Goal: Task Accomplishment & Management: Manage account settings

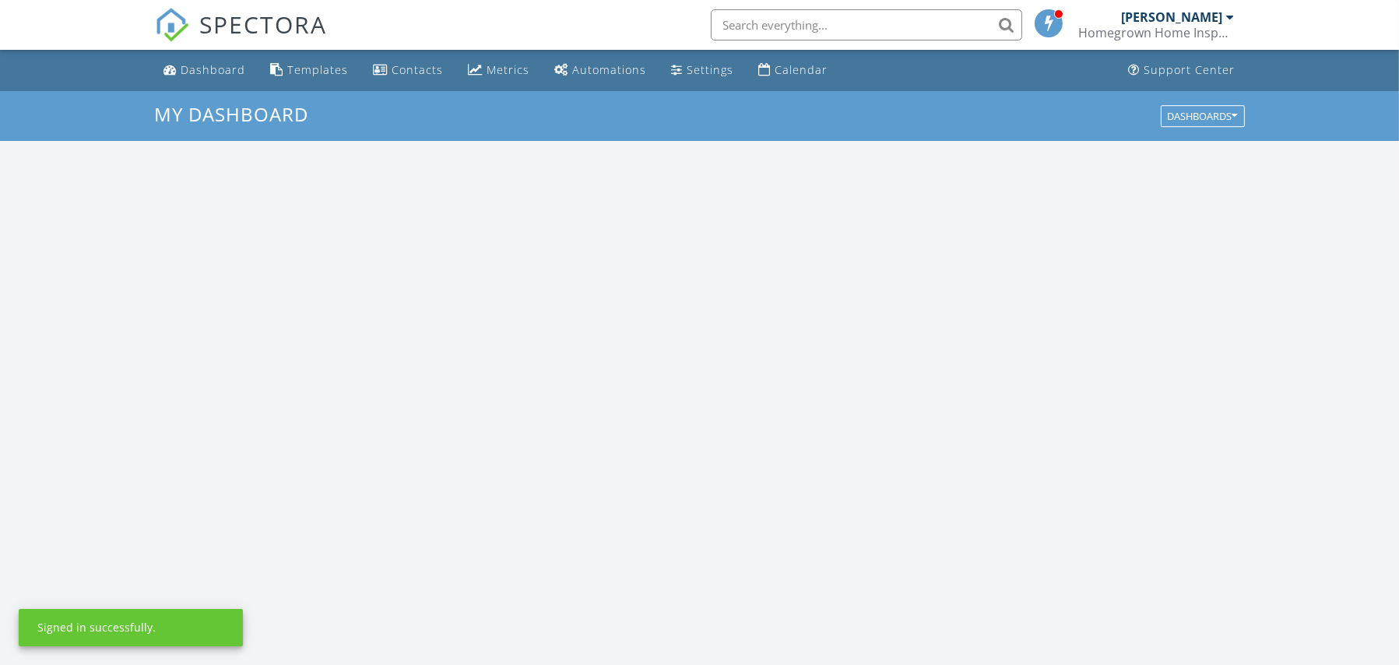
scroll to position [1440, 1423]
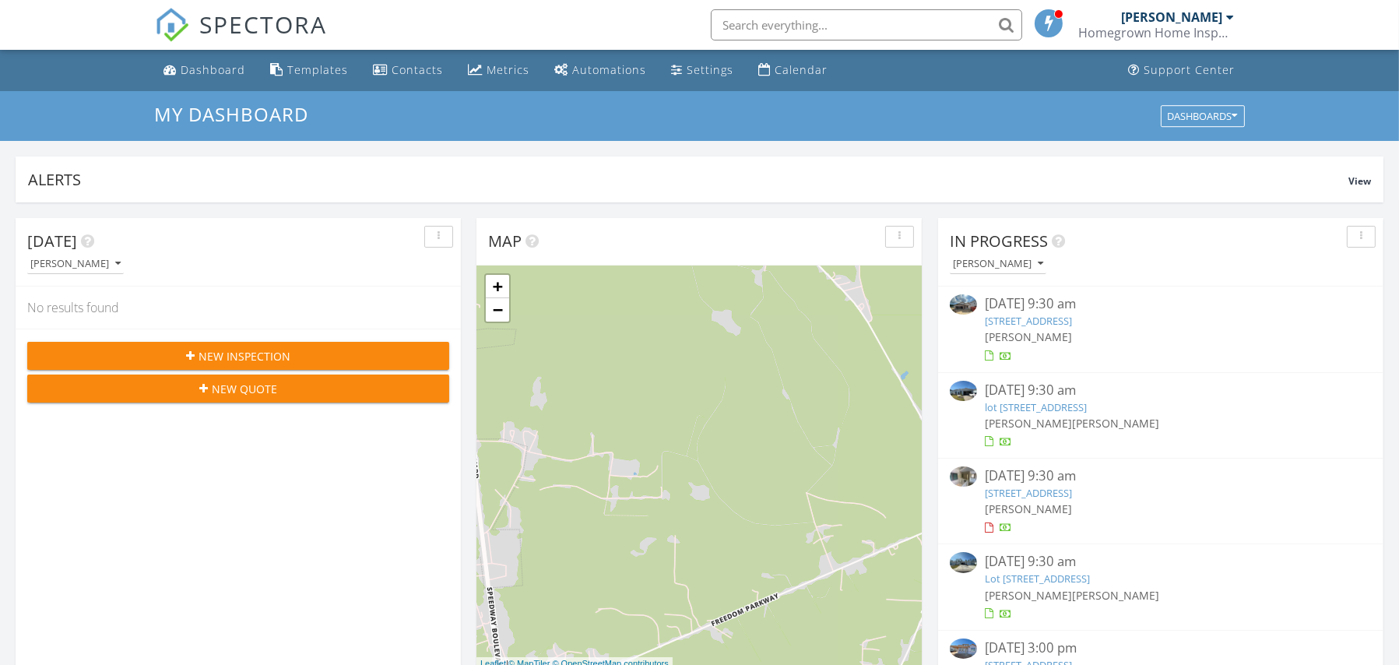
click at [1072, 321] on link "301 hill Pond Rd, Bluffton, SC 29910" at bounding box center [1028, 321] width 87 height 14
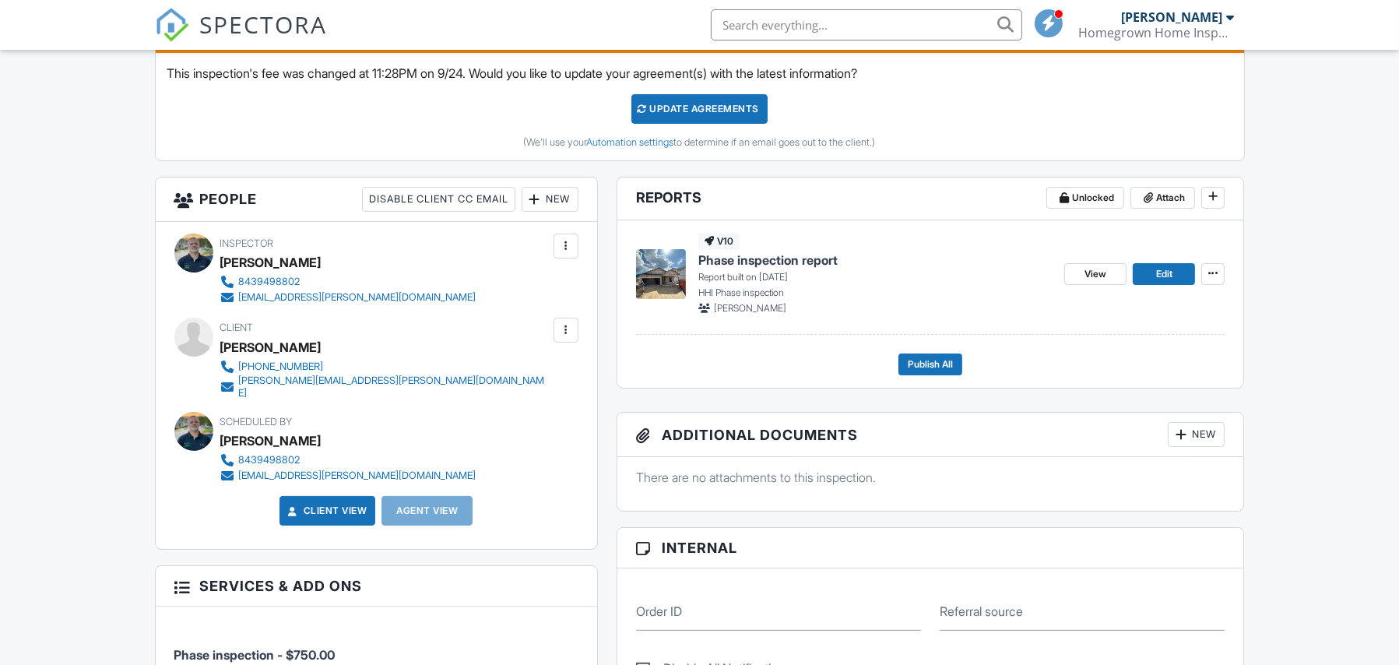
scroll to position [446, 0]
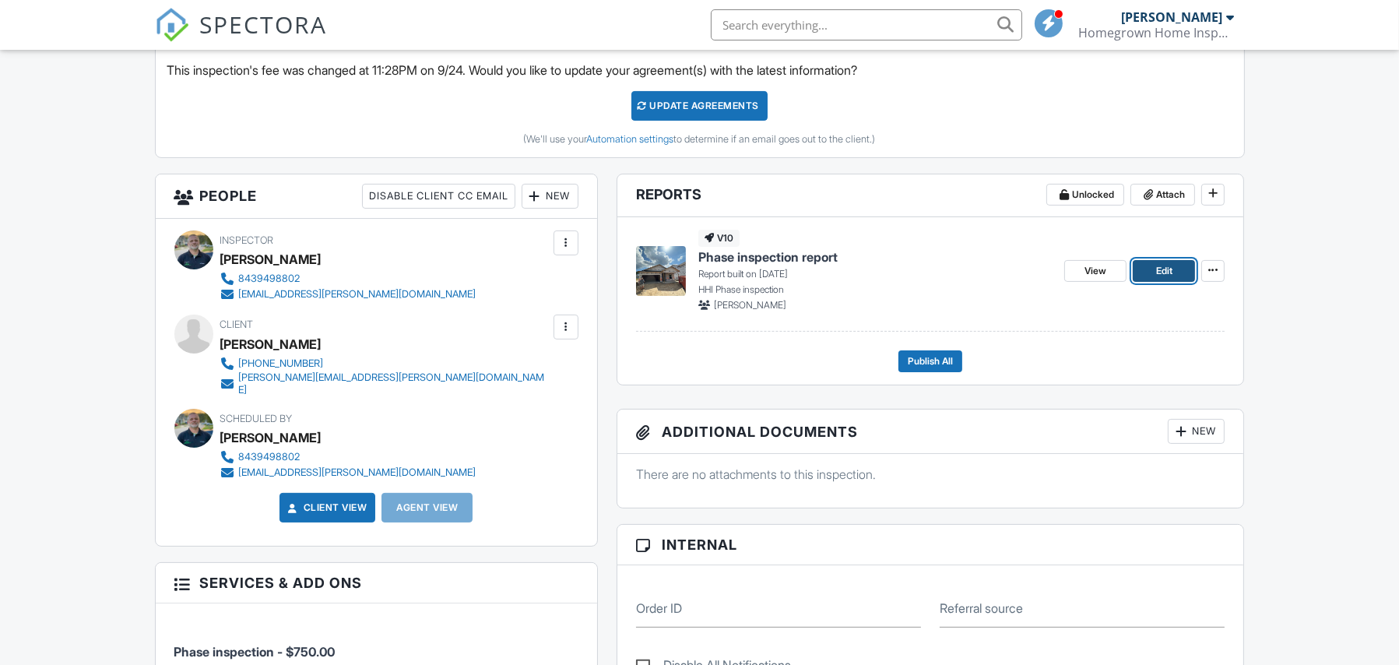
click at [1173, 272] on span "Edit" at bounding box center [1164, 271] width 16 height 16
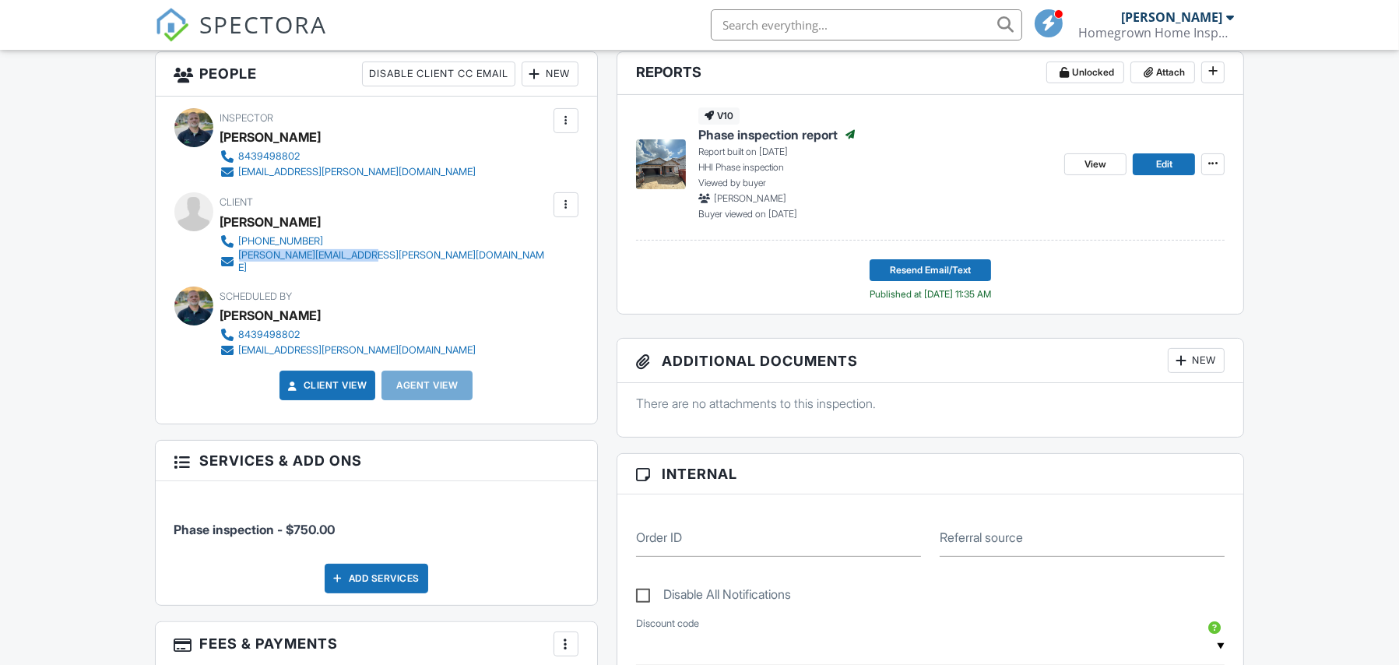
drag, startPoint x: 382, startPoint y: 256, endPoint x: 240, endPoint y: 253, distance: 142.5
click at [240, 253] on div "Client Dana Marchetti 845-389-2017 dana.marchetti@yahoo.com" at bounding box center [422, 232] width 404 height 81
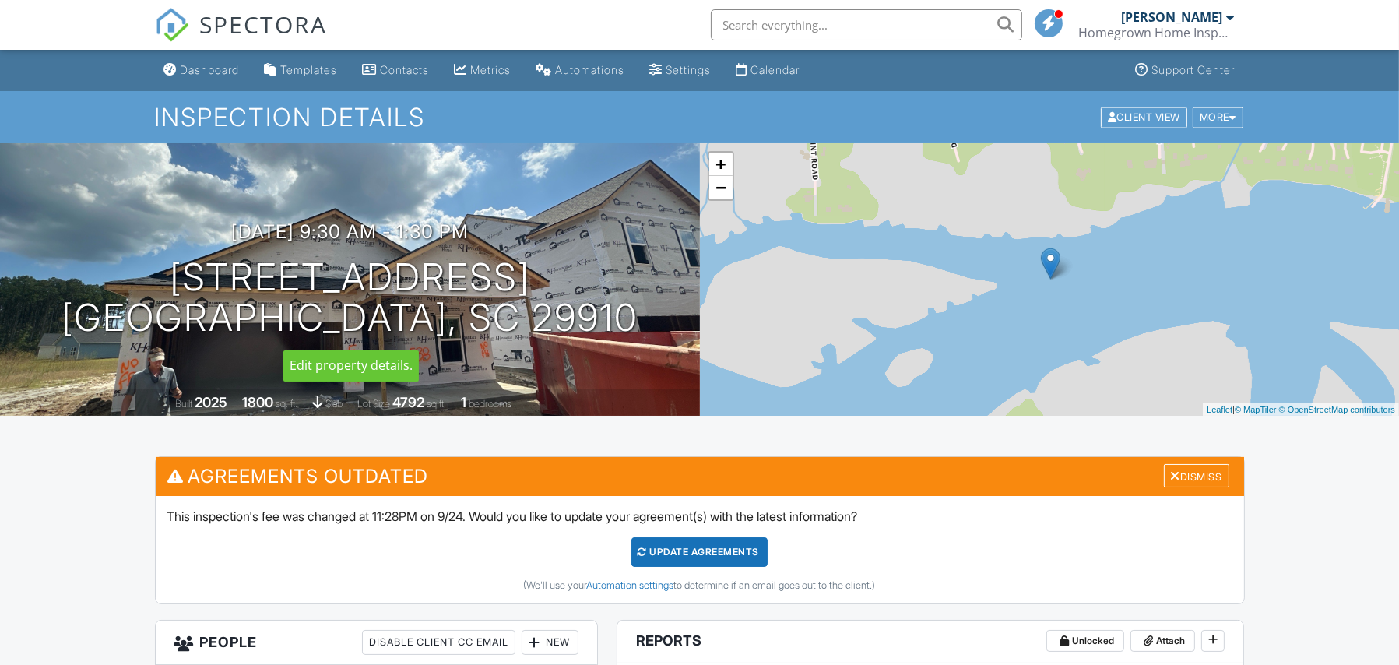
drag, startPoint x: 168, startPoint y: 269, endPoint x: 508, endPoint y: 274, distance: 340.3
click at [514, 272] on h1 "301 hill Pond Rd Bluffton, SC 29910" at bounding box center [350, 298] width 577 height 83
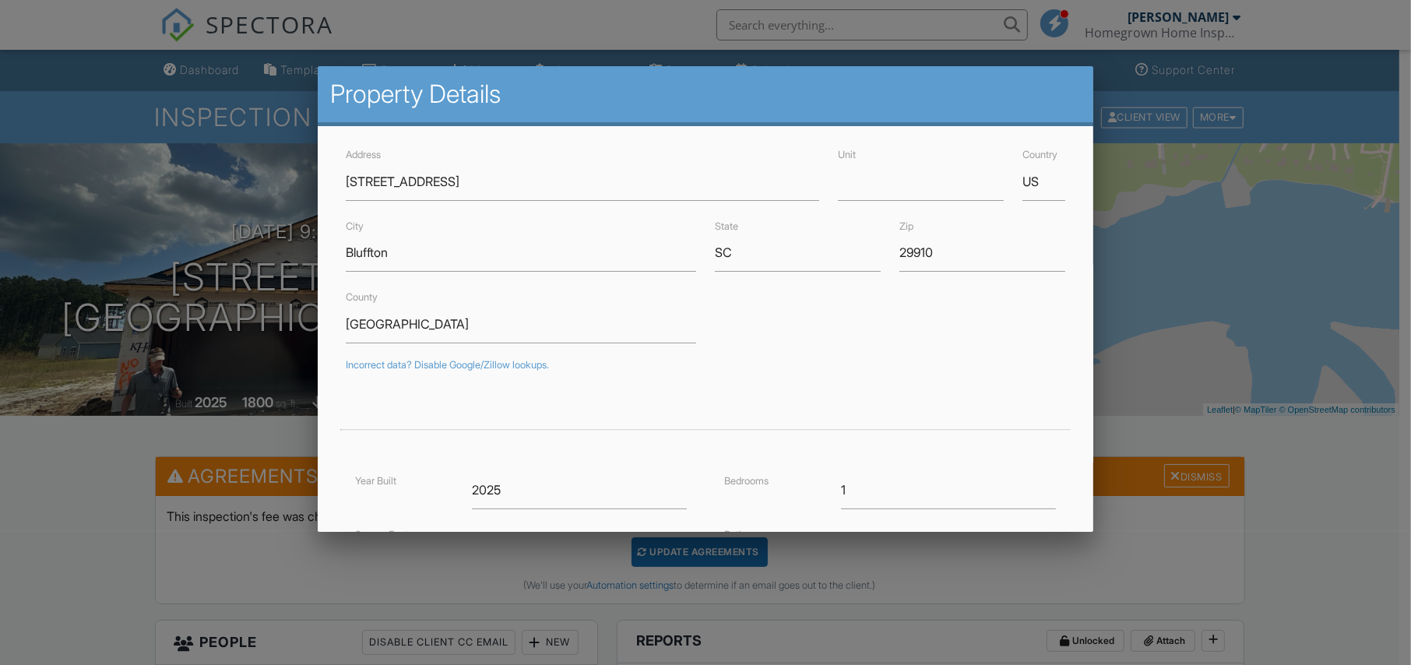
drag, startPoint x: 26, startPoint y: 546, endPoint x: 76, endPoint y: 414, distance: 140.4
click at [26, 545] on div at bounding box center [705, 338] width 1411 height 832
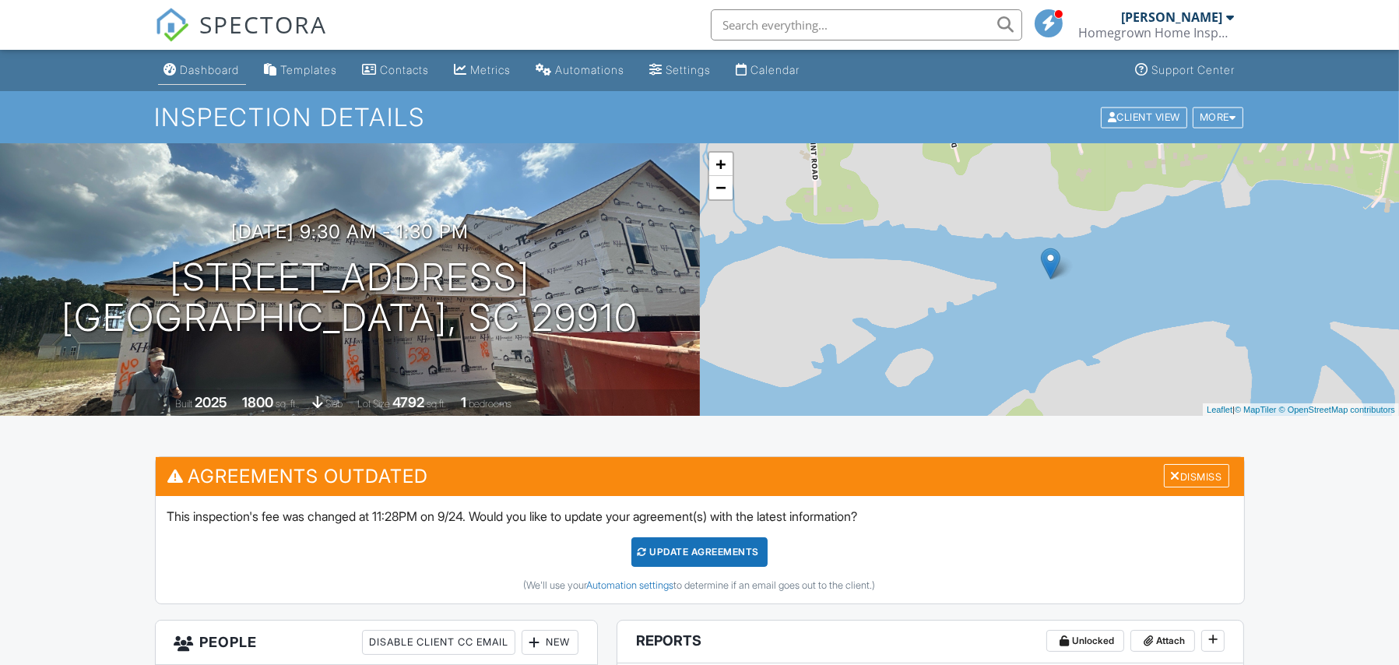
click at [172, 69] on div "Dashboard" at bounding box center [170, 69] width 13 height 12
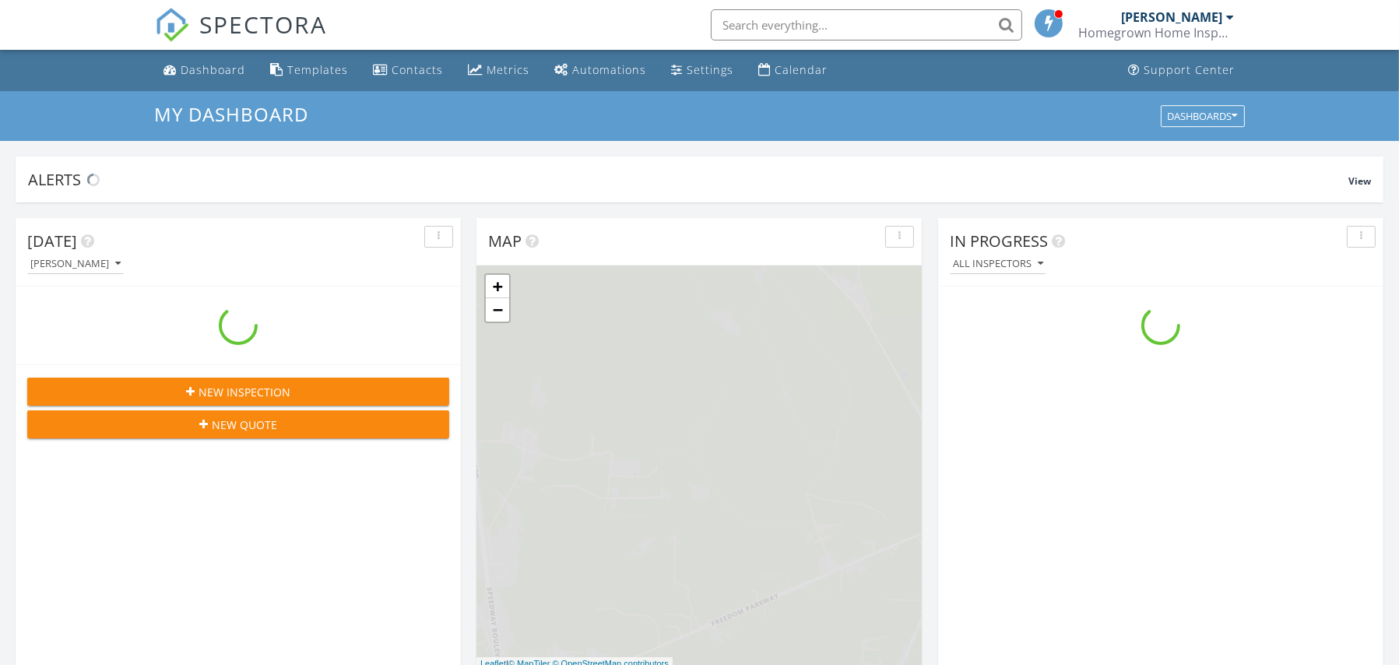
scroll to position [1440, 1423]
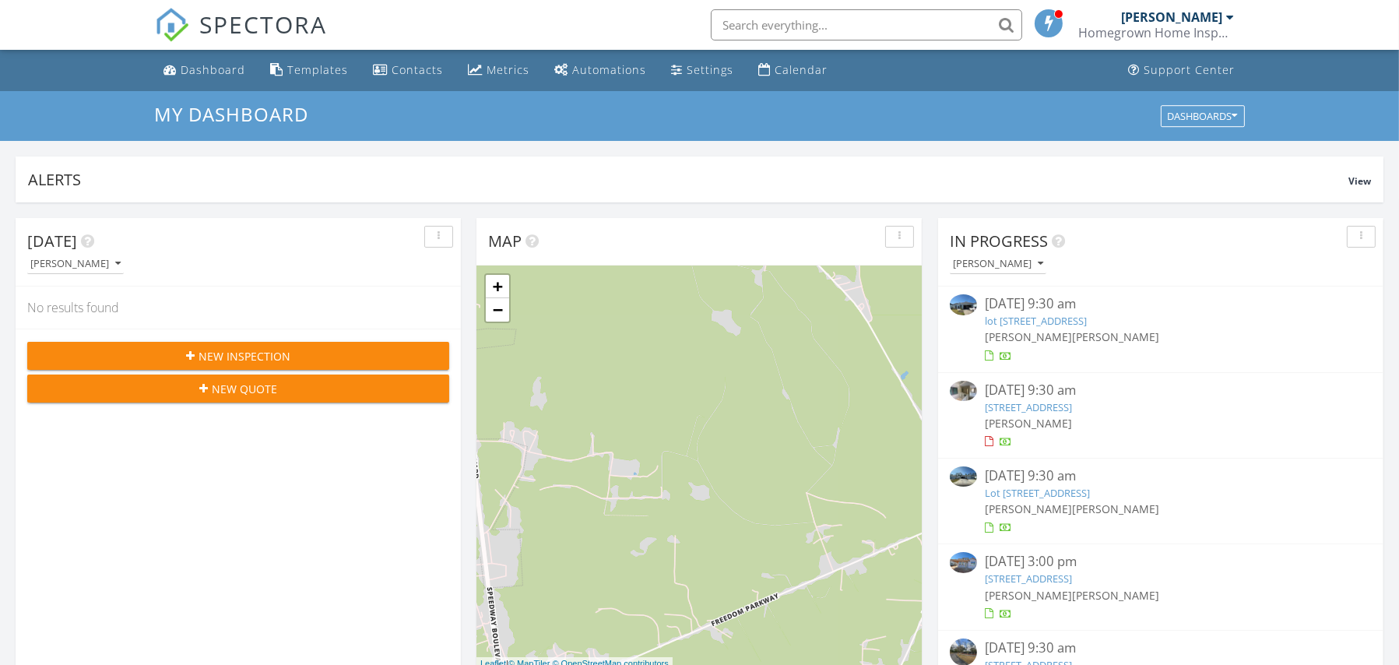
click at [1087, 318] on link "lot 1170 Harborside Dr, Hardeeville, SC 29927" at bounding box center [1036, 321] width 102 height 14
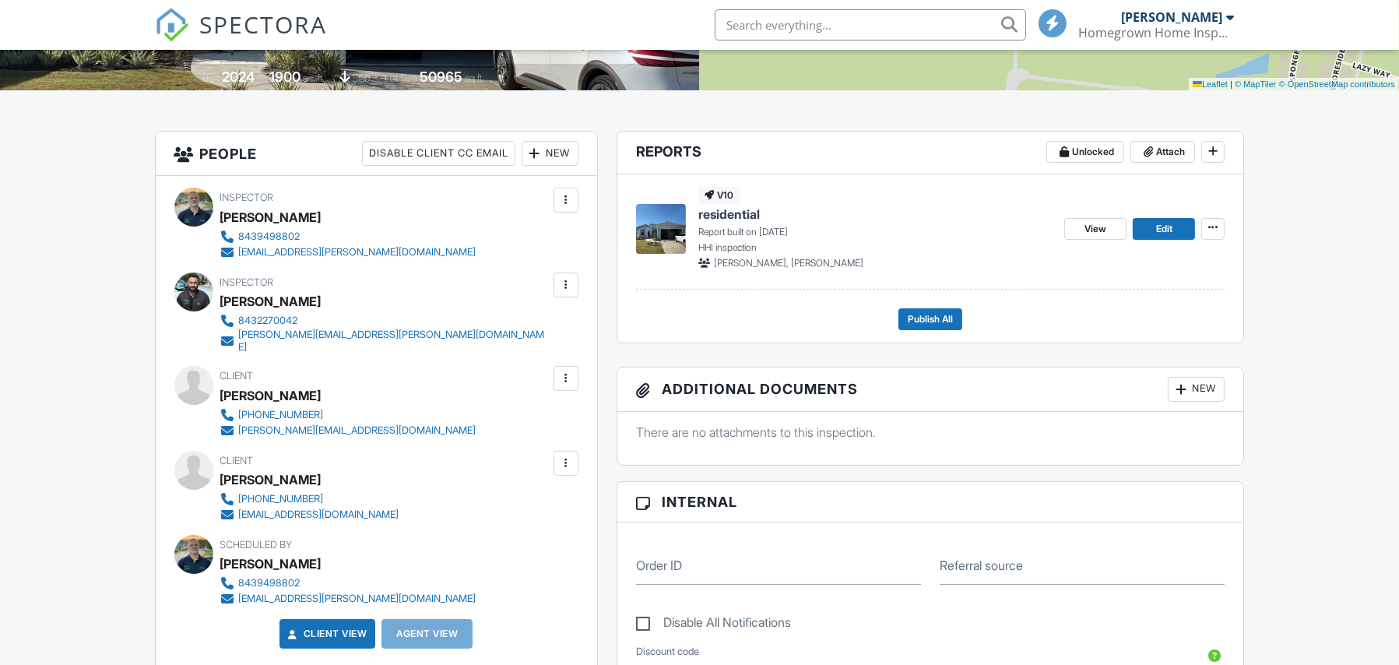
scroll to position [339, 0]
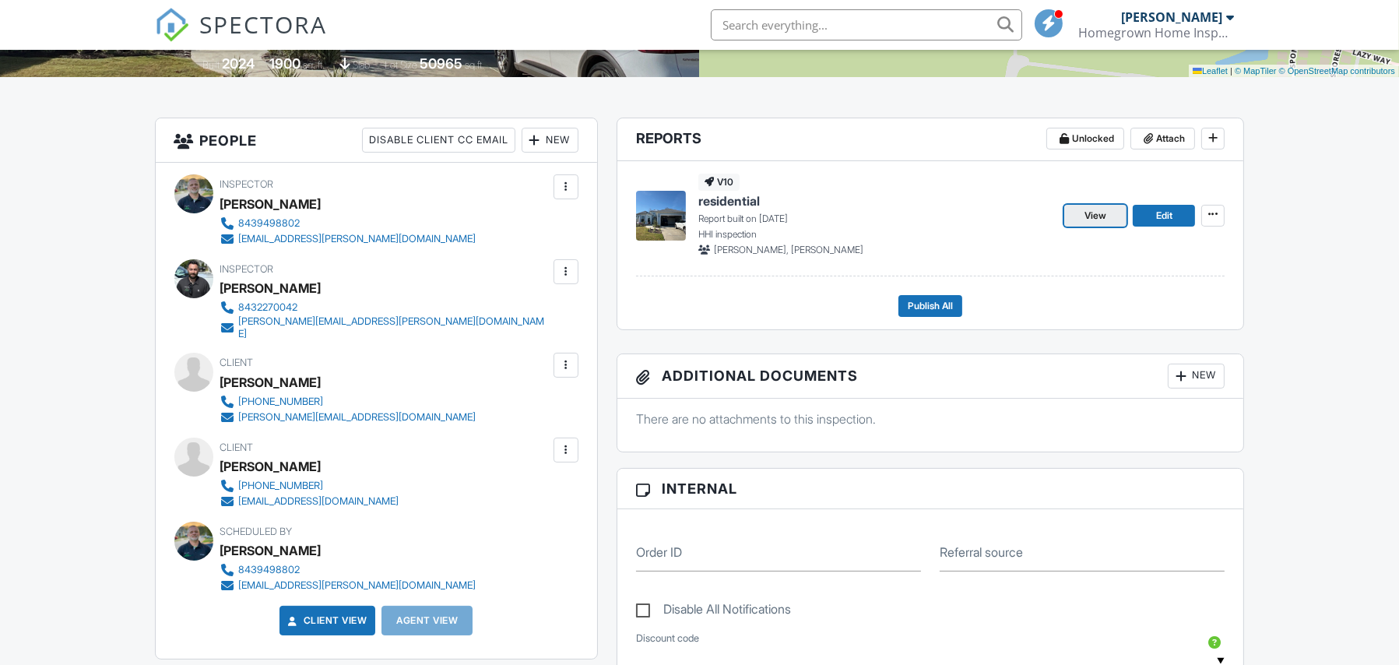
click at [1104, 213] on span "View" at bounding box center [1096, 216] width 22 height 16
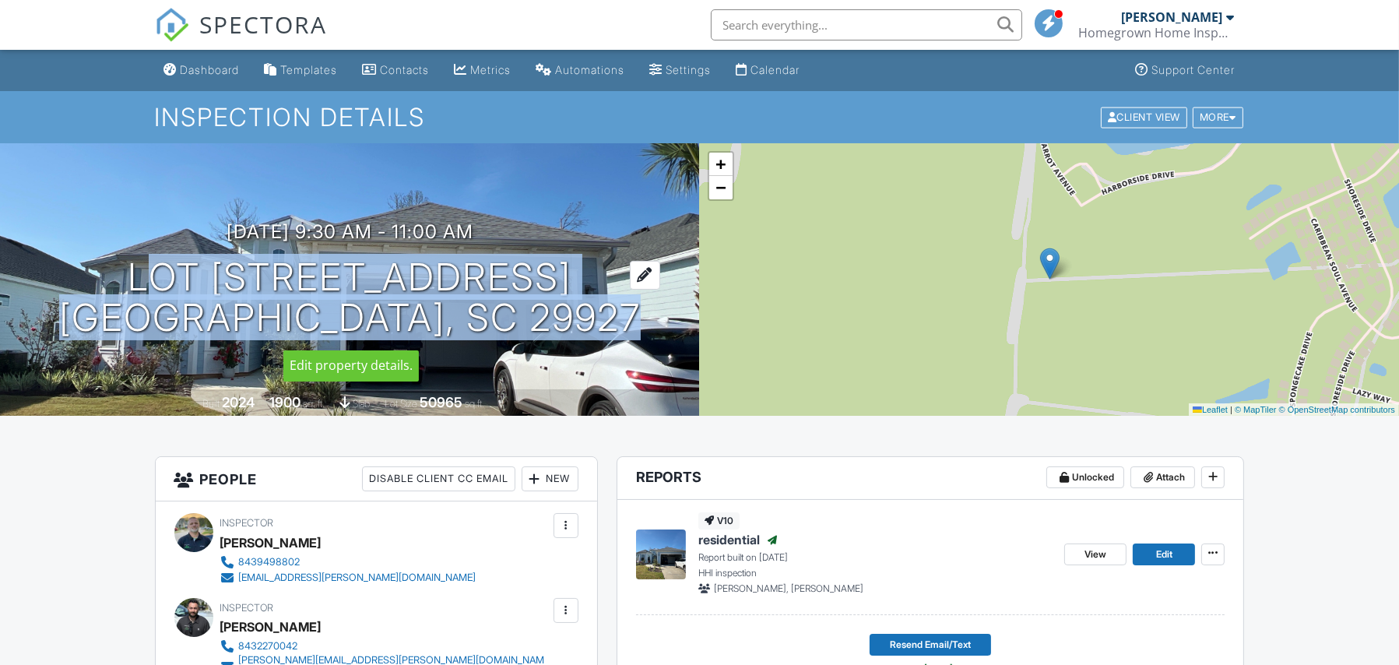
drag, startPoint x: 373, startPoint y: 269, endPoint x: 576, endPoint y: 260, distance: 203.4
click at [578, 260] on div "09/24/2025 9:30 am - 11:00 am lot 1170 Harborside Dr Hardeeville, SC 29927" at bounding box center [350, 280] width 700 height 118
copy h1 "lot 1170 Harborside Dr Hardeeville, SC 29927"
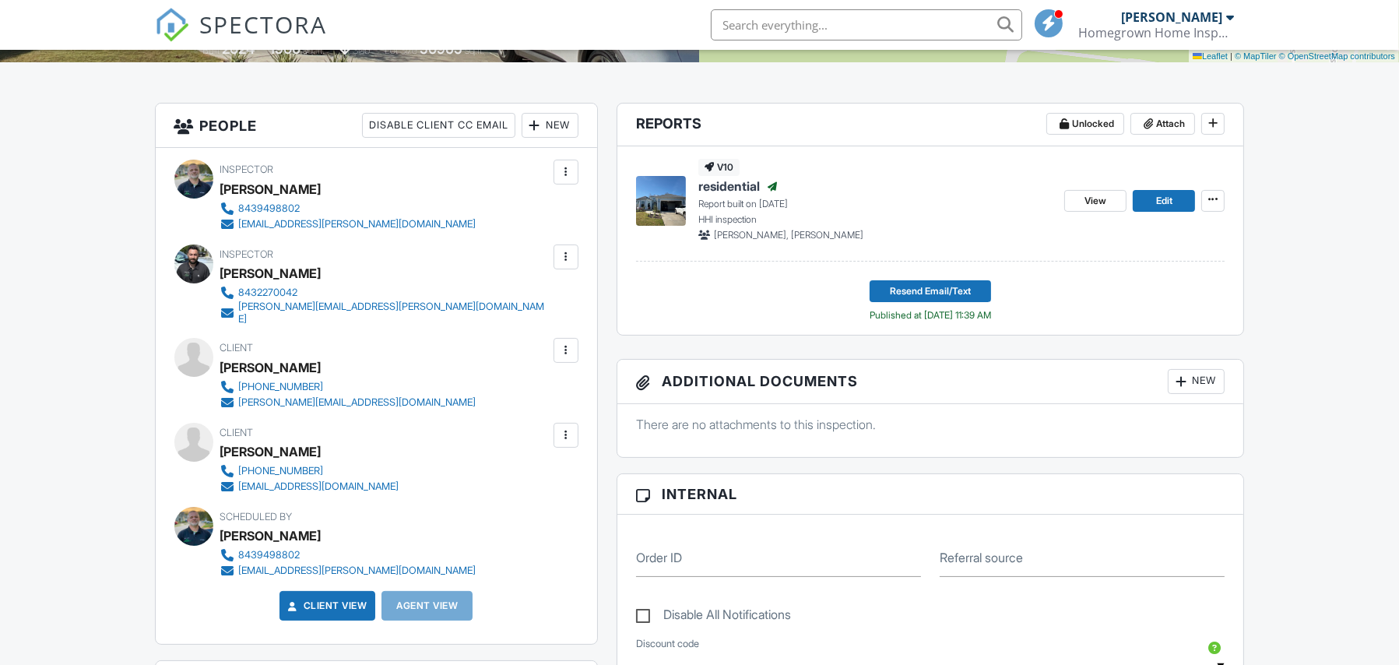
scroll to position [360, 0]
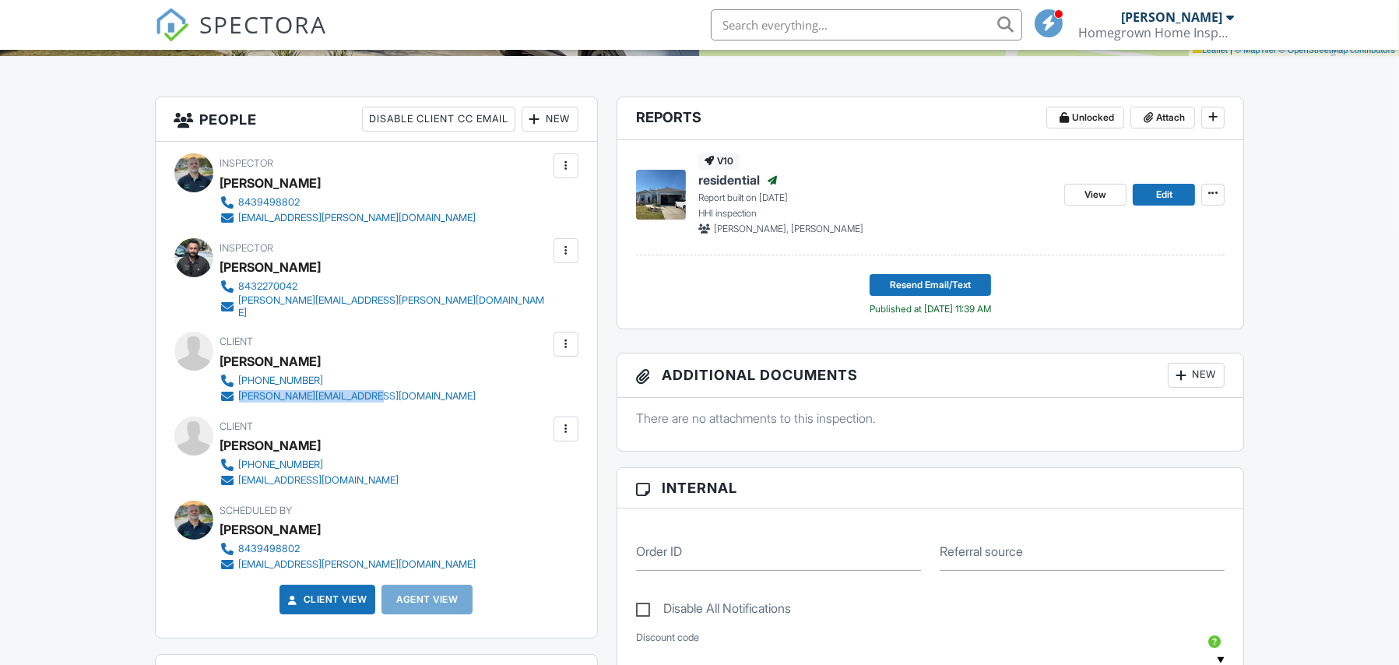
drag, startPoint x: 399, startPoint y: 385, endPoint x: 241, endPoint y: 386, distance: 158.8
click at [238, 387] on div "Client Maynard Crossland 859-612-2565 maynard@thecrosslands.net" at bounding box center [385, 368] width 331 height 72
copy div "maynard@thecrosslands.net"
click at [369, 464] on div "Client Gail Crossland 217-971-5791 gecrossland@gmail.com" at bounding box center [347, 453] width 254 height 72
drag, startPoint x: 364, startPoint y: 470, endPoint x: 241, endPoint y: 466, distance: 123.1
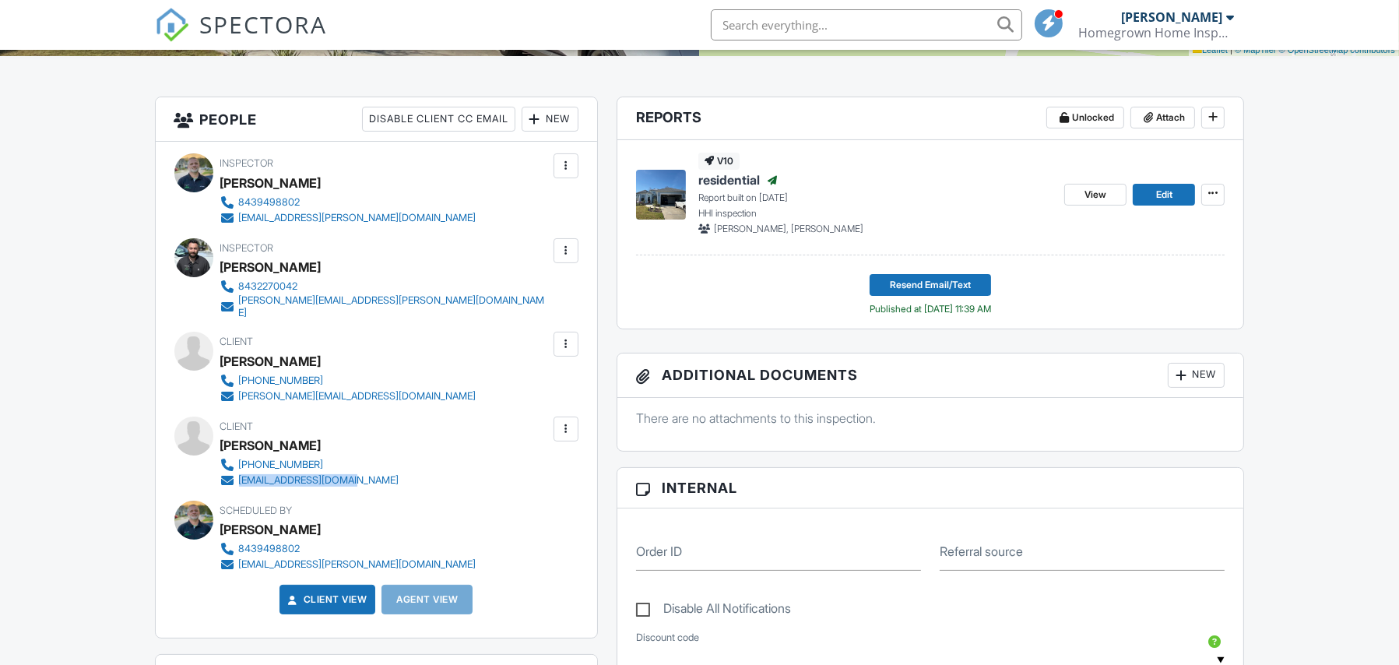
click at [241, 466] on div "217-971-5791 gecrossland@gmail.com" at bounding box center [316, 472] width 192 height 31
copy div "gecrossland@gmail.com"
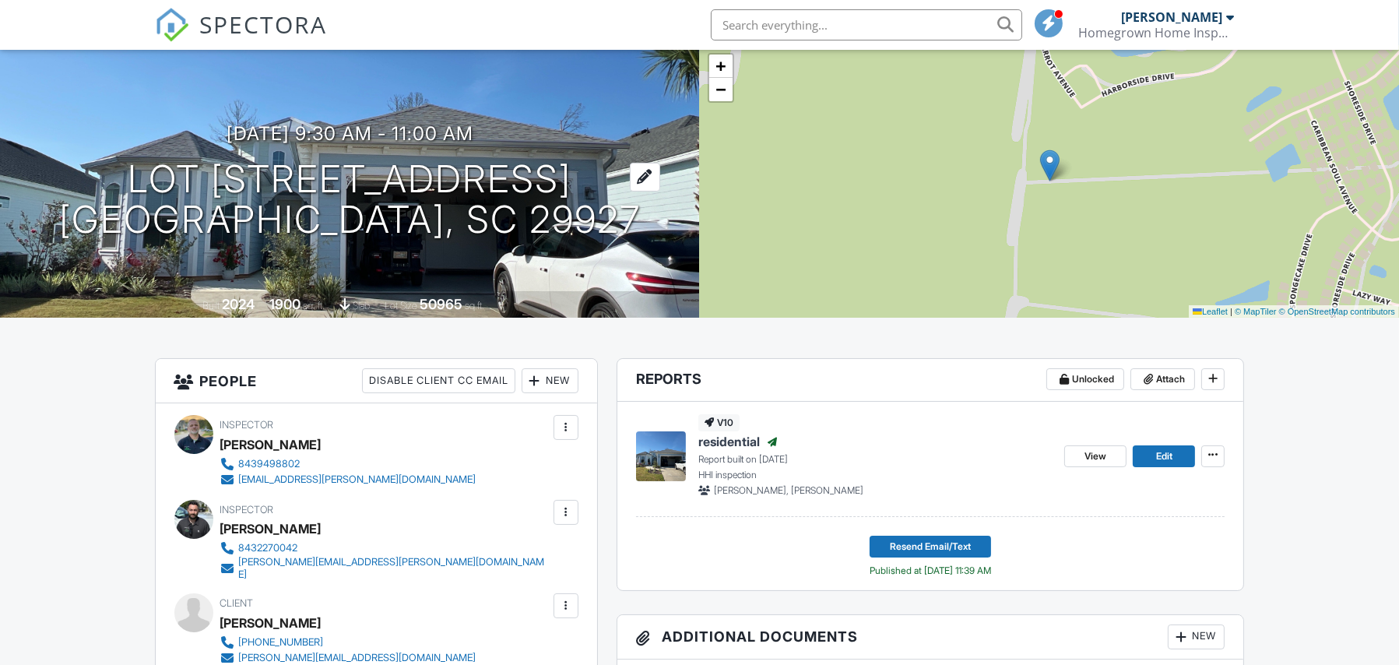
scroll to position [0, 0]
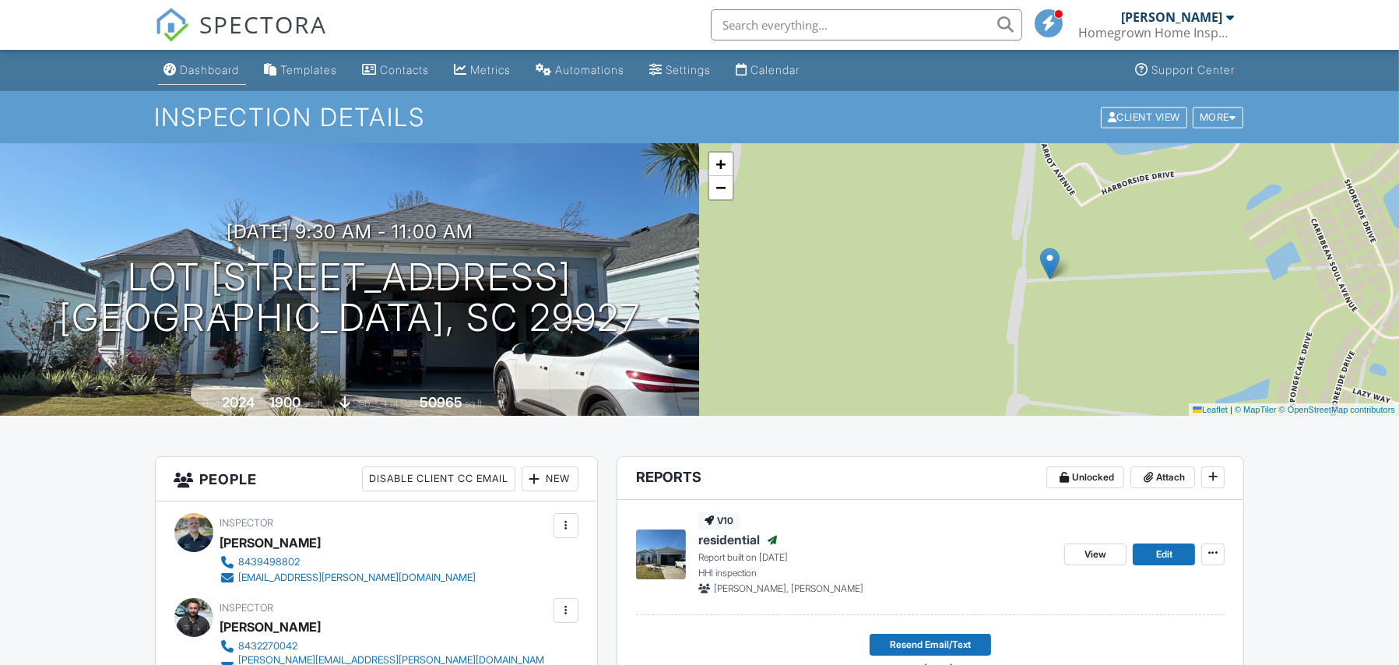
click at [224, 71] on div "Dashboard" at bounding box center [210, 69] width 59 height 13
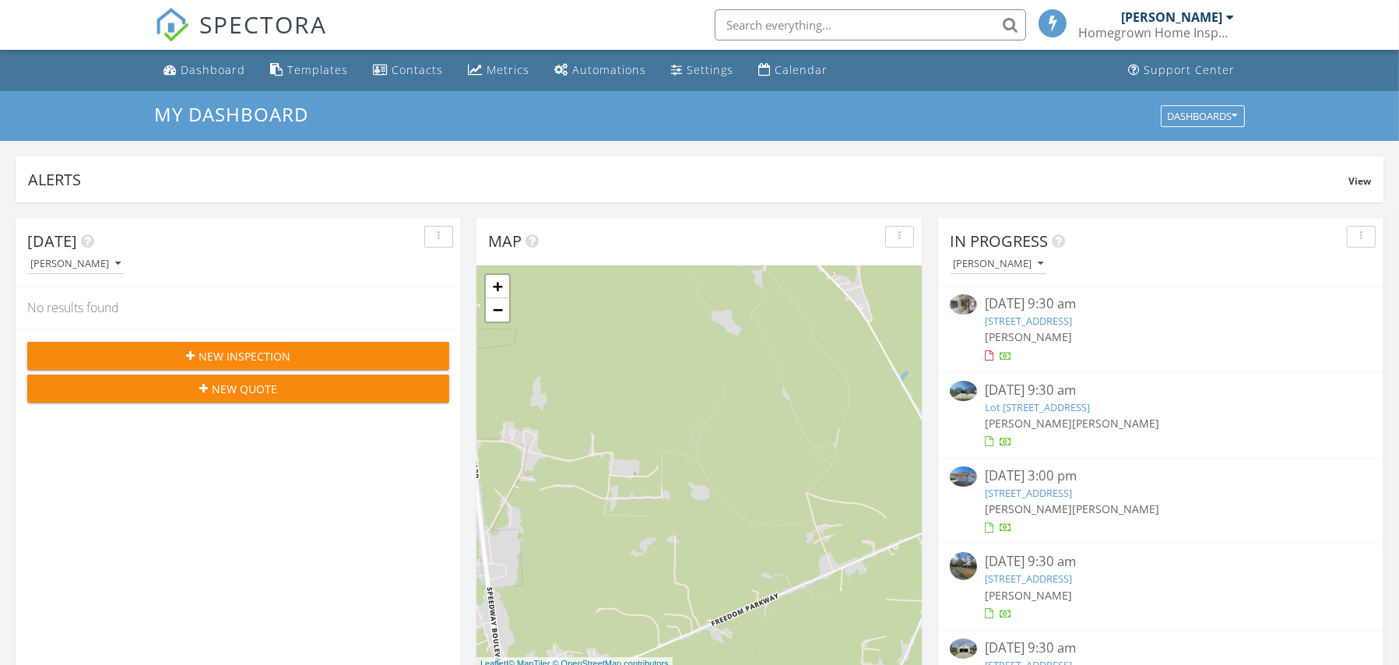
scroll to position [8, 7]
click at [1072, 321] on link "[STREET_ADDRESS]" at bounding box center [1028, 321] width 87 height 14
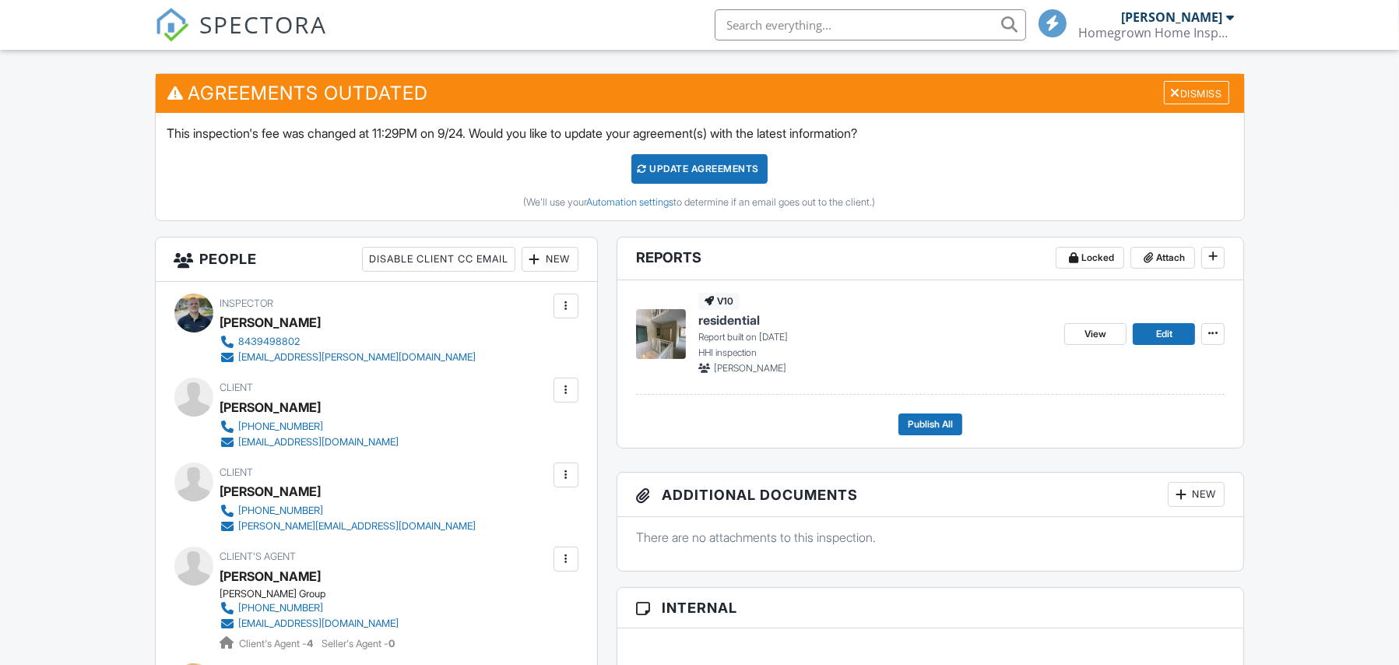
scroll to position [352, 0]
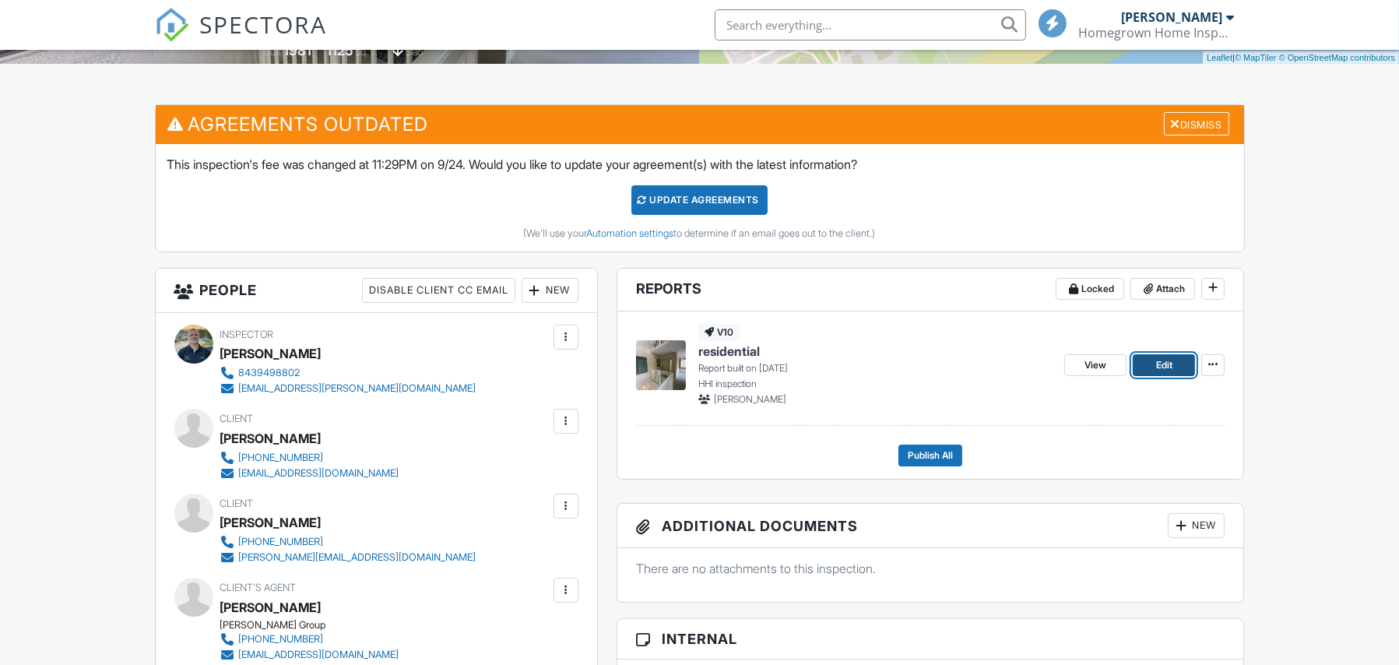
click at [1146, 361] on link "Edit" at bounding box center [1164, 365] width 62 height 22
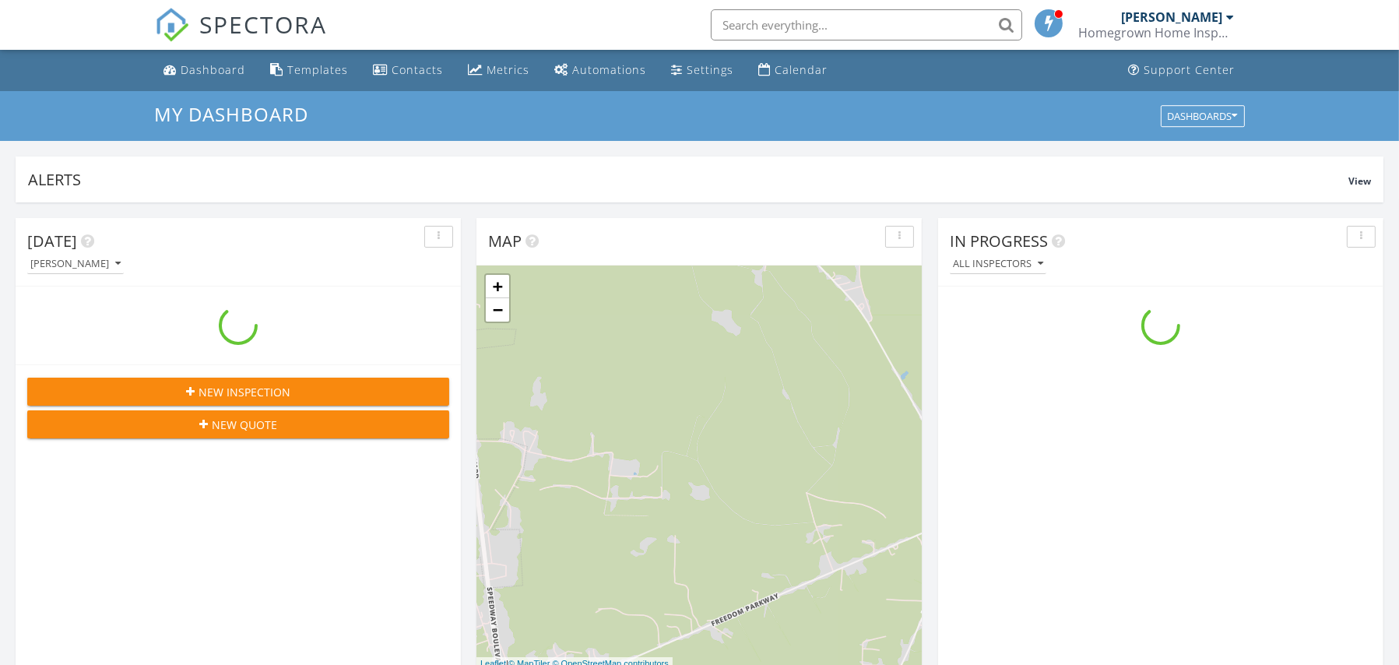
scroll to position [1440, 1423]
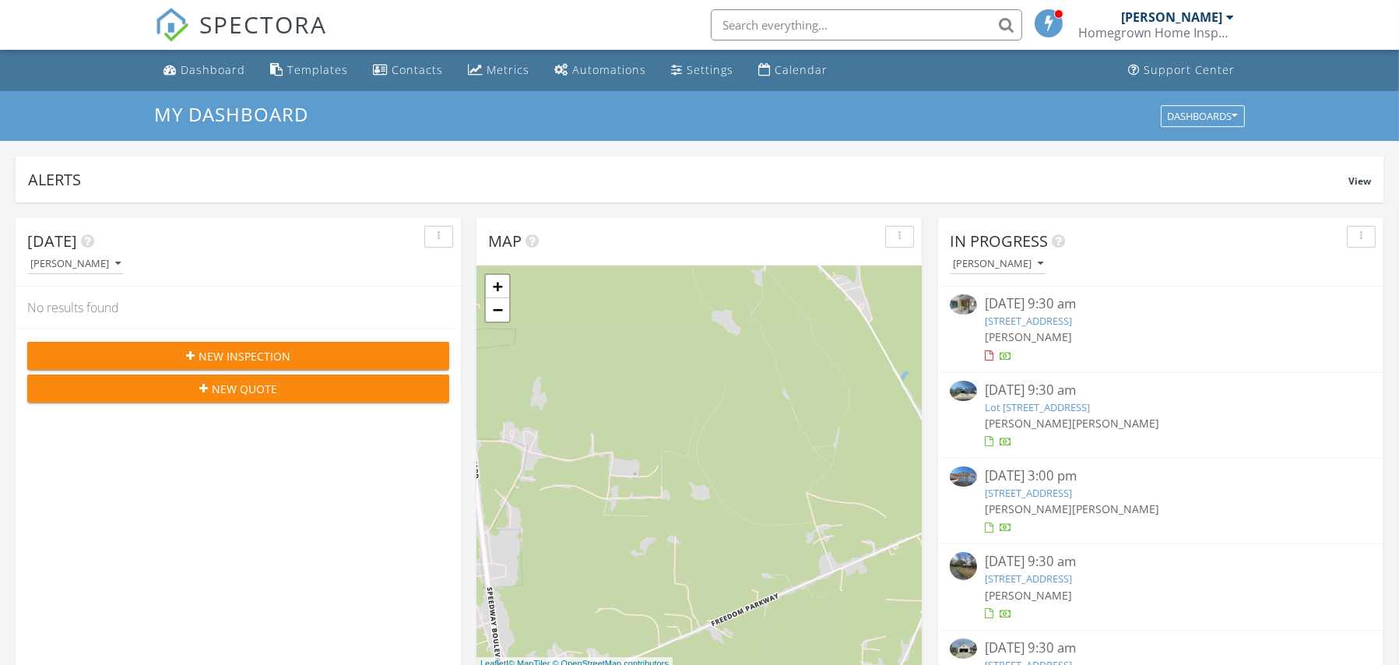
click at [1072, 318] on link "[STREET_ADDRESS]" at bounding box center [1028, 321] width 87 height 14
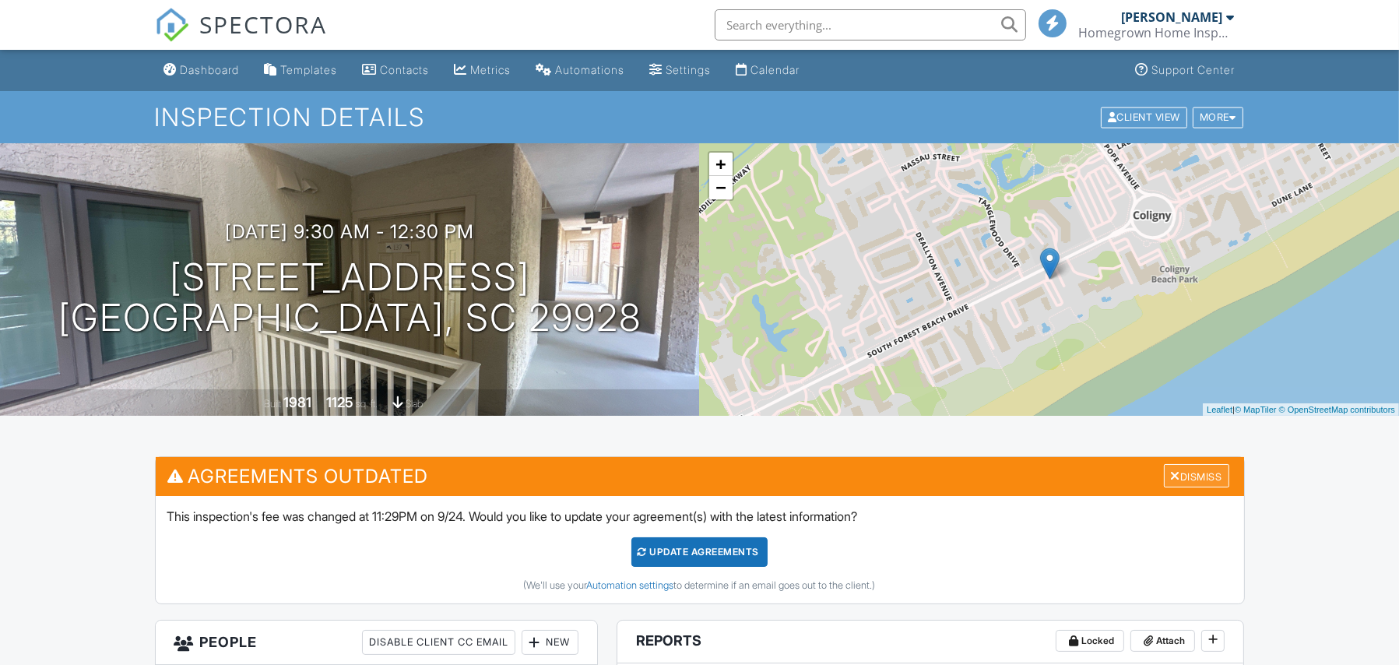
click at [1226, 477] on div "Dismiss" at bounding box center [1196, 476] width 65 height 24
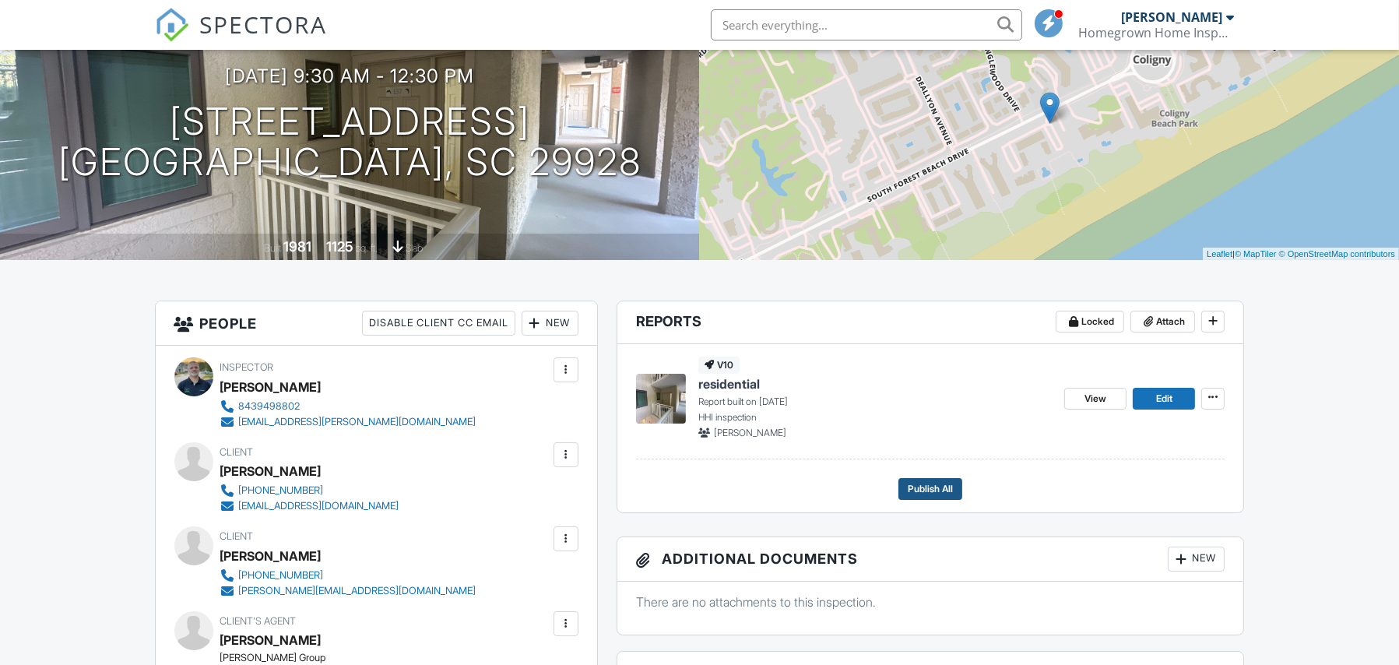
scroll to position [195, 0]
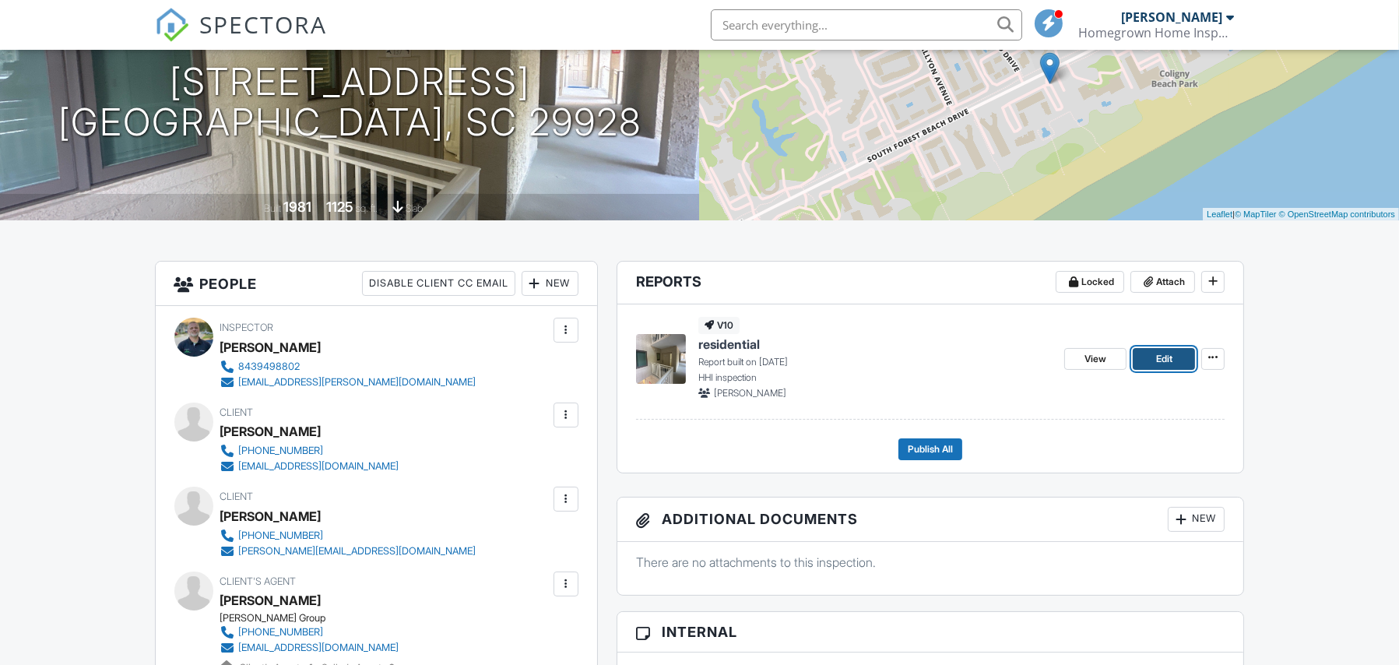
click at [1166, 359] on span "Edit" at bounding box center [1164, 359] width 16 height 16
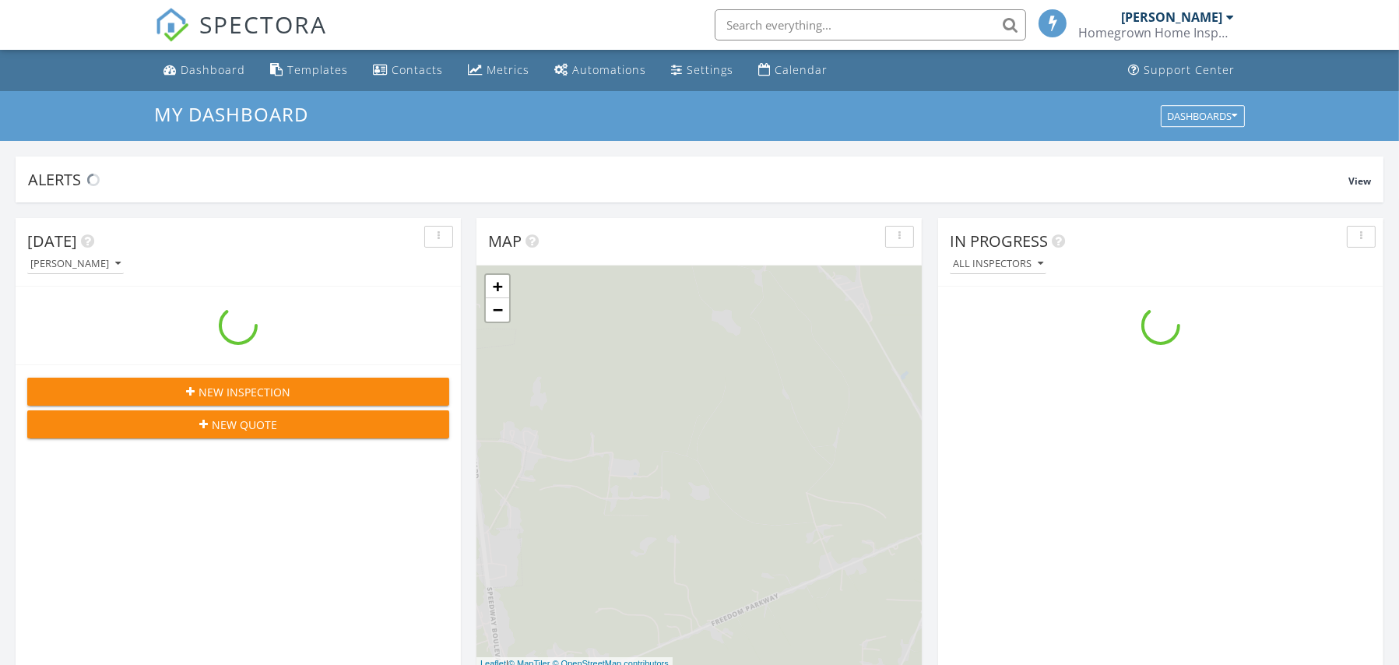
scroll to position [1440, 1423]
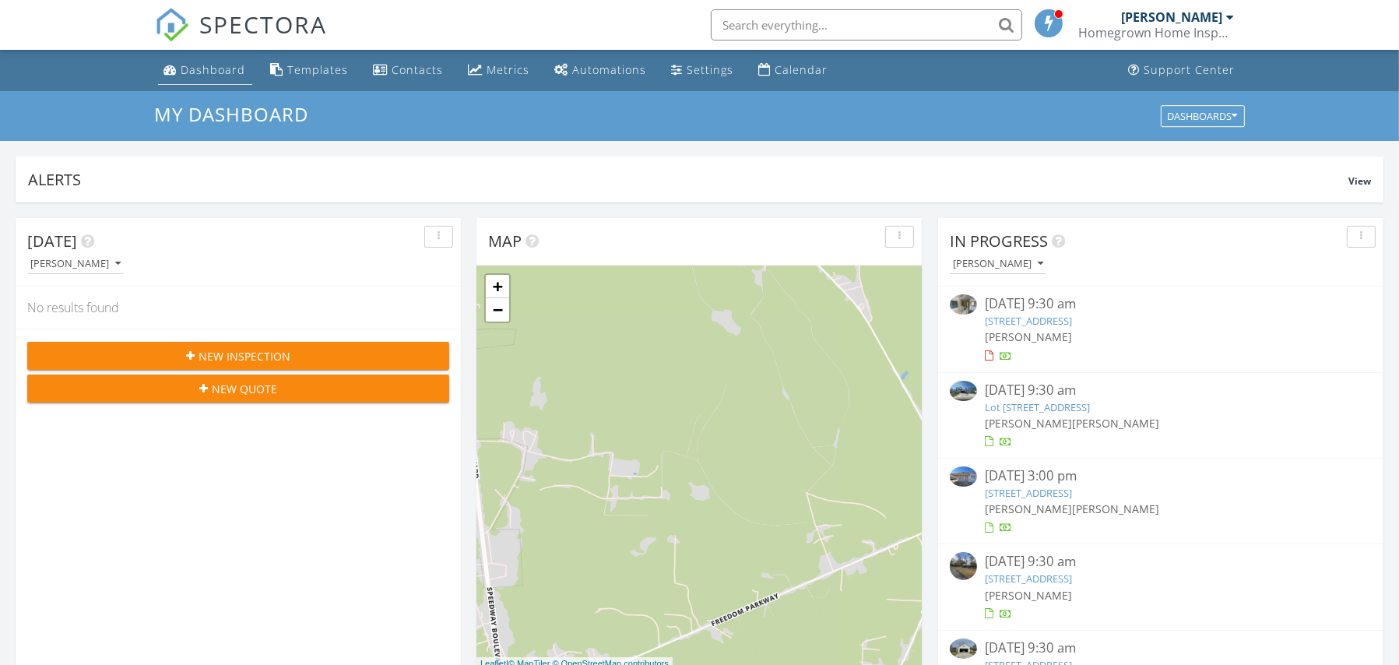
click at [187, 70] on div "Dashboard" at bounding box center [213, 69] width 65 height 15
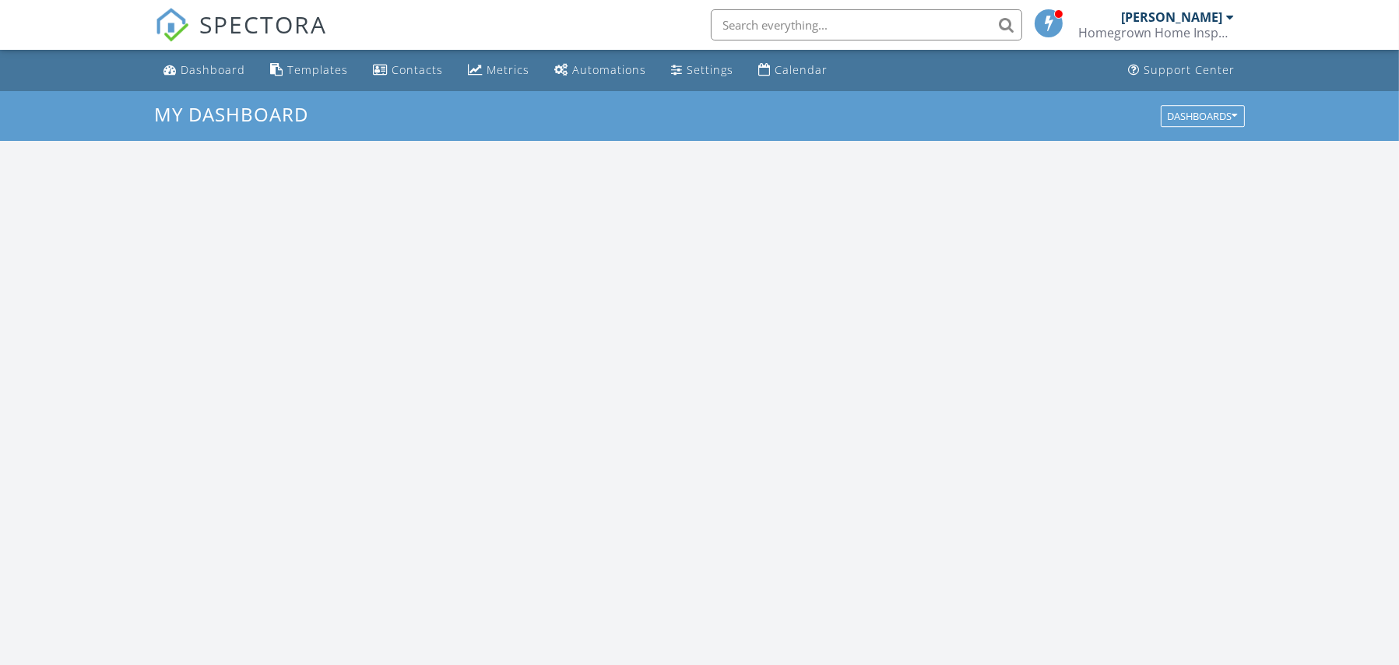
scroll to position [1440, 1423]
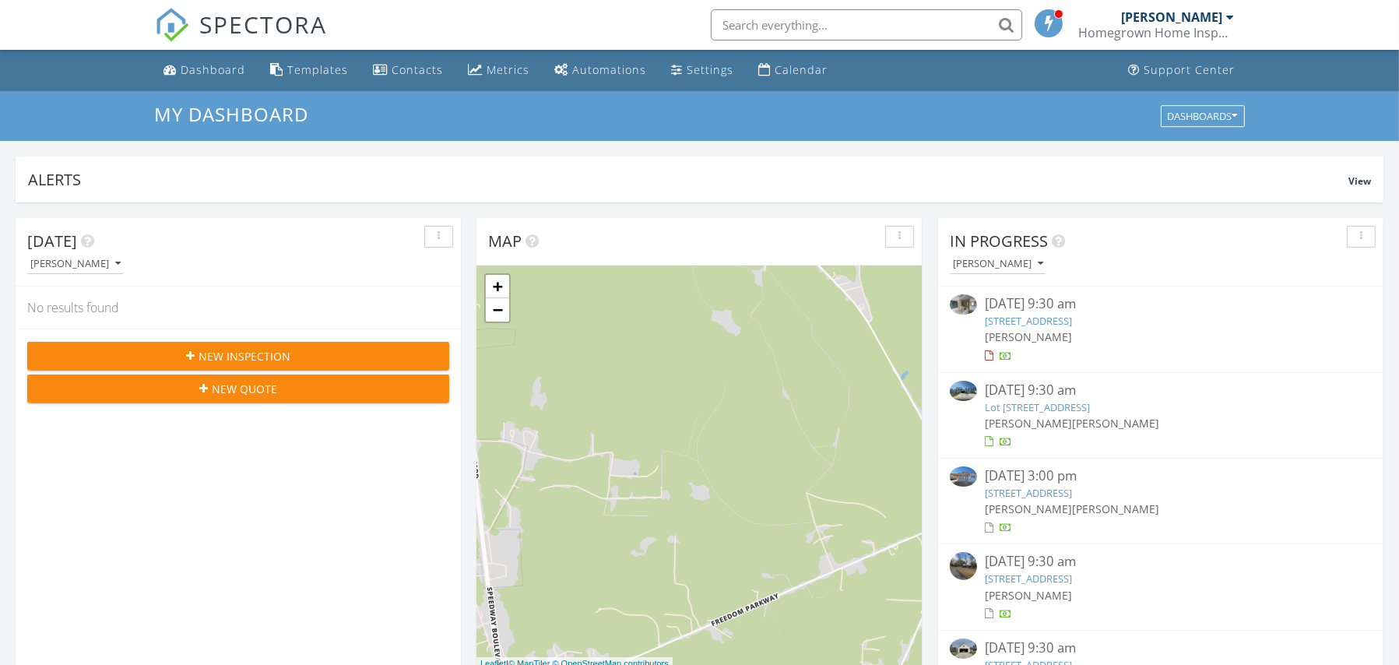
click at [1072, 323] on link "[STREET_ADDRESS]" at bounding box center [1028, 321] width 87 height 14
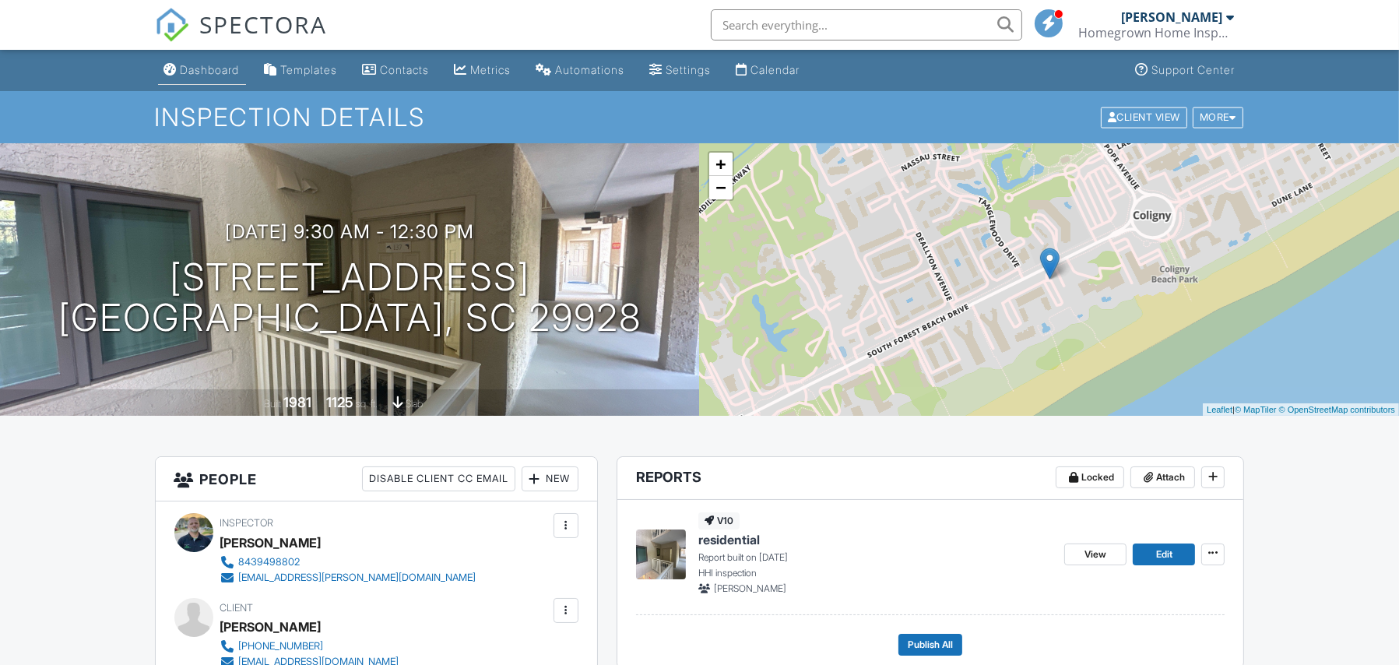
click at [223, 67] on div "Dashboard" at bounding box center [210, 69] width 59 height 13
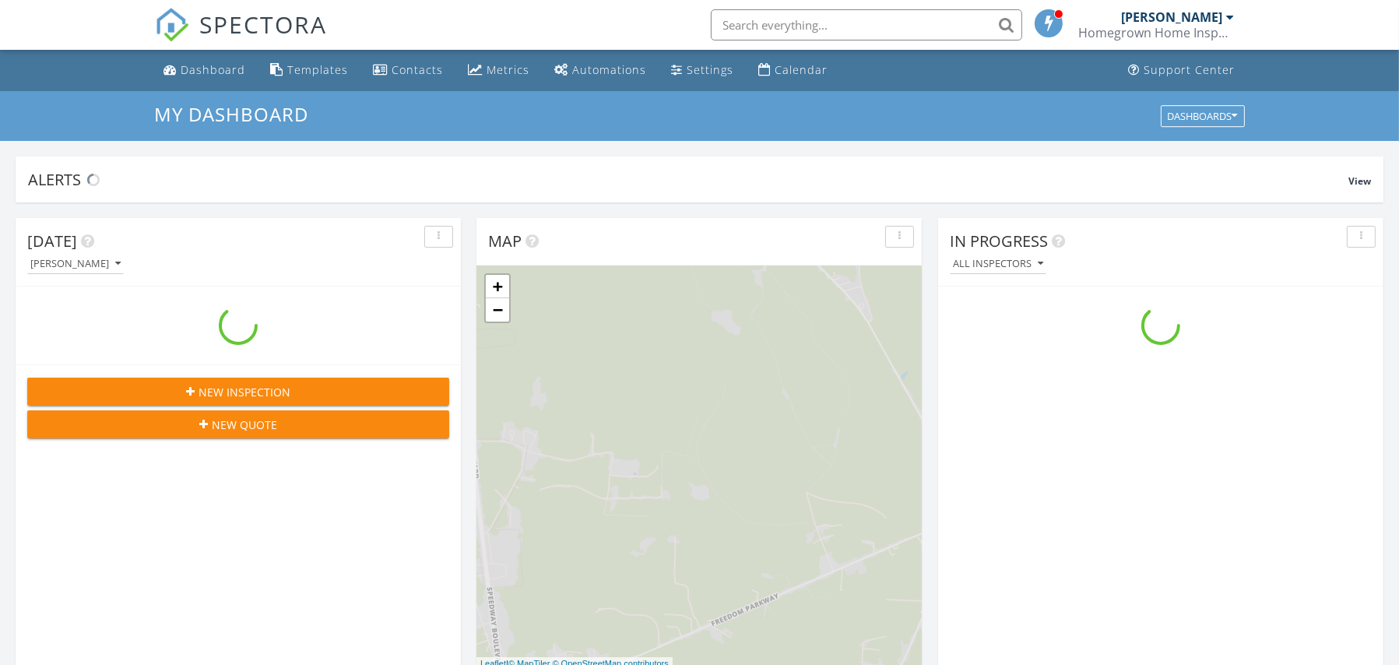
scroll to position [1440, 1423]
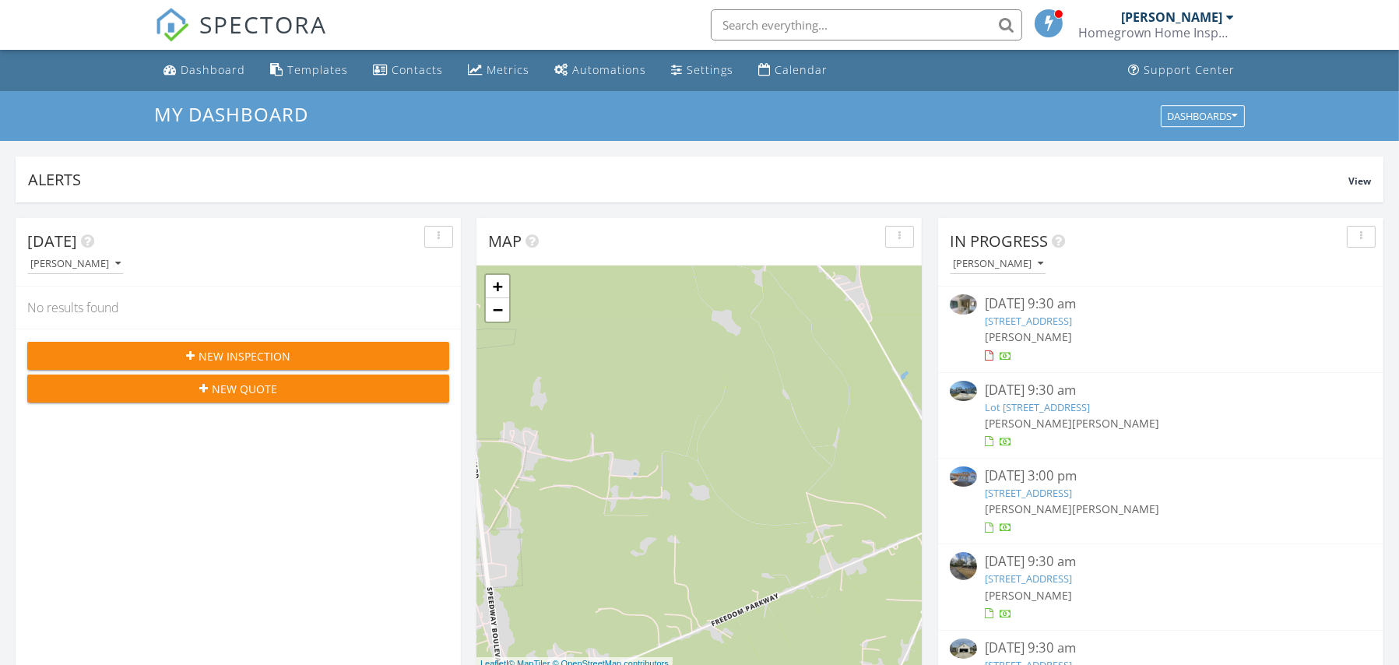
click at [1090, 404] on link "Lot [STREET_ADDRESS]" at bounding box center [1037, 407] width 105 height 14
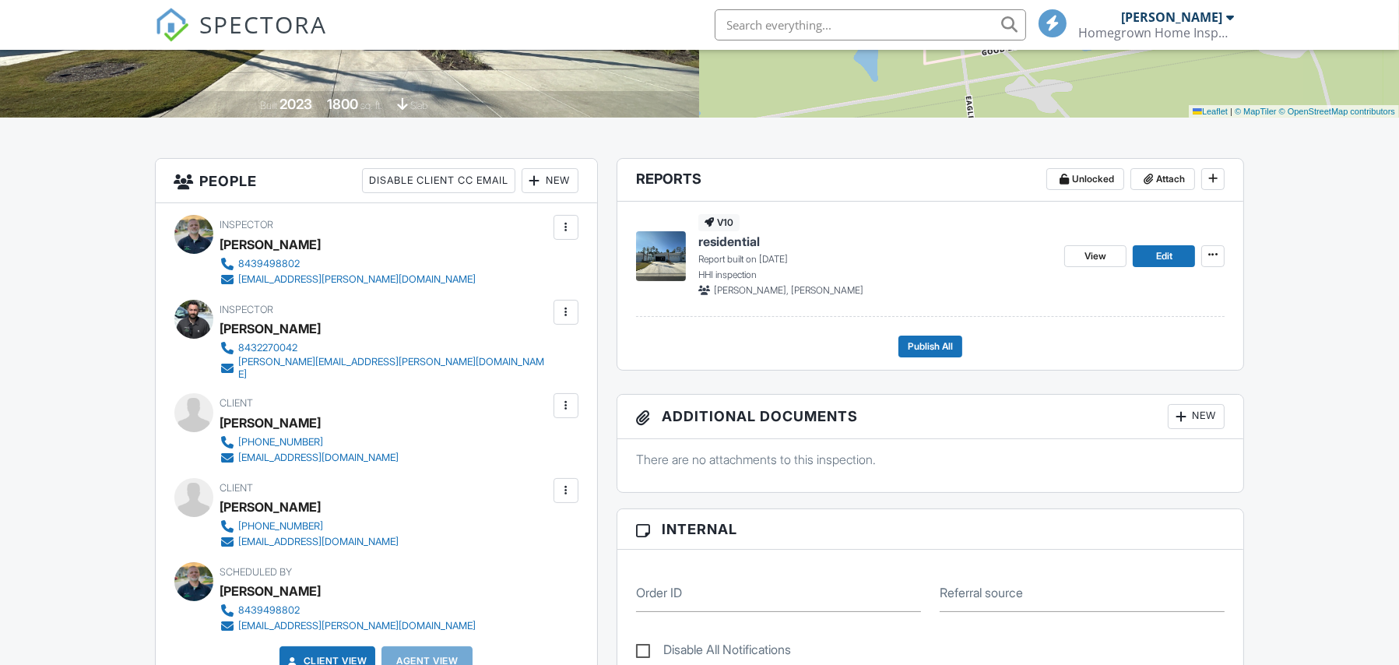
scroll to position [303, 0]
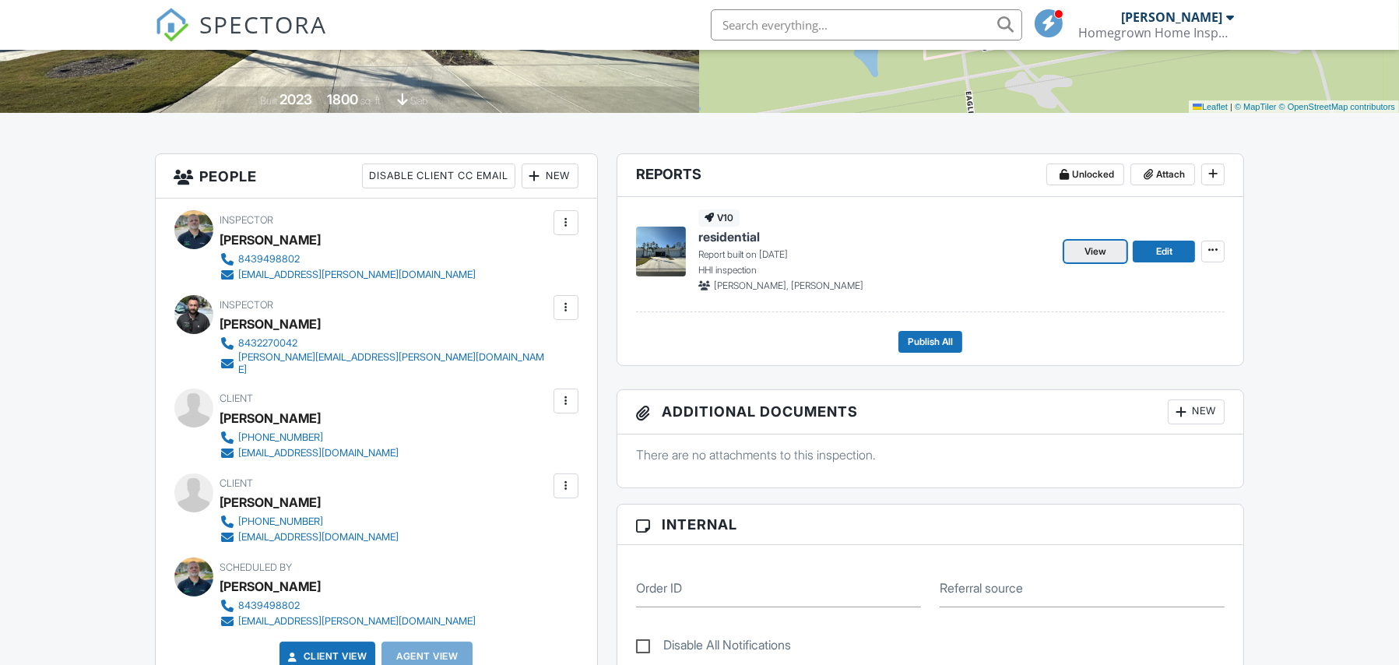
click at [1110, 252] on link "View" at bounding box center [1095, 252] width 62 height 22
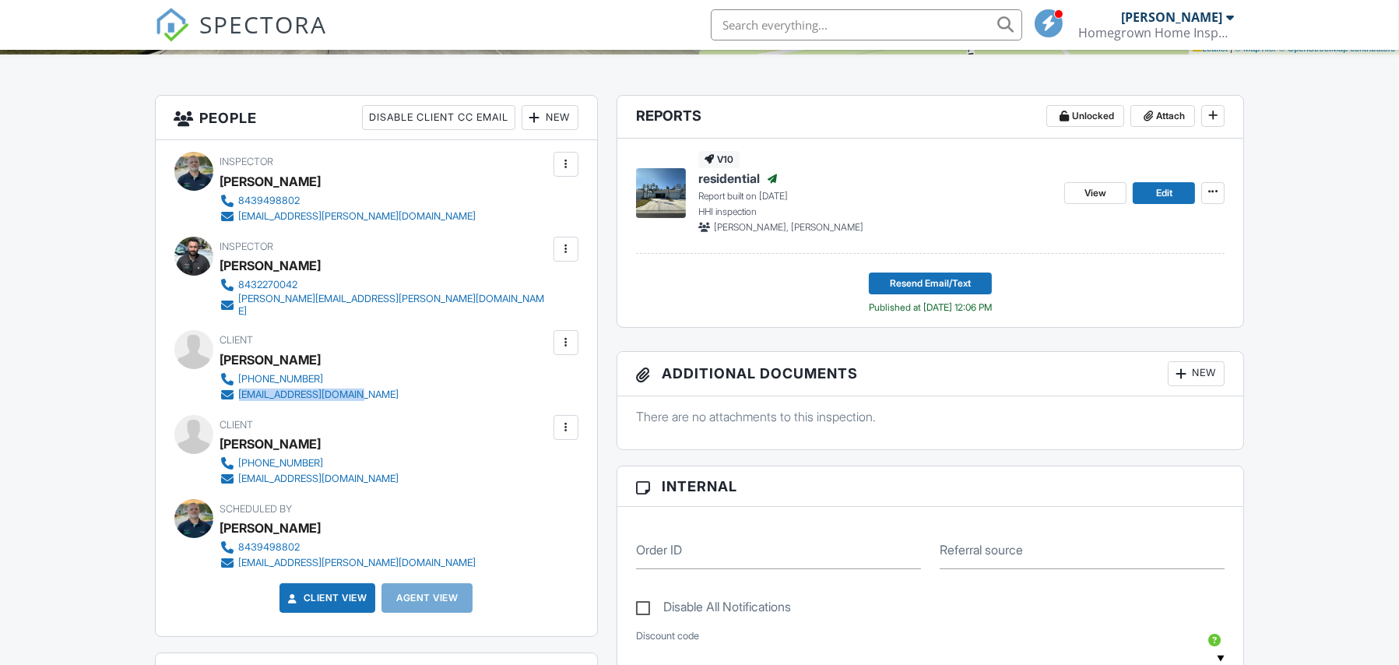
drag, startPoint x: 381, startPoint y: 387, endPoint x: 234, endPoint y: 390, distance: 147.2
click at [234, 390] on div "Client William W Hubbard 912-657-9207 bhubbard0688@gmail.com" at bounding box center [347, 366] width 254 height 72
copy link "bhubbard0688@gmail.com"
drag, startPoint x: 376, startPoint y: 465, endPoint x: 239, endPoint y: 466, distance: 137.1
click at [239, 466] on div "912-667-0567 lynda_hubbard@yahoo.com" at bounding box center [316, 471] width 192 height 31
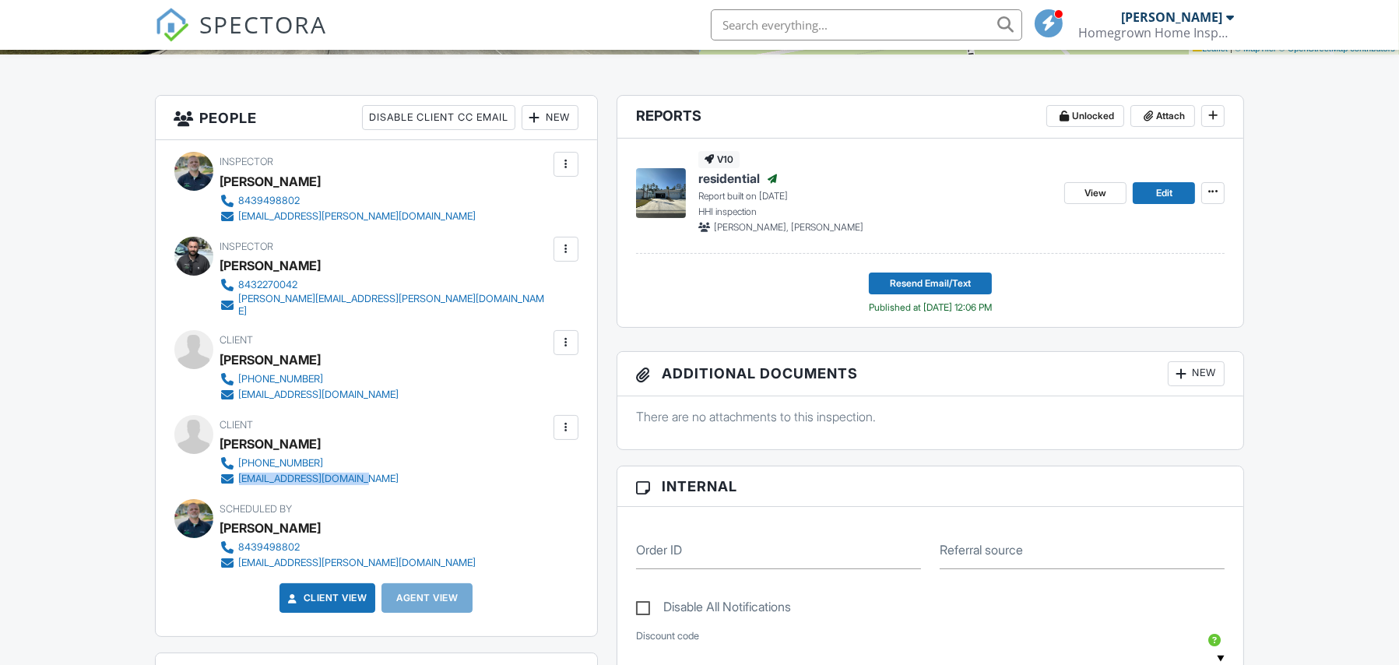
copy div "lynda_hubbard@yahoo.com"
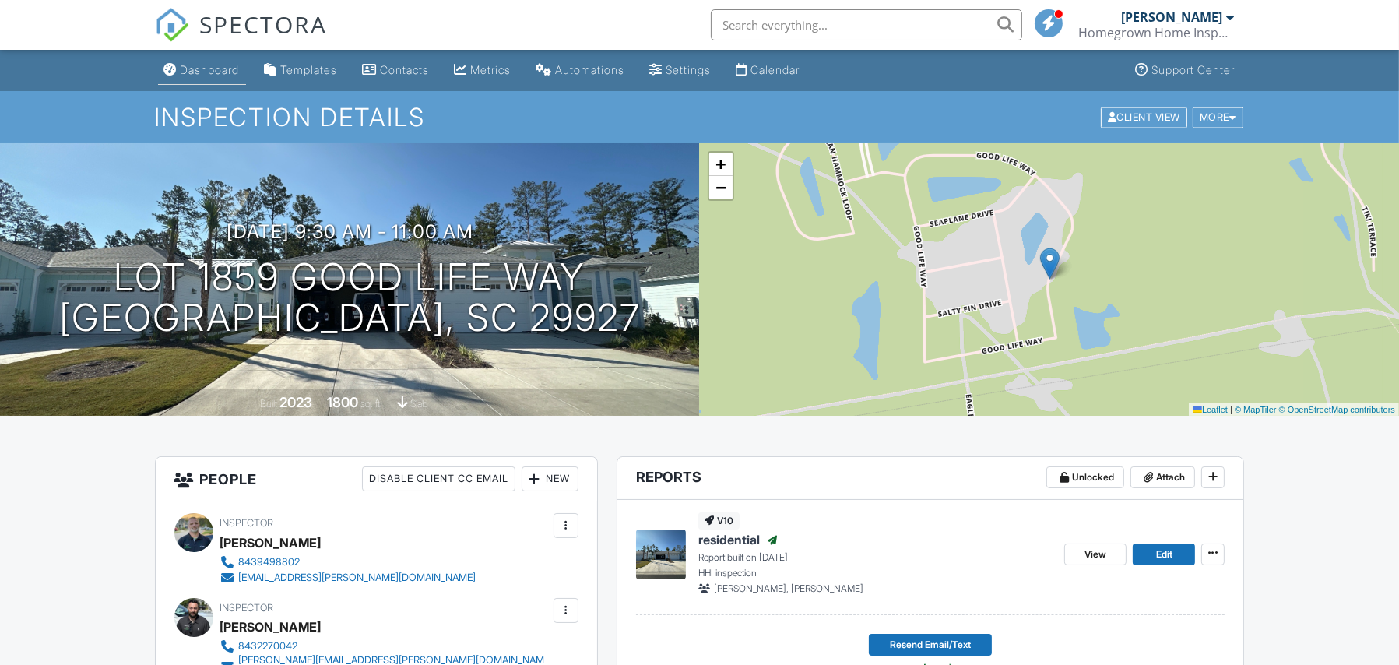
click at [207, 86] on li "Dashboard" at bounding box center [202, 70] width 94 height 41
click at [207, 74] on div "Dashboard" at bounding box center [210, 69] width 59 height 13
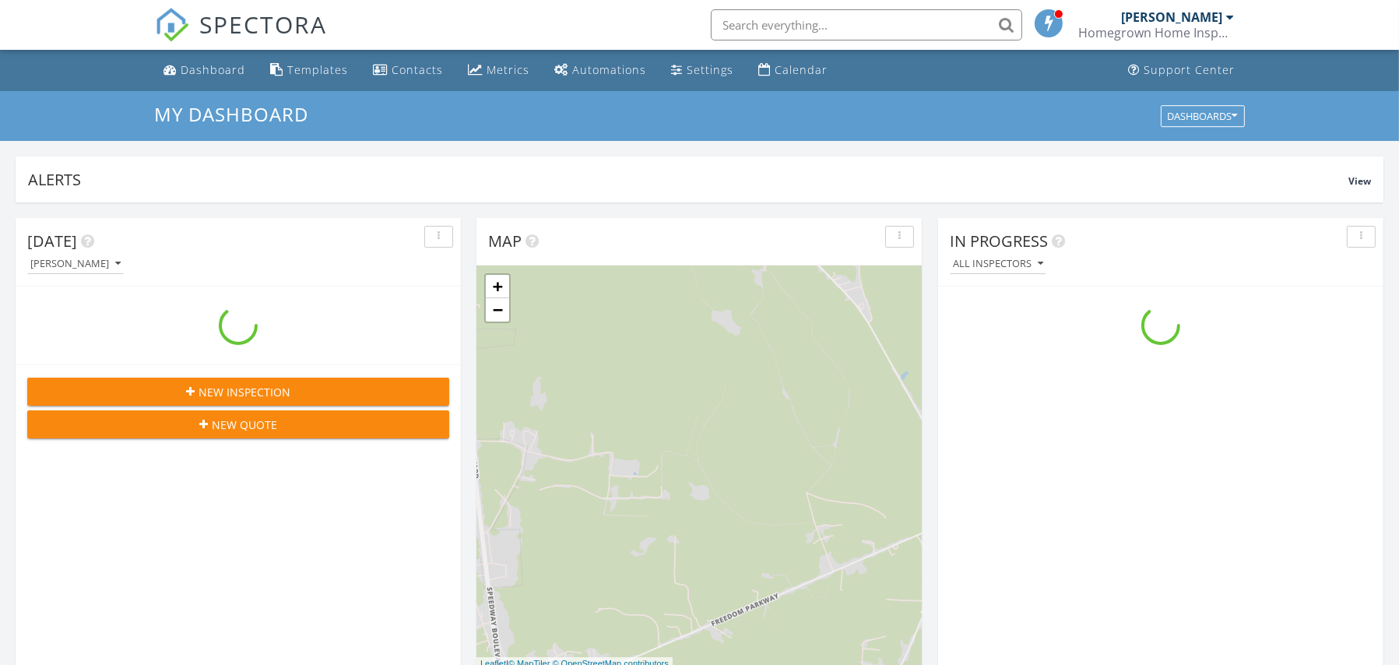
scroll to position [1440, 1423]
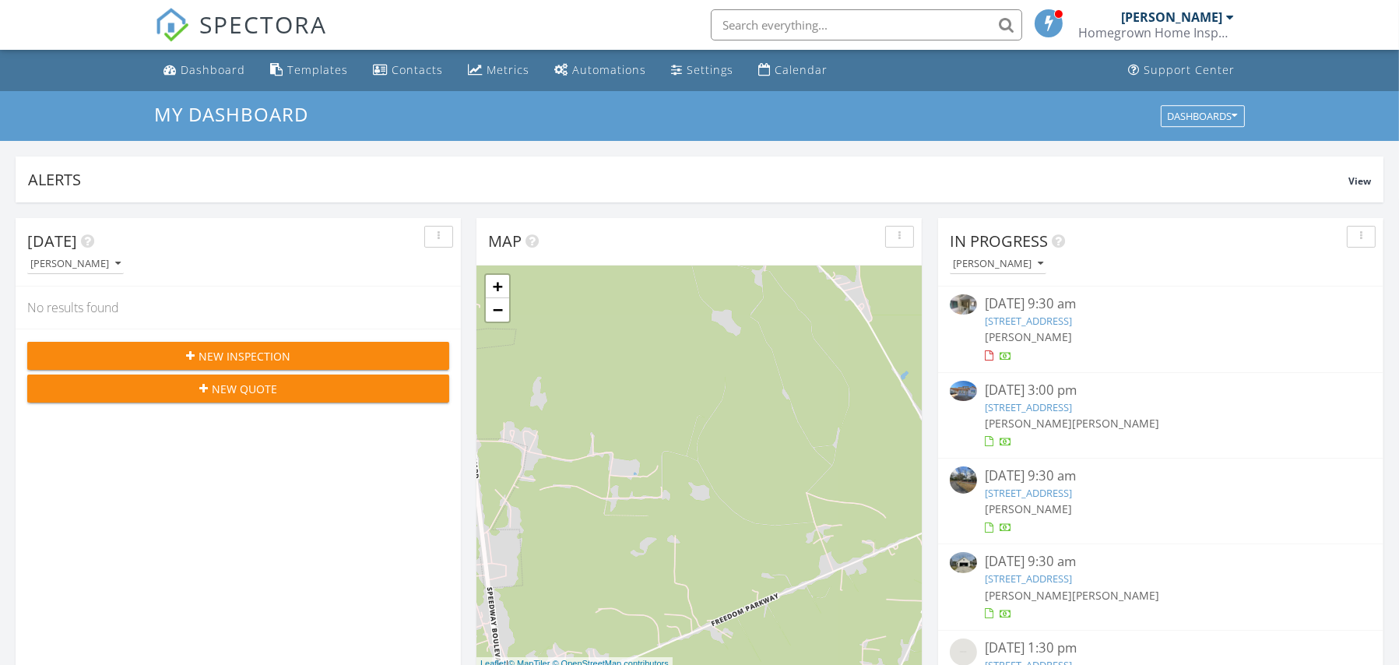
click at [1072, 410] on link "[STREET_ADDRESS]" at bounding box center [1028, 407] width 87 height 14
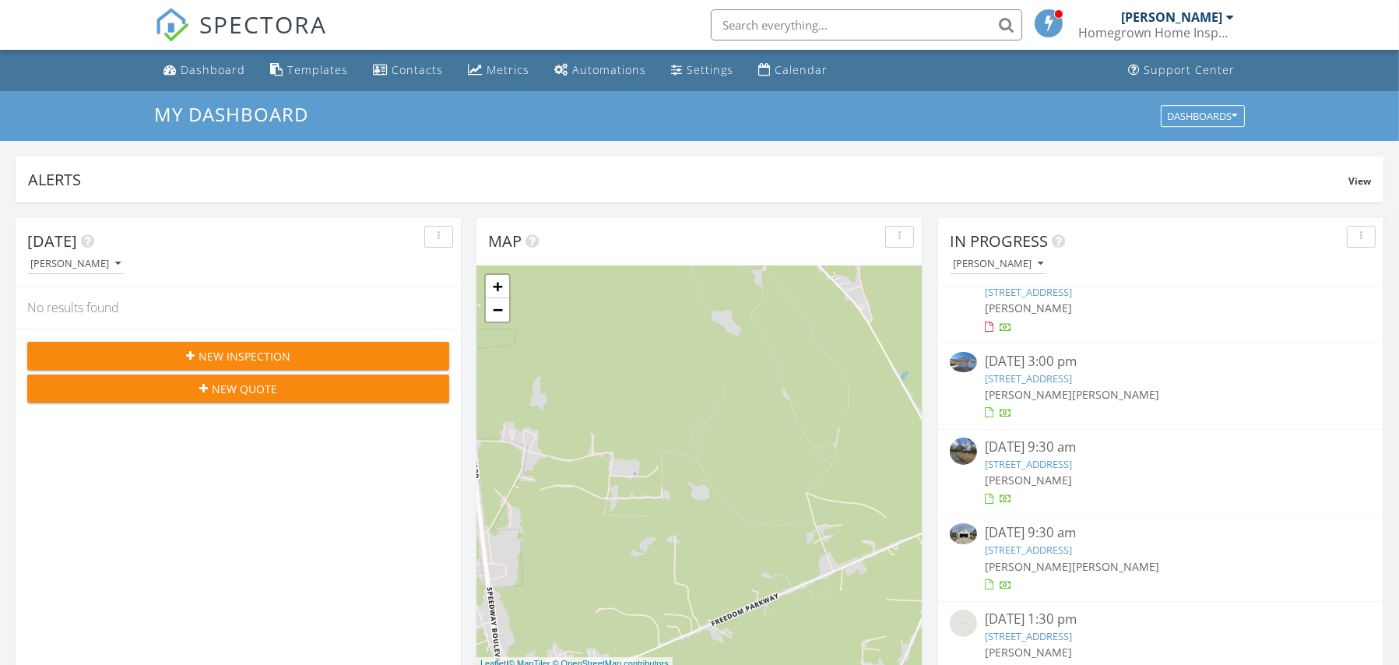
scroll to position [46, 0]
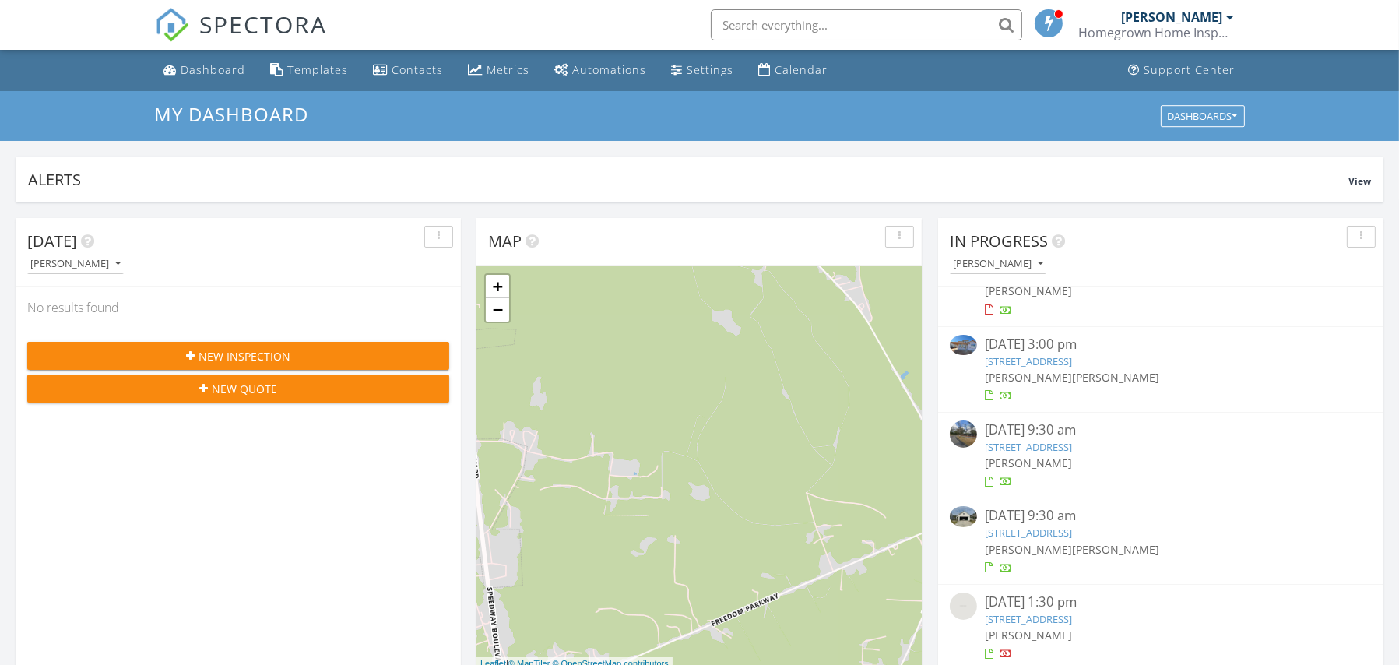
click at [1072, 530] on link "[STREET_ADDRESS]" at bounding box center [1028, 533] width 87 height 14
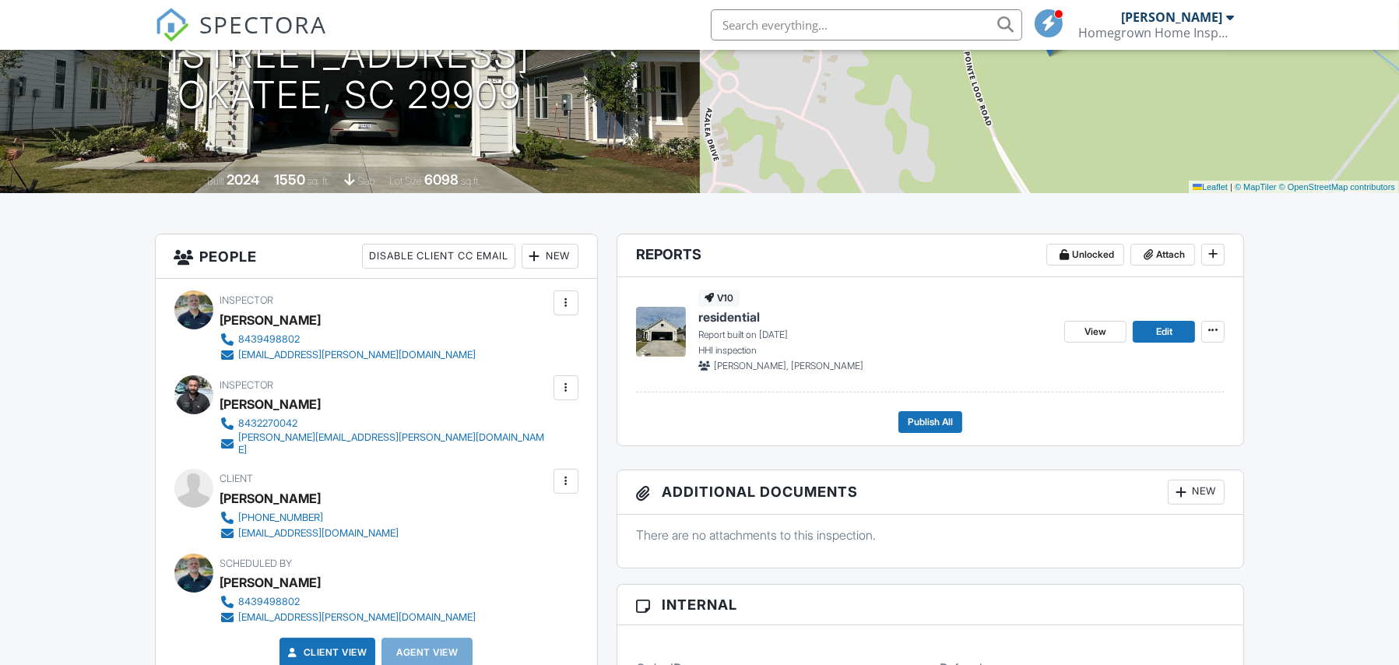
scroll to position [220, 0]
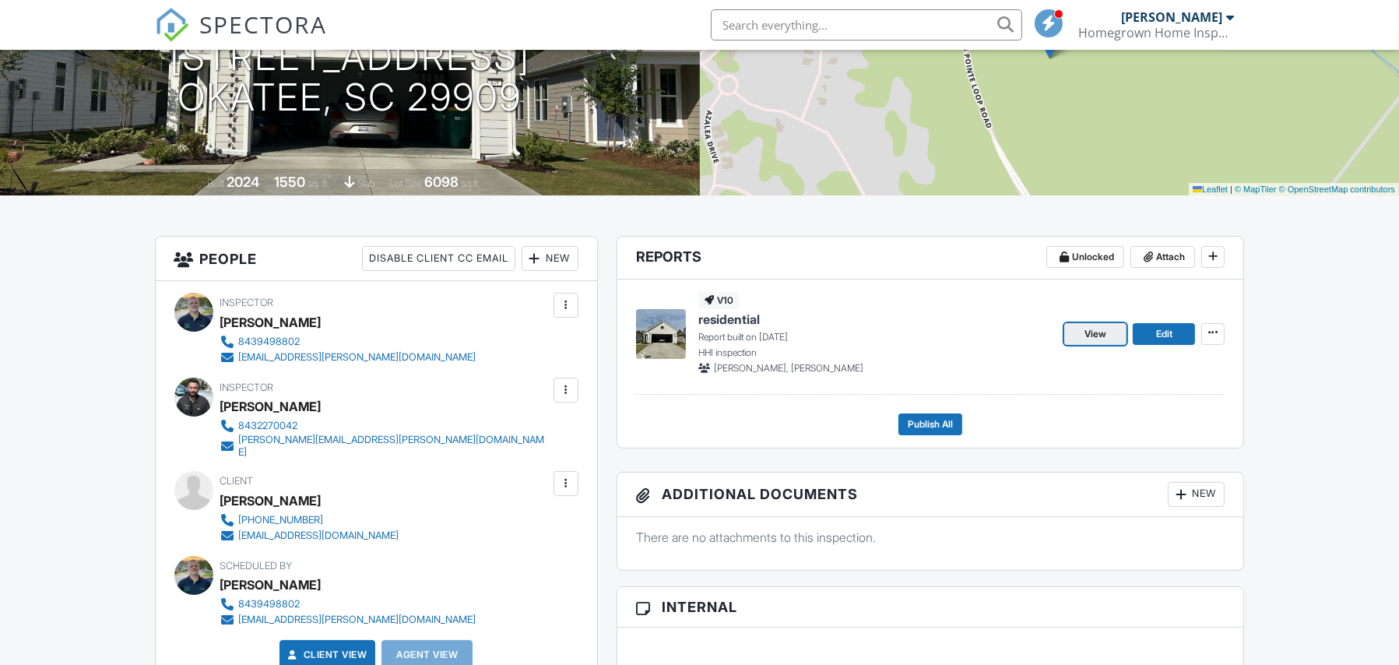
click at [1090, 336] on span "View" at bounding box center [1096, 334] width 22 height 16
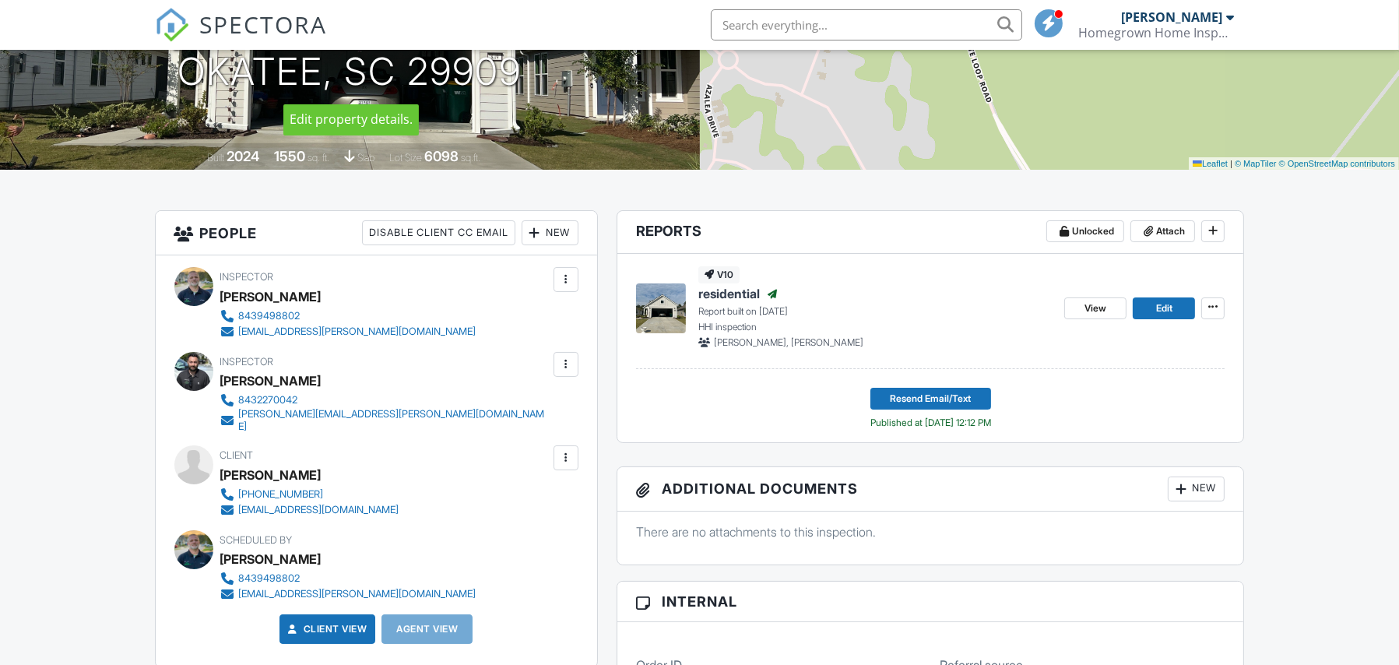
scroll to position [256, 0]
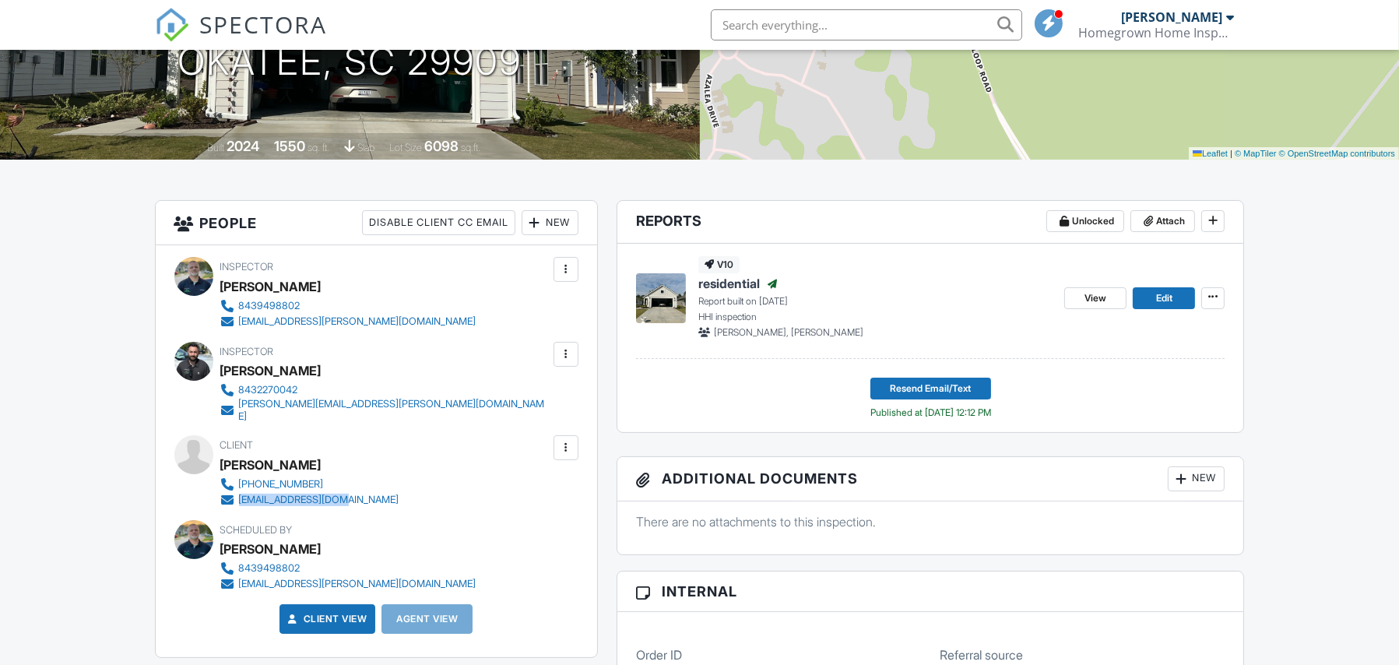
drag, startPoint x: 348, startPoint y: 493, endPoint x: 240, endPoint y: 490, distance: 108.3
click at [239, 490] on div "Client [PERSON_NAME] [PHONE_NUMBER] [EMAIL_ADDRESS][DOMAIN_NAME]" at bounding box center [347, 471] width 254 height 72
copy div "[EMAIL_ADDRESS][DOMAIN_NAME]"
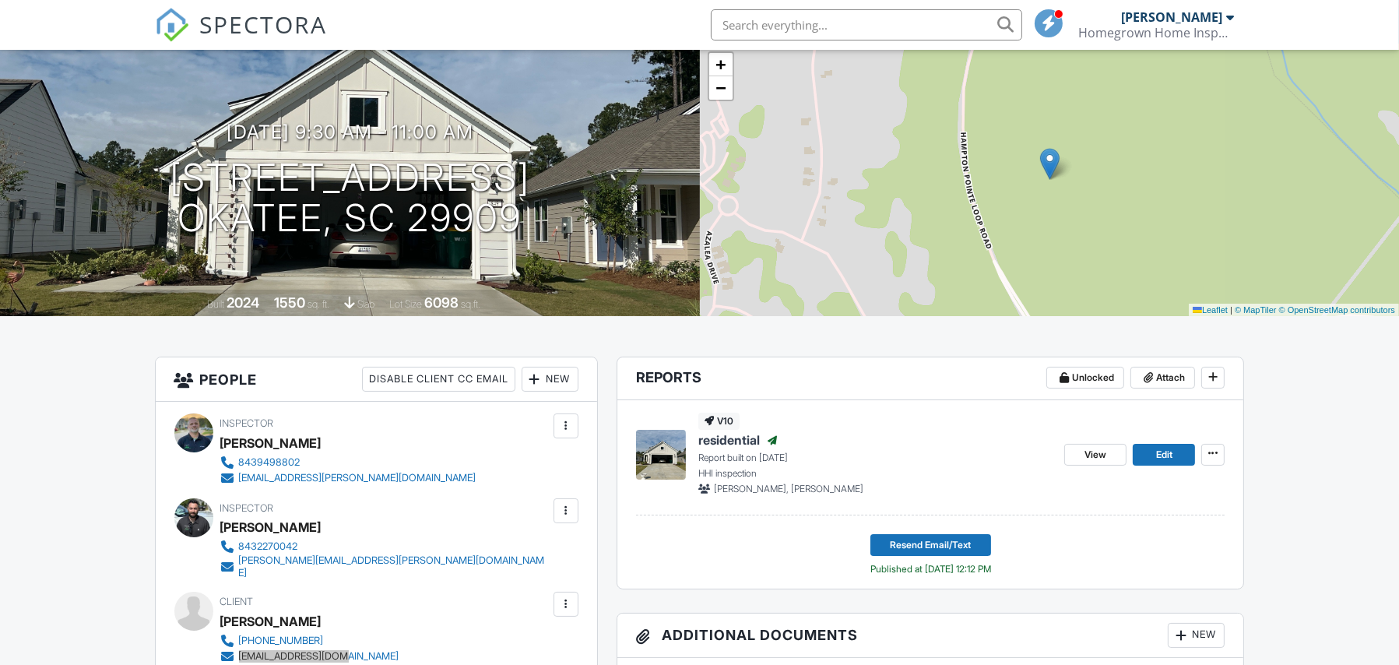
scroll to position [0, 0]
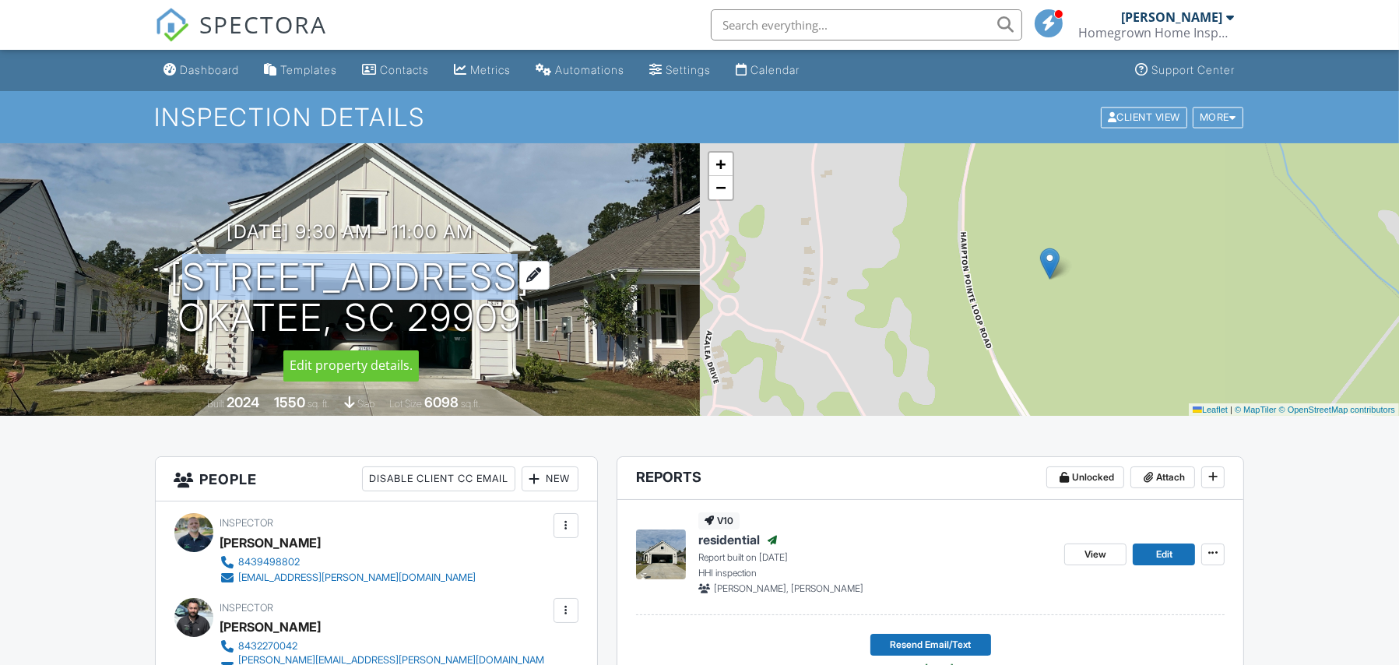
drag, startPoint x: 178, startPoint y: 270, endPoint x: 505, endPoint y: 270, distance: 326.3
click at [505, 270] on div "09/26/2025 9:30 am - 11:00 am 849 Aurora Way Okatee, sc 29909" at bounding box center [350, 280] width 700 height 118
copy h1 "[STREET_ADDRESS]"
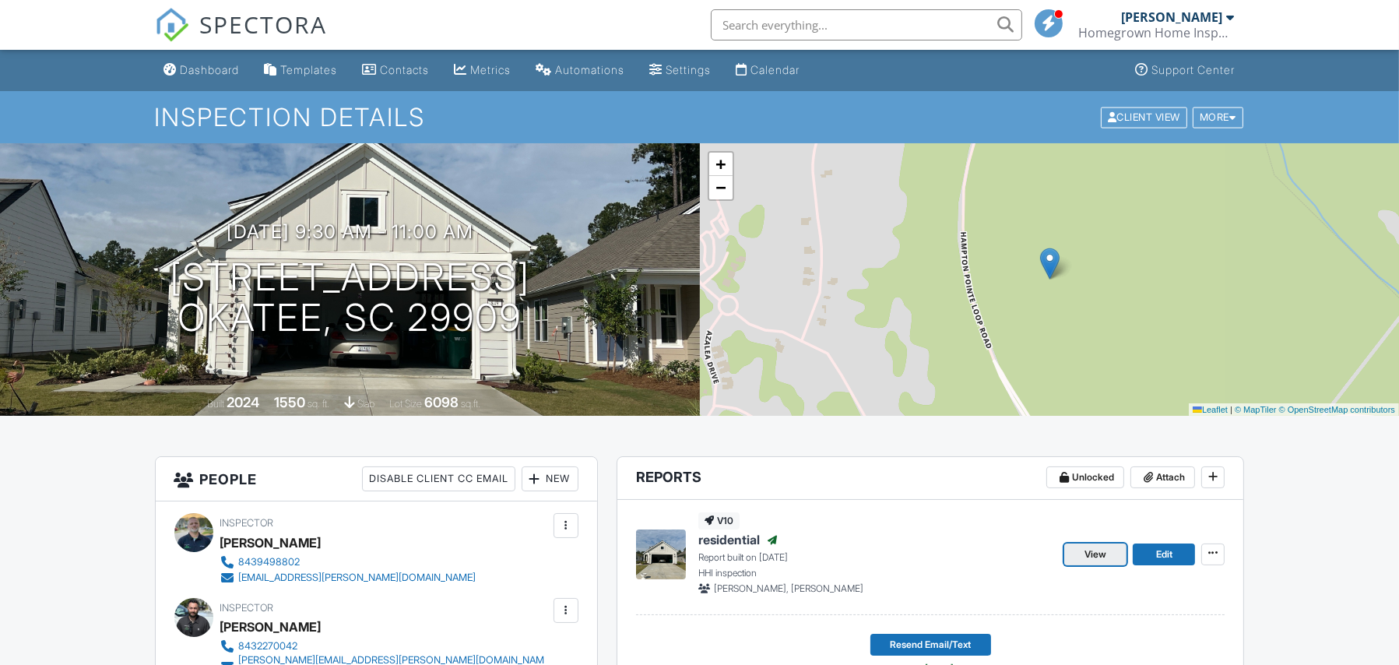
click at [1106, 554] on span "View" at bounding box center [1096, 555] width 22 height 16
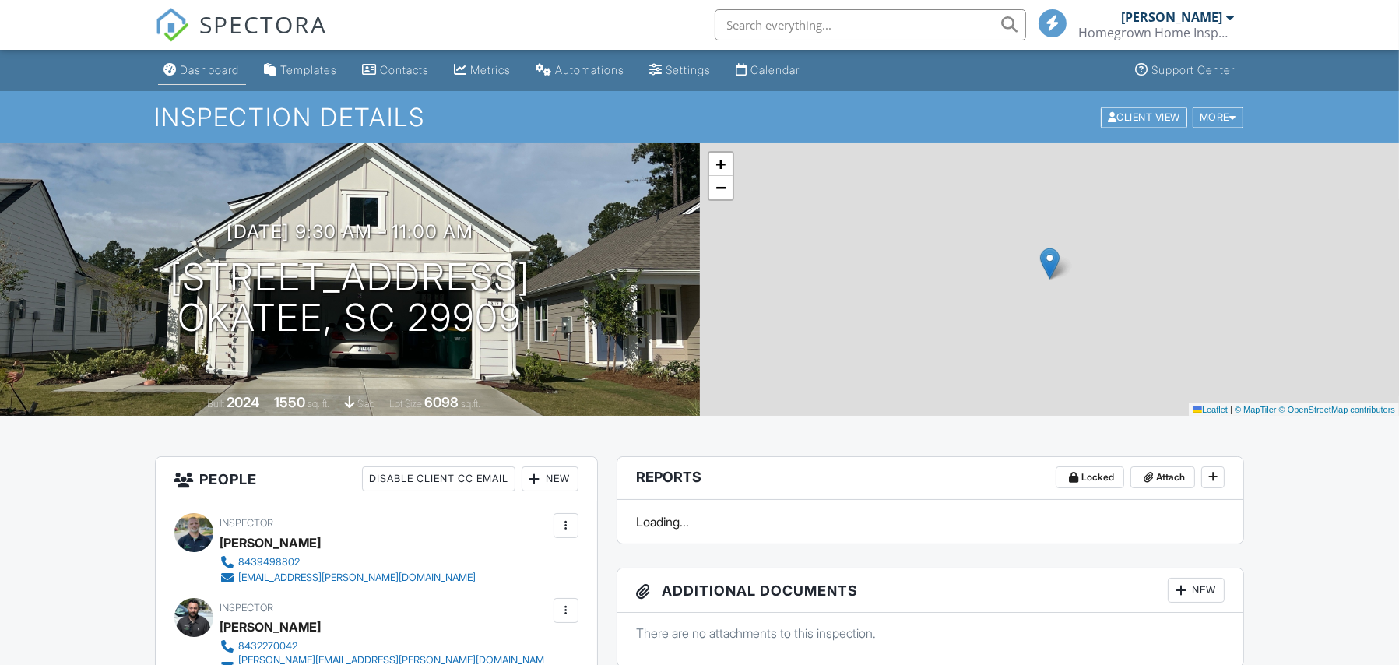
click at [217, 65] on div "Dashboard" at bounding box center [210, 69] width 59 height 13
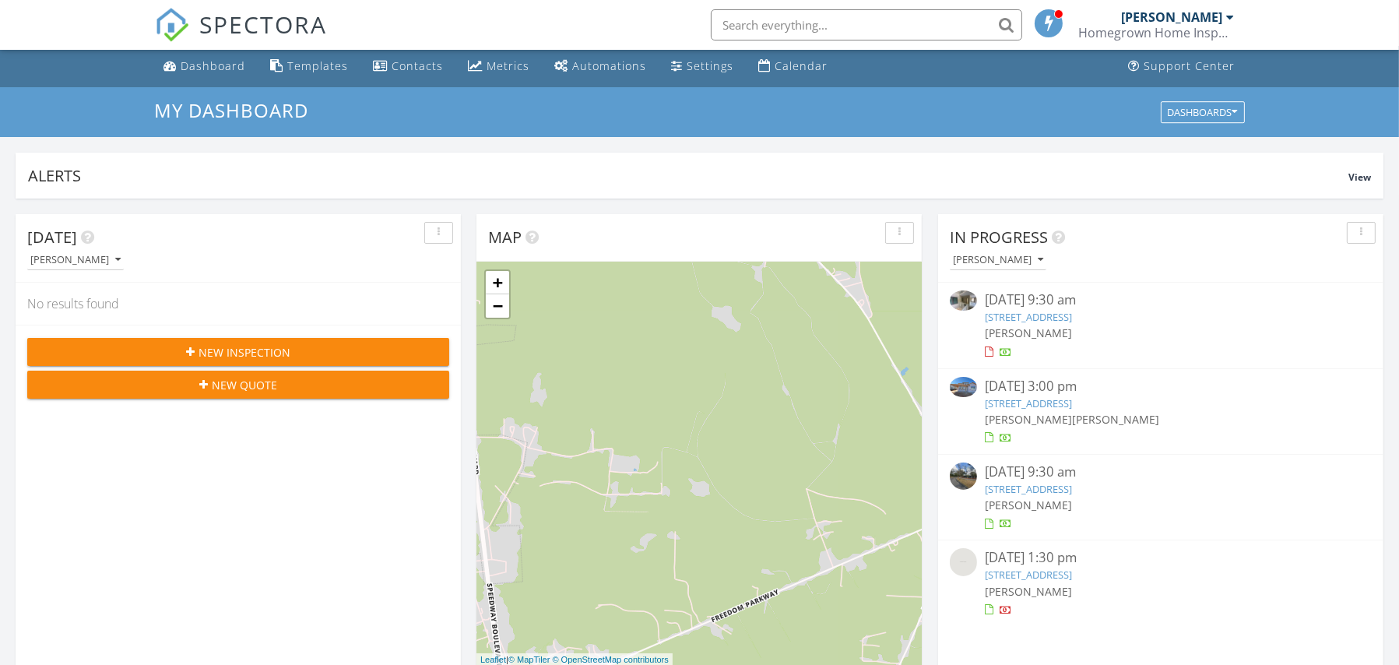
scroll to position [5, 0]
click at [1072, 487] on link "25 Mooring Buoy 829, Hilton Head Island, SC 29928" at bounding box center [1028, 488] width 87 height 14
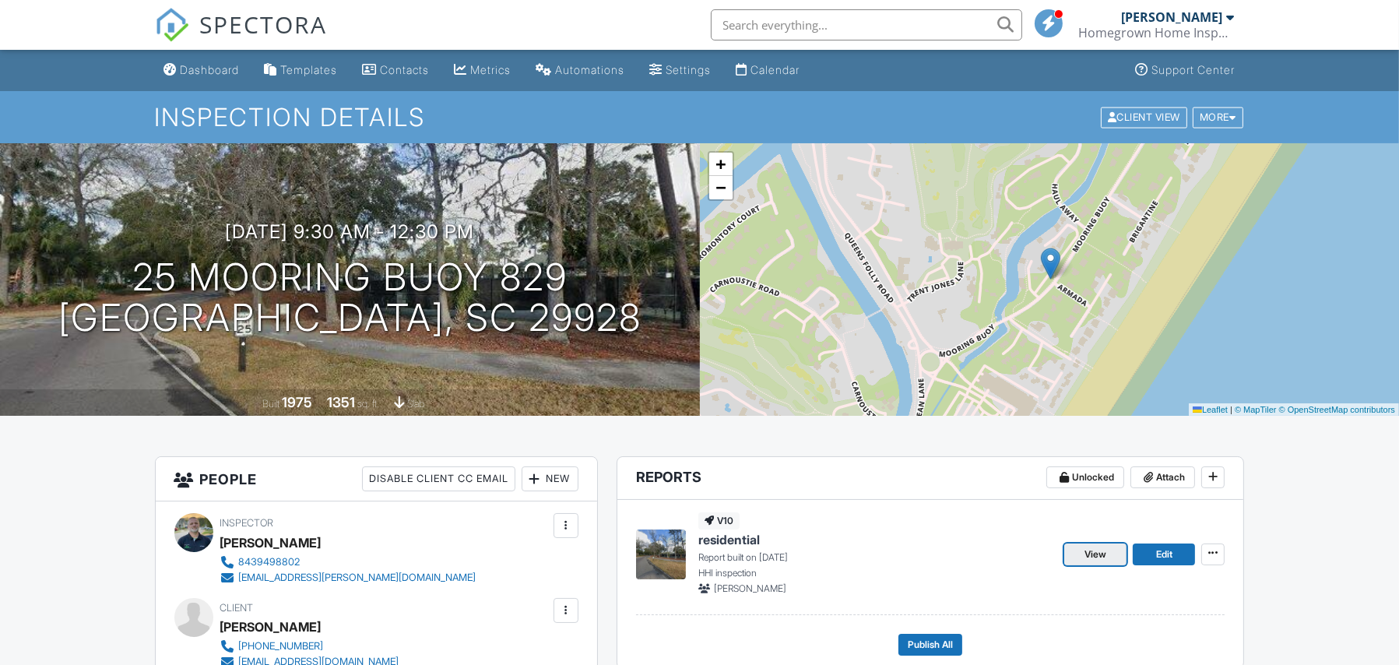
click at [1092, 555] on span "View" at bounding box center [1096, 555] width 22 height 16
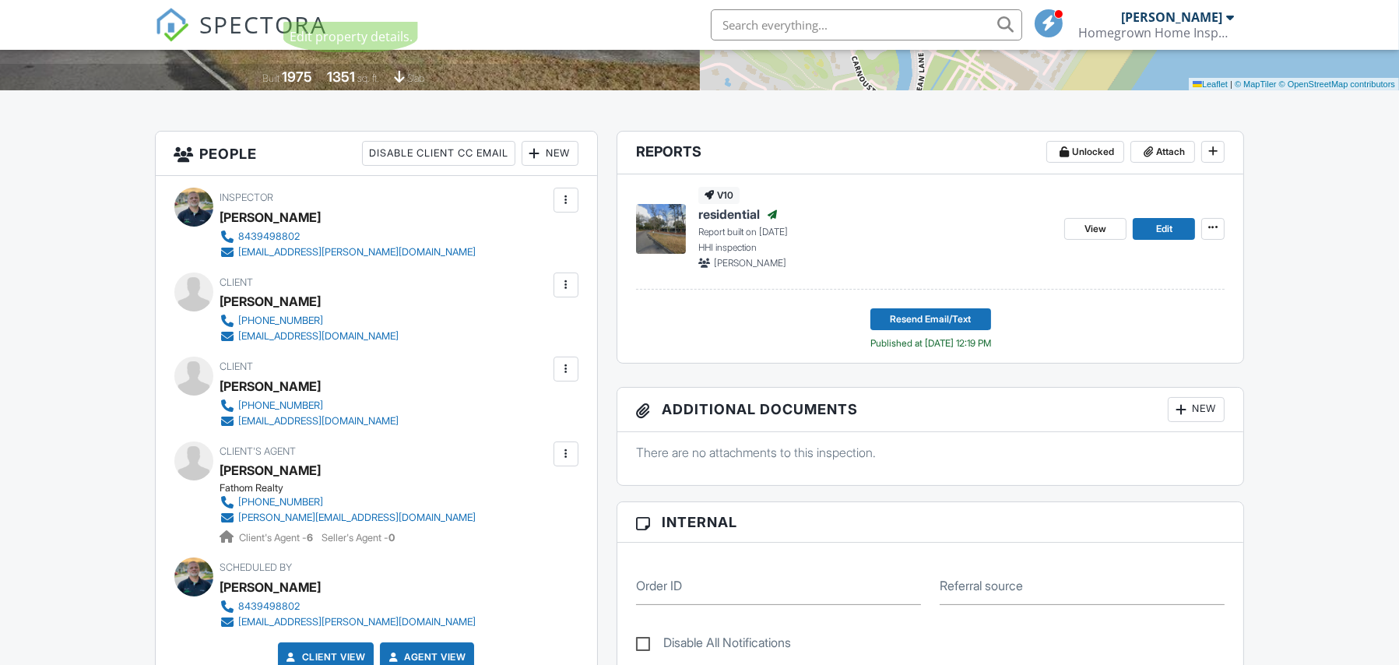
scroll to position [412, 0]
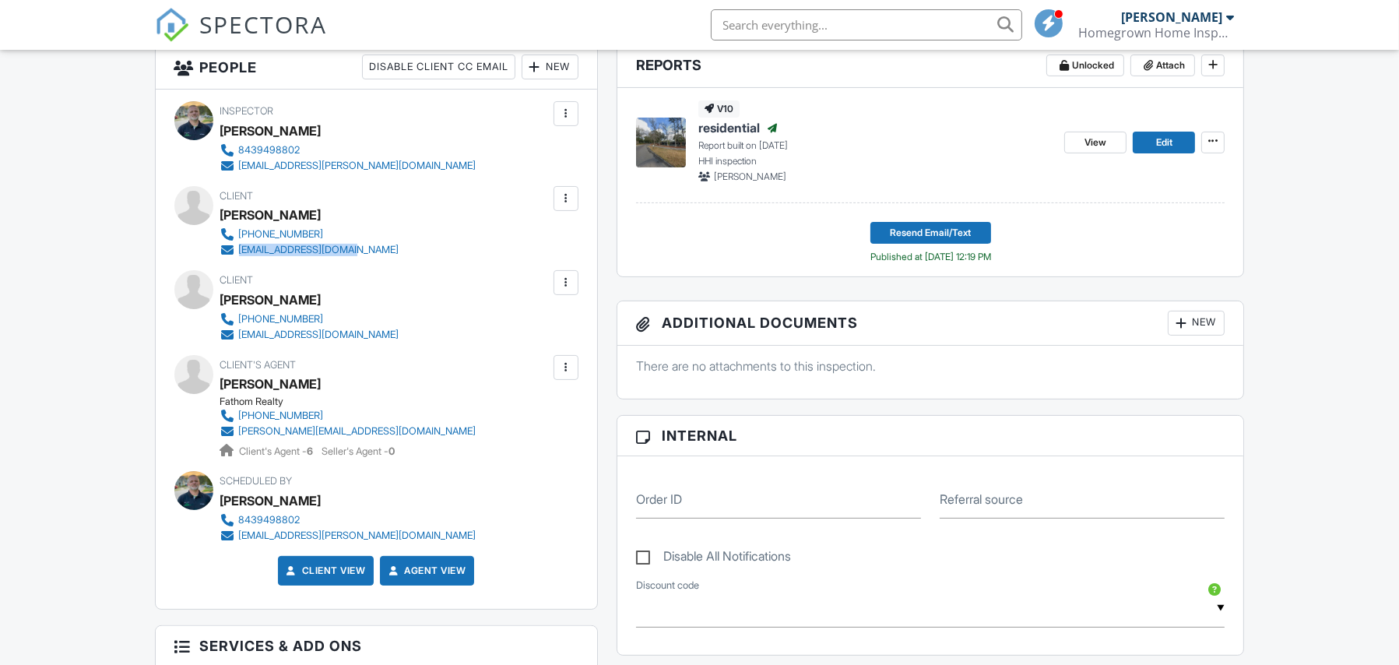
drag, startPoint x: 366, startPoint y: 250, endPoint x: 242, endPoint y: 251, distance: 123.8
click at [242, 251] on div "651-238-4934 erinamcginn@gmail.com" at bounding box center [316, 242] width 192 height 31
drag, startPoint x: 242, startPoint y: 251, endPoint x: 417, endPoint y: 239, distance: 175.6
click at [426, 239] on div "Client Erin McGinn 651-238-4934 erinamcginn@gmail.com" at bounding box center [376, 222] width 404 height 72
click at [378, 248] on div "Client Erin McGinn 651-238-4934 erinamcginn@gmail.com" at bounding box center [347, 222] width 254 height 72
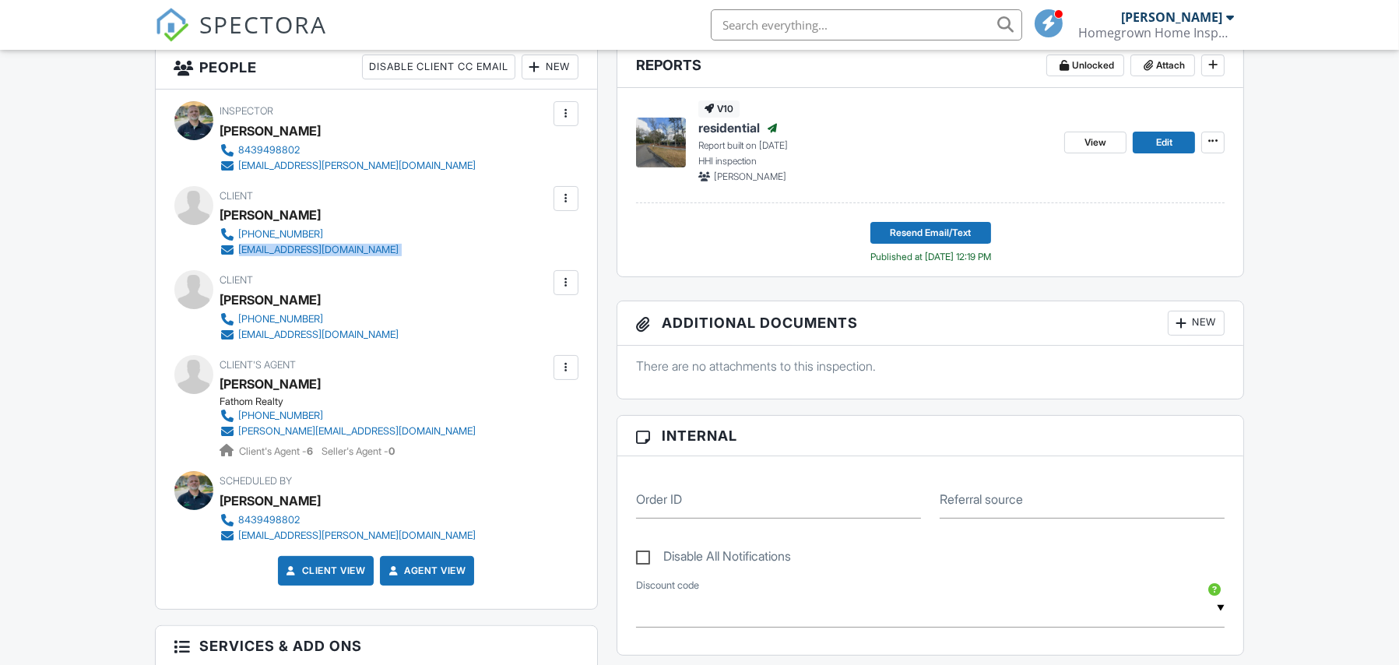
drag, startPoint x: 378, startPoint y: 248, endPoint x: 252, endPoint y: 250, distance: 126.2
click at [252, 250] on div "Client Erin McGinn 651-238-4934 erinamcginn@gmail.com" at bounding box center [347, 222] width 254 height 72
drag, startPoint x: 353, startPoint y: 332, endPoint x: 236, endPoint y: 336, distance: 116.9
click at [236, 336] on div "612-270-0718 jfillbrandt@gmail.com" at bounding box center [316, 326] width 192 height 31
copy link "jfillbrandt@gmail.com"
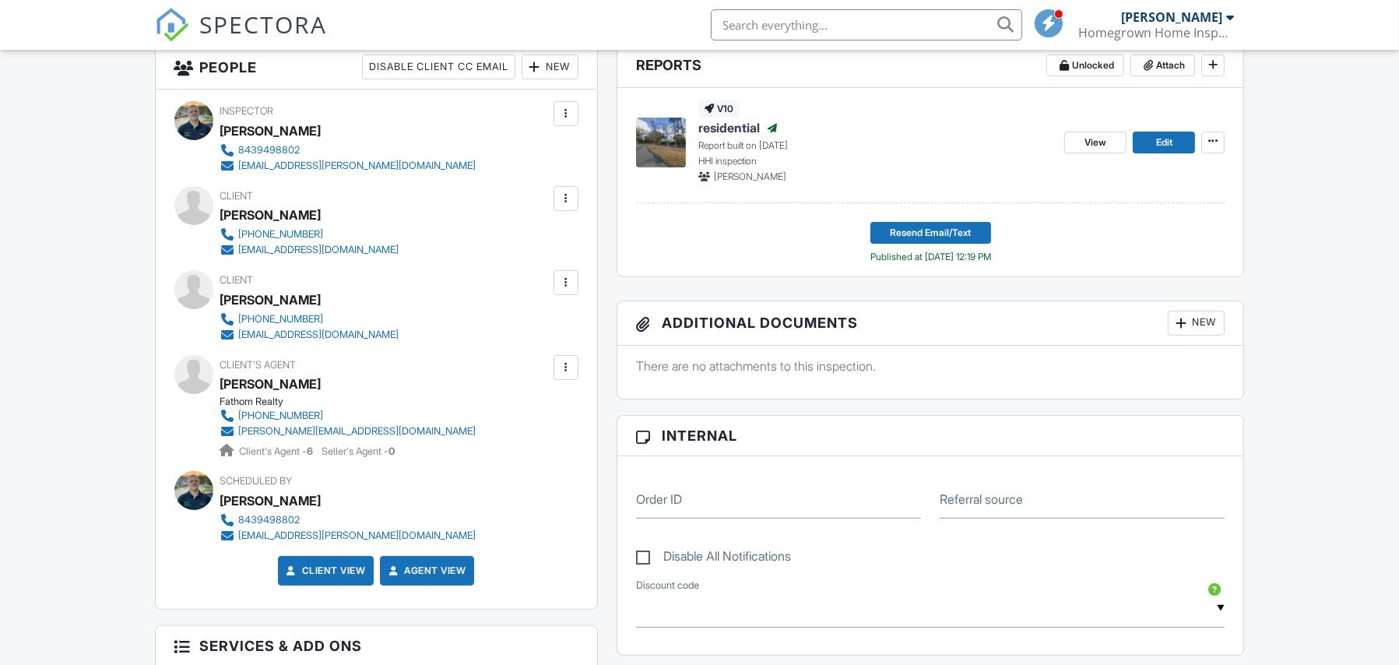
drag, startPoint x: 430, startPoint y: 417, endPoint x: 417, endPoint y: 428, distance: 17.1
click at [430, 417] on div "Client's Agent James Paris Fathom Realty 843-422-5425 james@hiltonheadrealestat…" at bounding box center [385, 407] width 331 height 104
drag, startPoint x: 413, startPoint y: 431, endPoint x: 246, endPoint y: 437, distance: 167.5
click at [241, 438] on div "Fathom Realty 843-422-5425 james@hiltonheadrealestate.com Client's Agent - 6 Se…" at bounding box center [354, 427] width 269 height 63
click at [422, 418] on div "Client's Agent James Paris Fathom Realty 843-422-5425 james@hiltonheadrealestat…" at bounding box center [385, 407] width 331 height 104
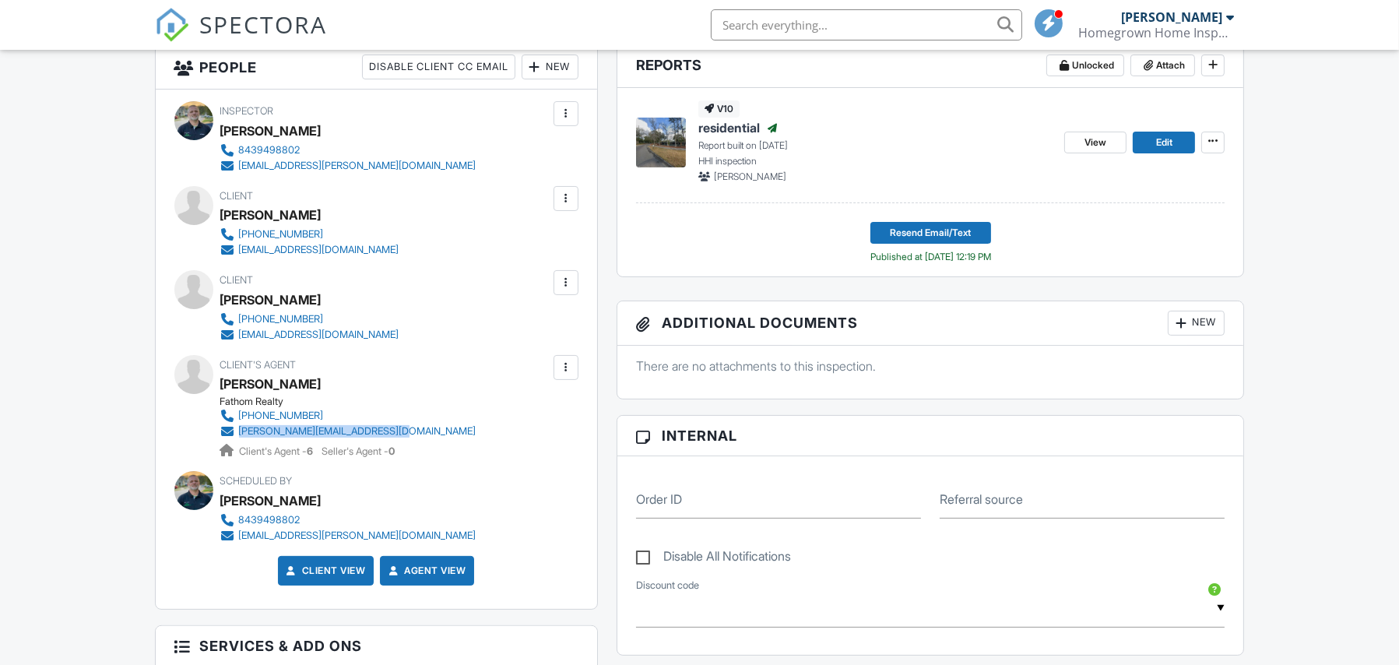
drag, startPoint x: 411, startPoint y: 429, endPoint x: 241, endPoint y: 430, distance: 170.5
click at [238, 431] on div "Fathom Realty 843-422-5425 james@hiltonheadrealestate.com Client's Agent - 6 Se…" at bounding box center [354, 427] width 269 height 63
copy div "james@hiltonheadrealestate.com"
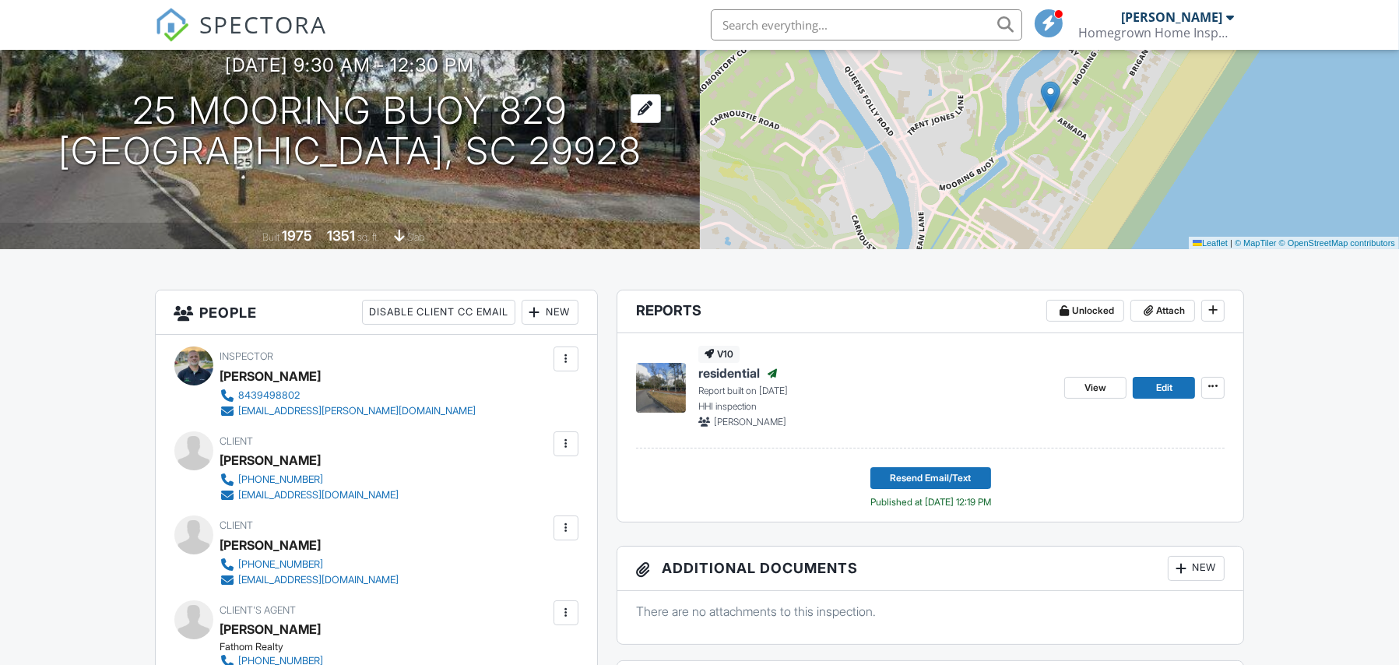
scroll to position [0, 0]
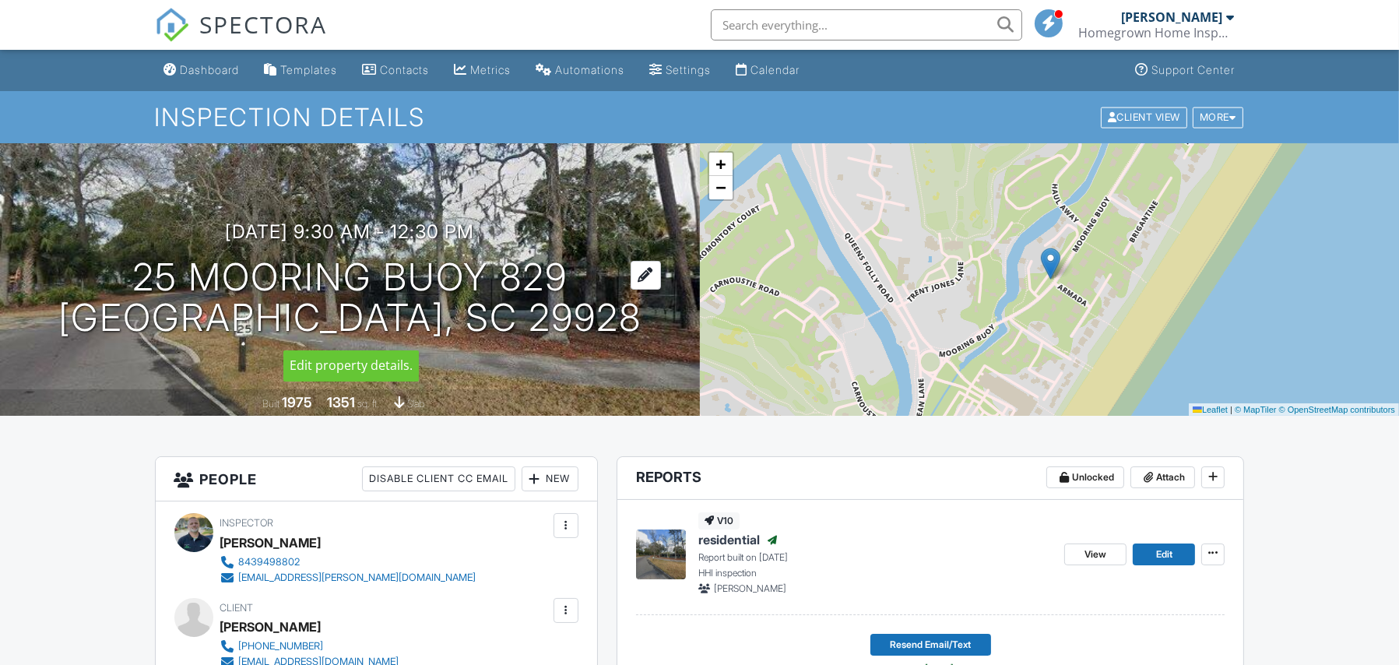
drag, startPoint x: 139, startPoint y: 263, endPoint x: 600, endPoint y: 280, distance: 460.5
click at [600, 280] on h1 "25 Mooring Buoy 829 Hilton Head Island, SC 29928" at bounding box center [349, 298] width 583 height 83
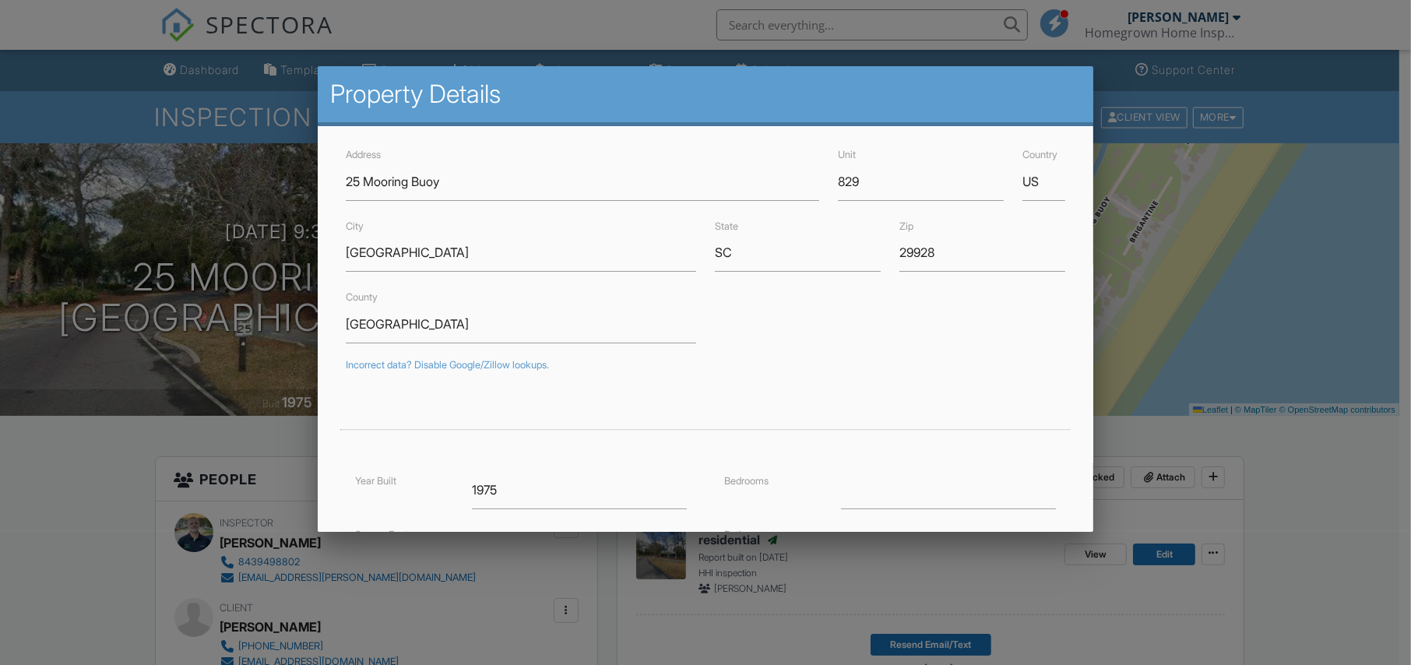
click at [1331, 475] on div at bounding box center [705, 338] width 1411 height 832
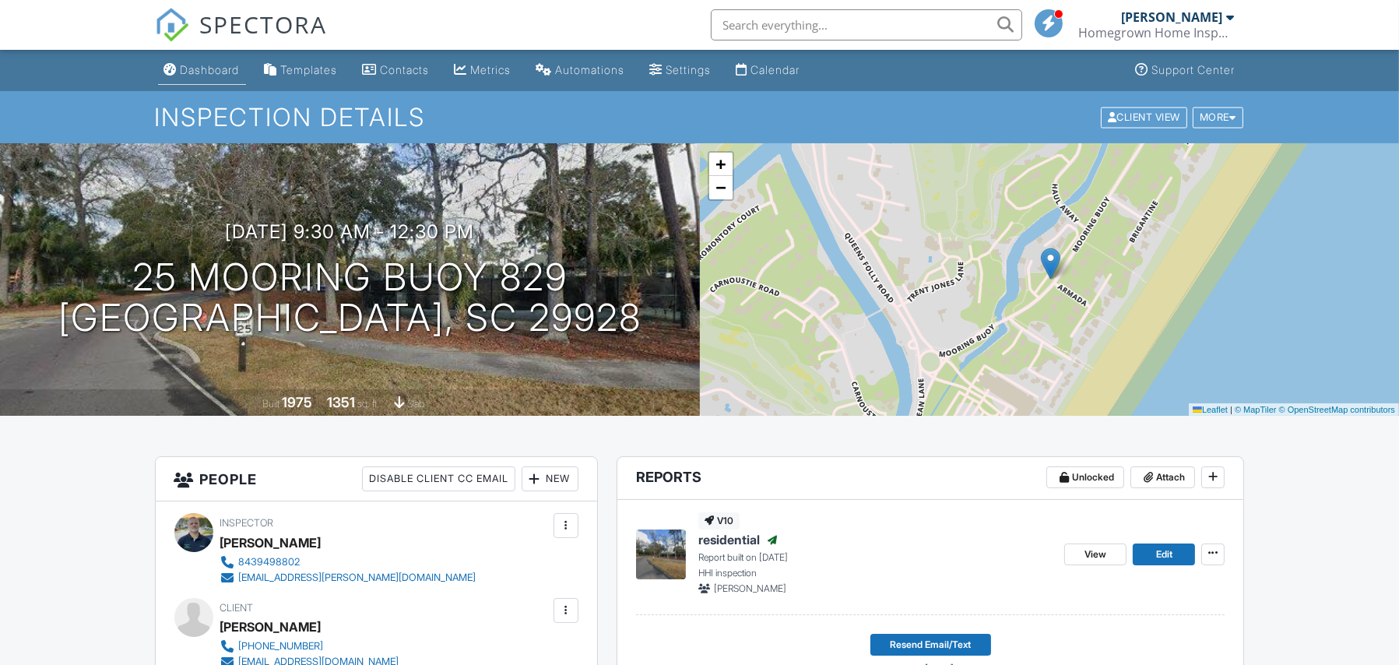
click at [195, 70] on div "Dashboard" at bounding box center [210, 69] width 59 height 13
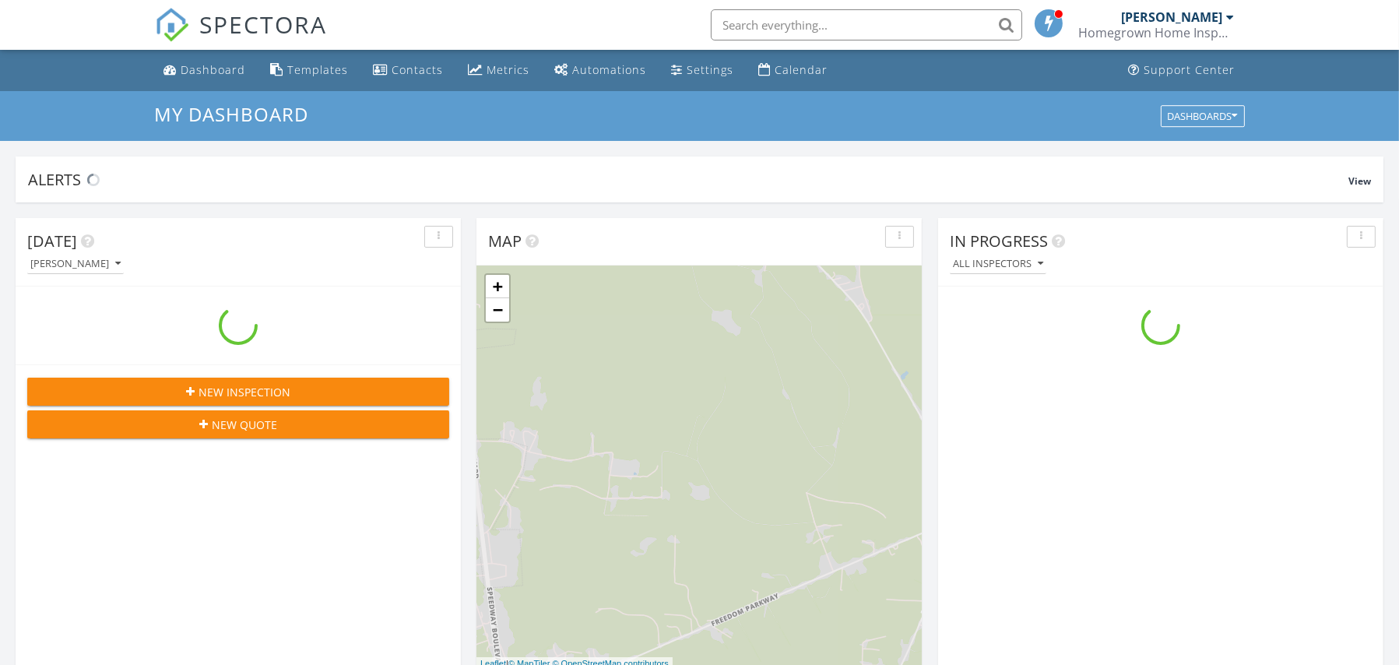
scroll to position [1440, 1423]
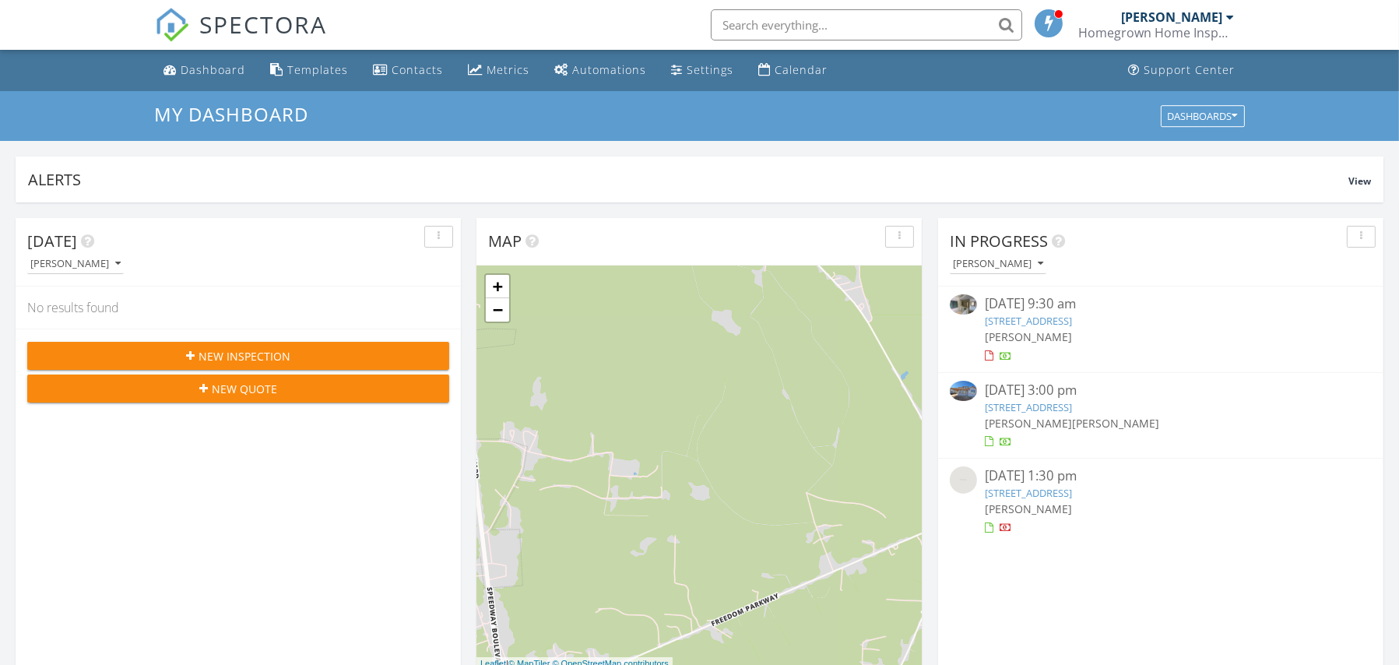
click at [1072, 491] on link "[STREET_ADDRESS]" at bounding box center [1028, 493] width 87 height 14
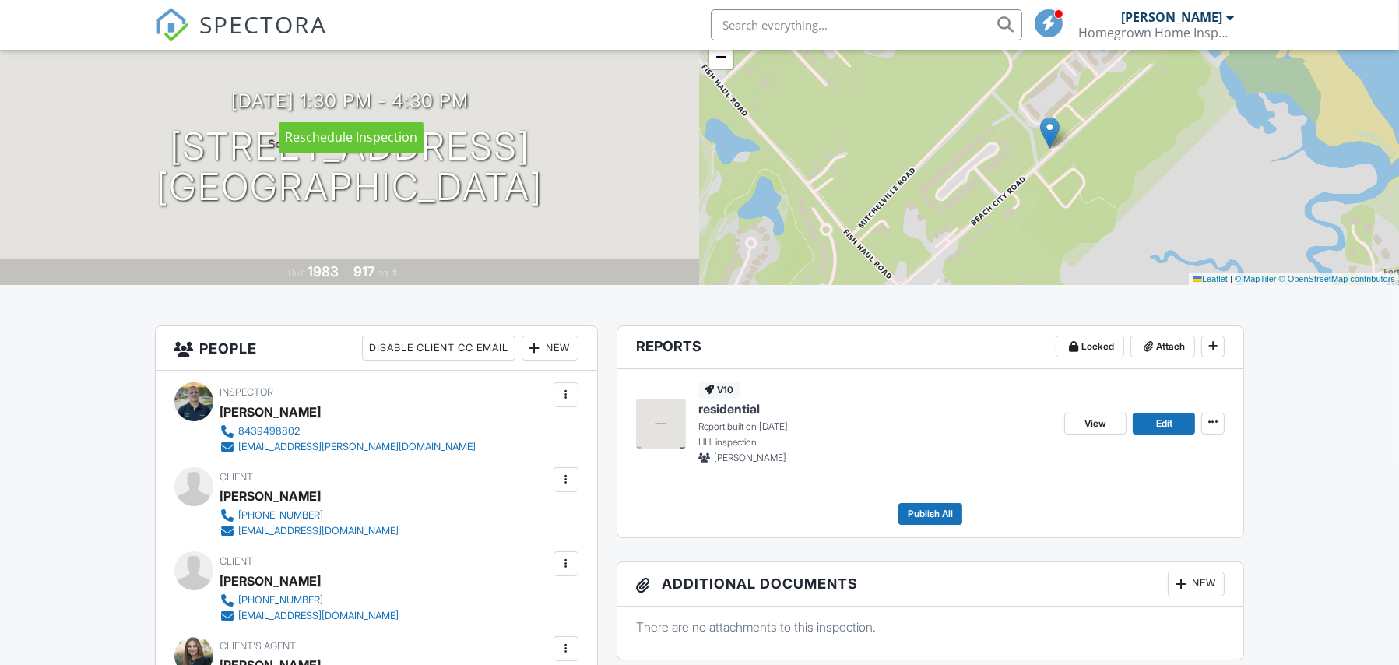
scroll to position [202, 0]
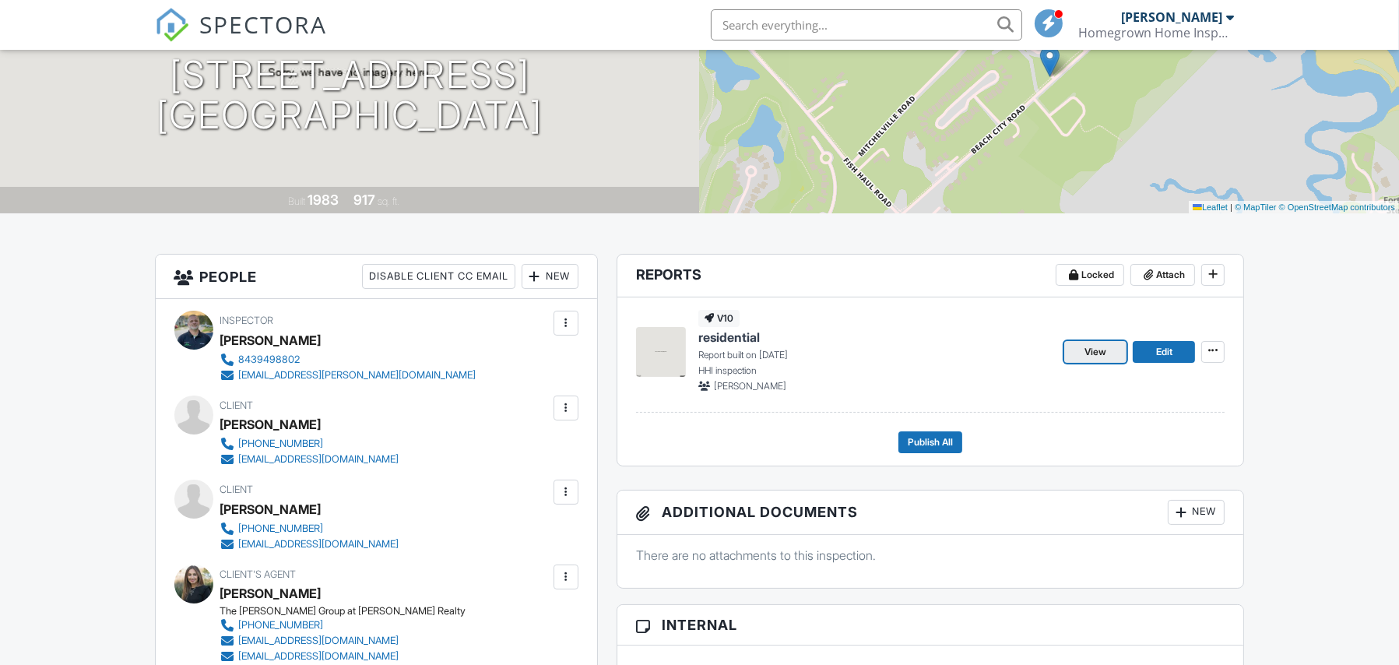
click at [1089, 356] on span "View" at bounding box center [1096, 352] width 22 height 16
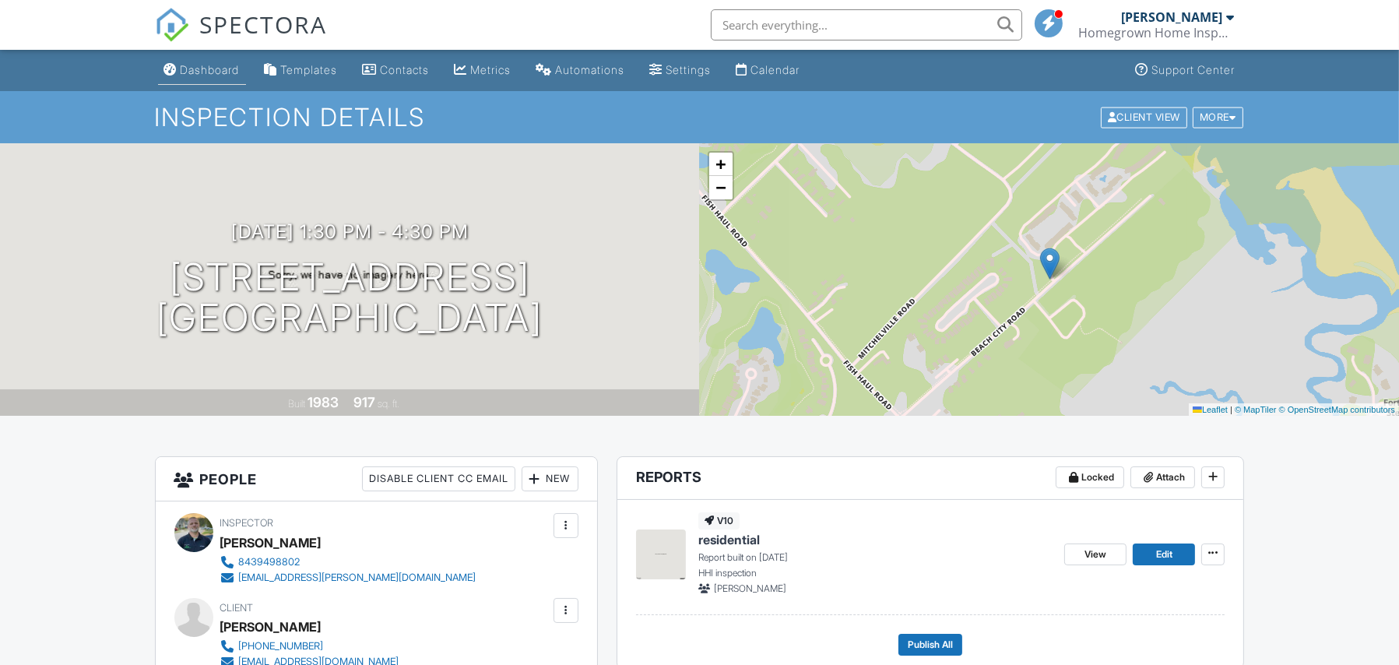
click at [201, 60] on link "Dashboard" at bounding box center [202, 70] width 88 height 29
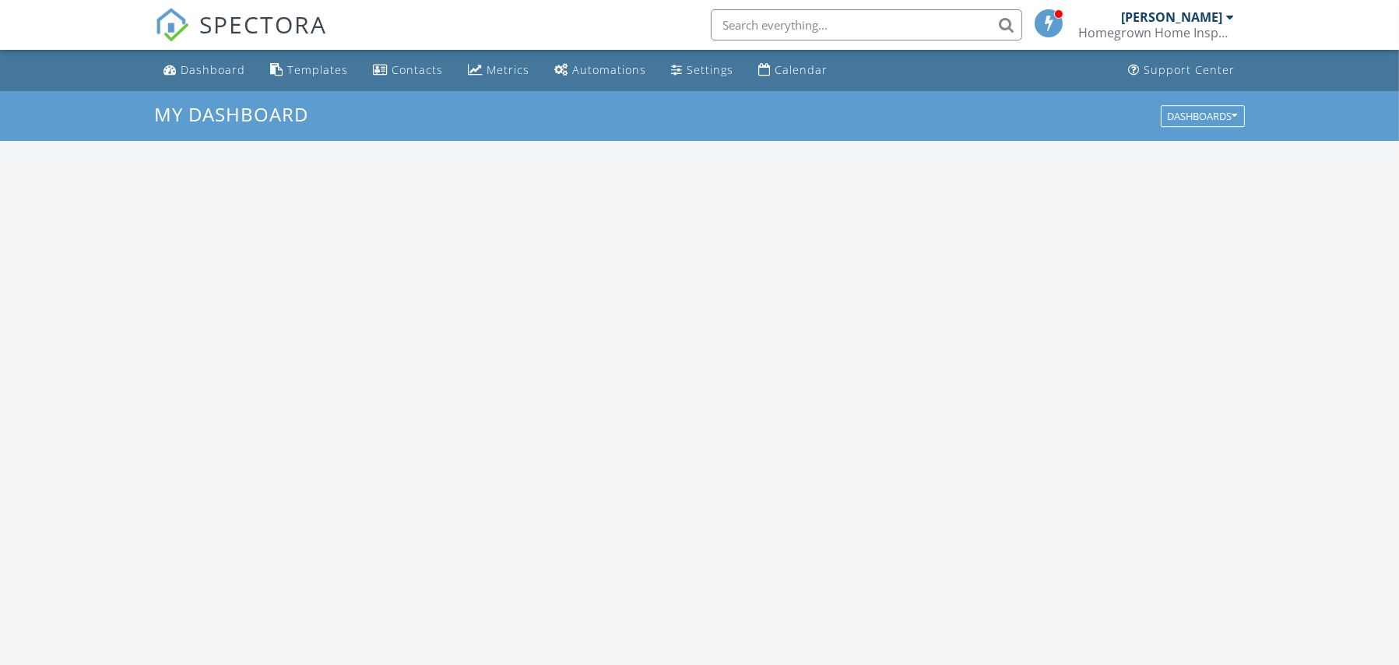
scroll to position [1440, 1423]
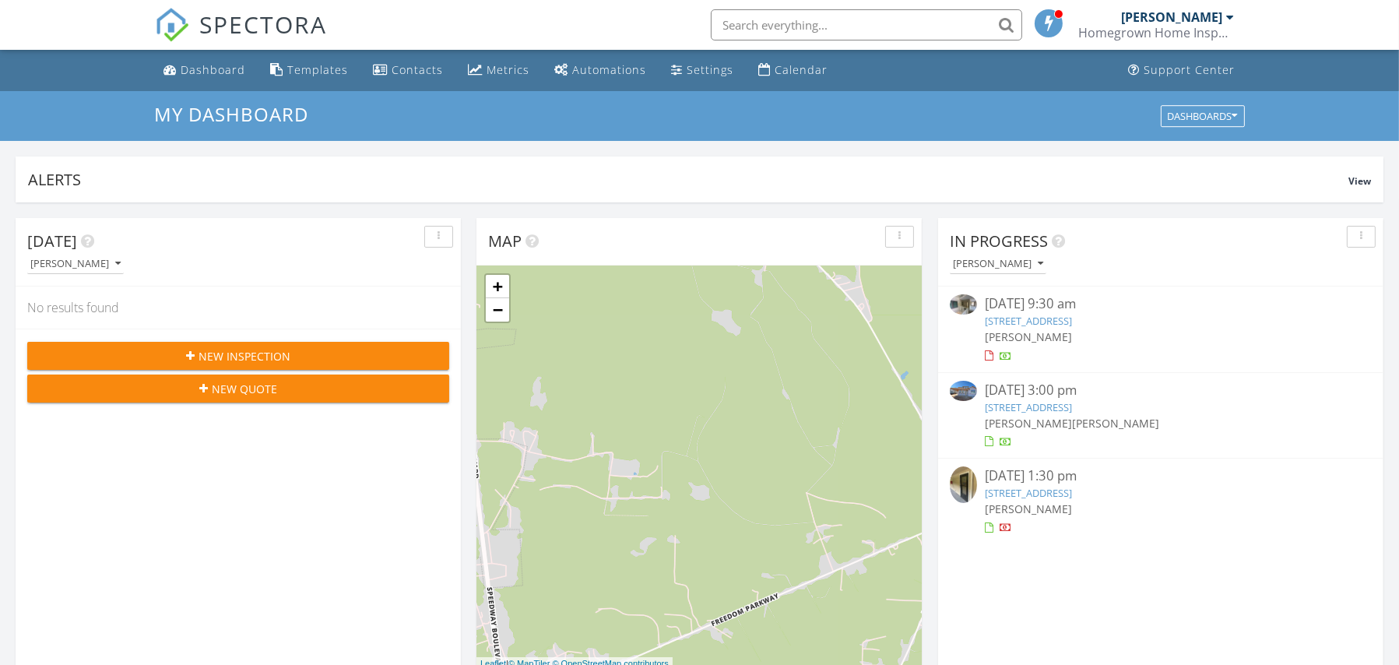
click at [1072, 490] on link "[STREET_ADDRESS]" at bounding box center [1028, 493] width 87 height 14
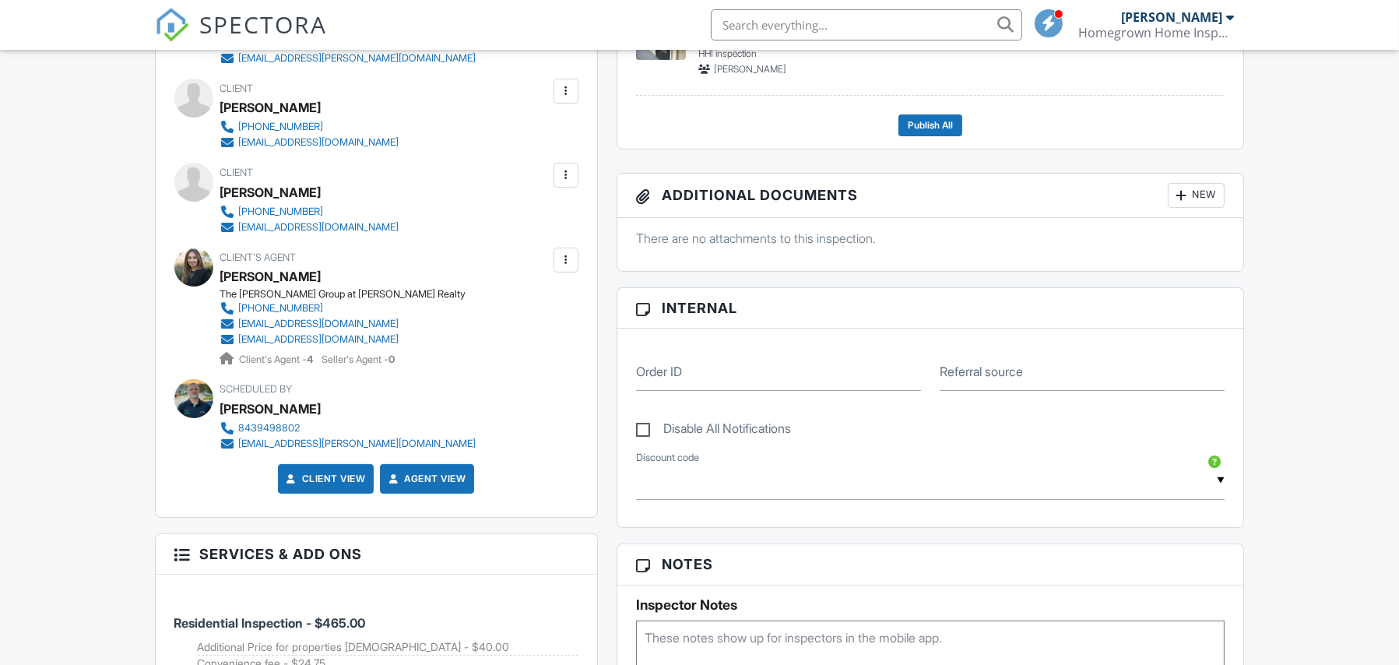
scroll to position [510, 0]
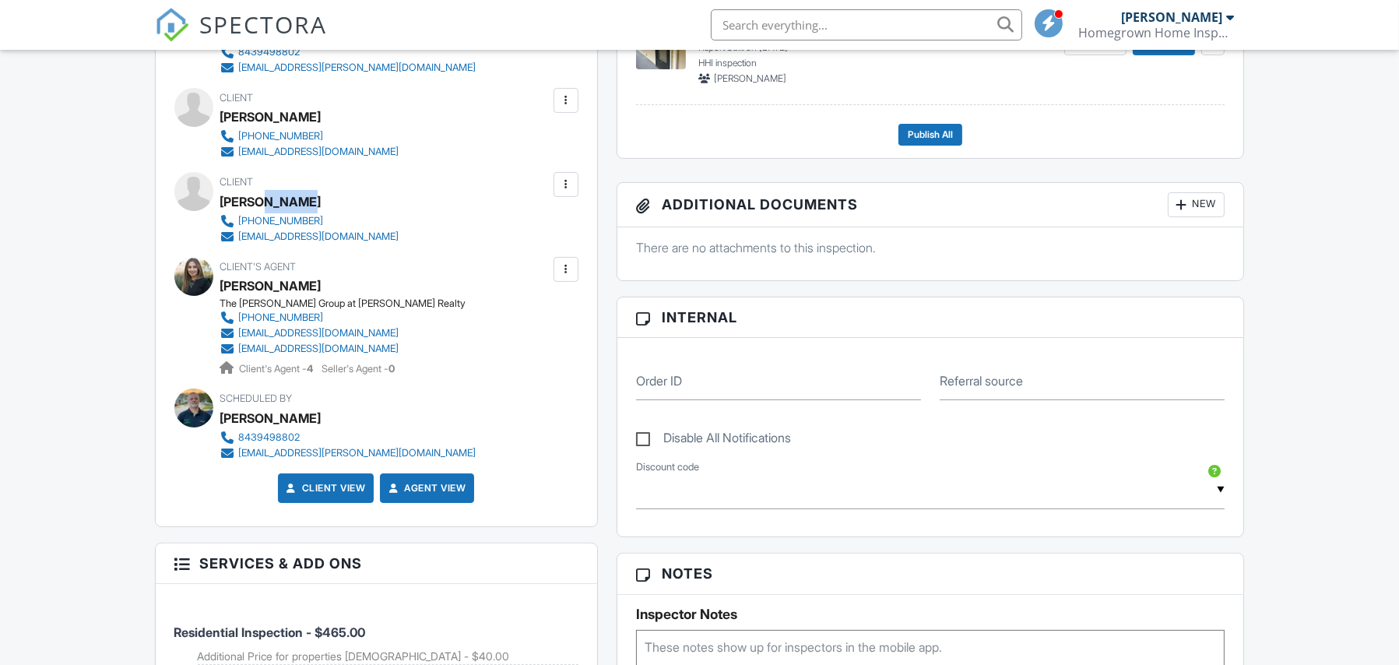
drag, startPoint x: 313, startPoint y: 196, endPoint x: 259, endPoint y: 192, distance: 54.7
click at [259, 192] on div "[PERSON_NAME]" at bounding box center [316, 201] width 192 height 23
copy div "[PERSON_NAME]"
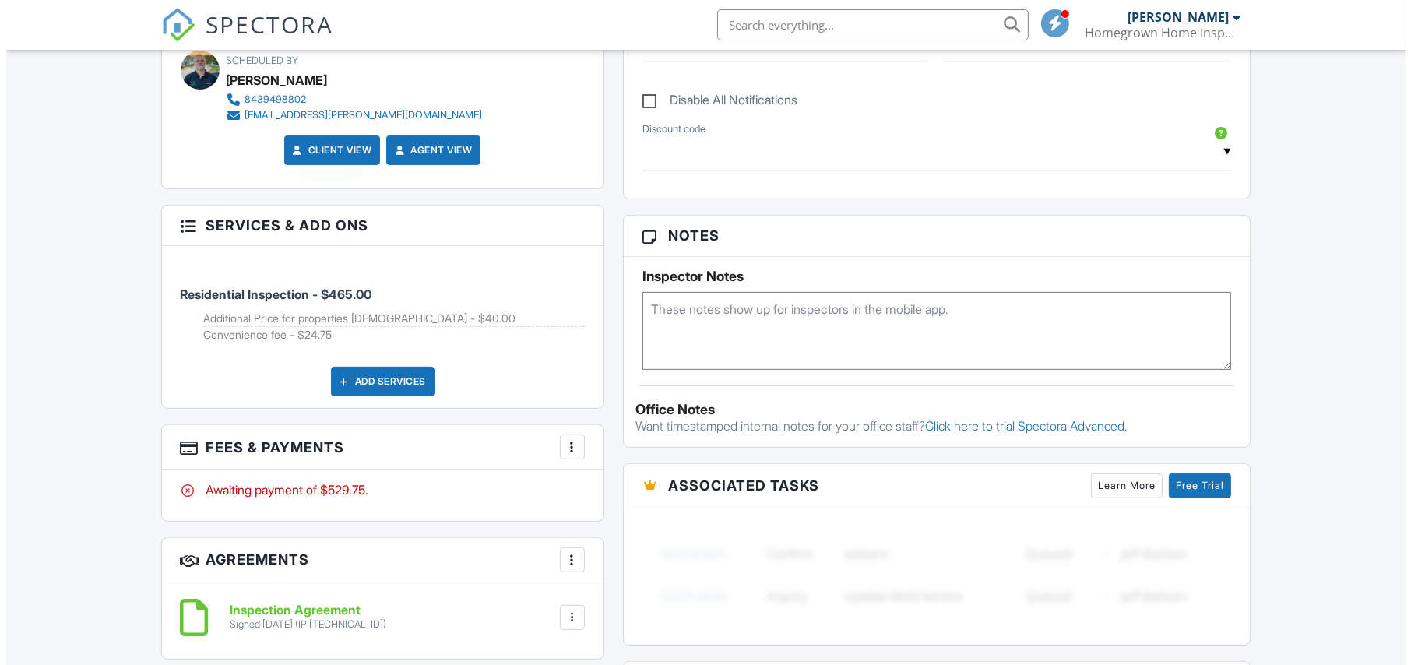
scroll to position [868, 0]
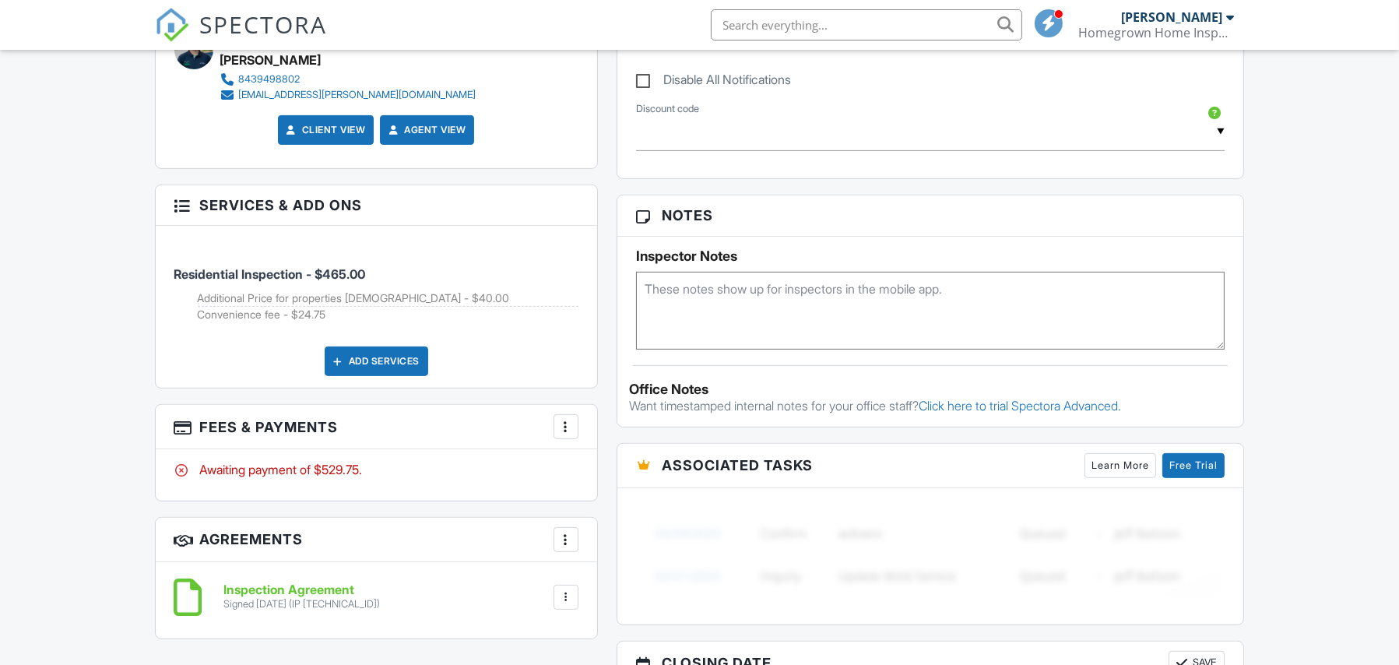
click at [565, 424] on div at bounding box center [566, 427] width 16 height 16
click at [653, 465] on li "Edit Fees & Payments" at bounding box center [644, 474] width 163 height 39
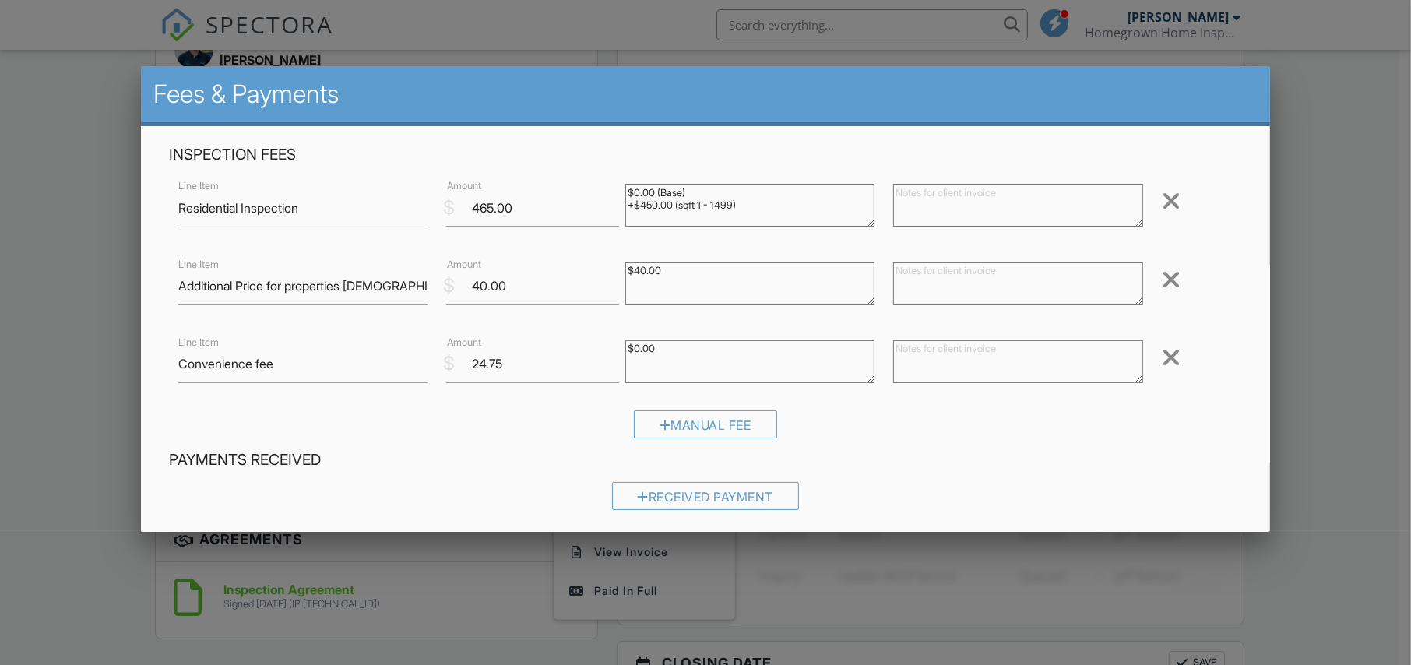
click at [1162, 356] on div at bounding box center [1171, 357] width 19 height 25
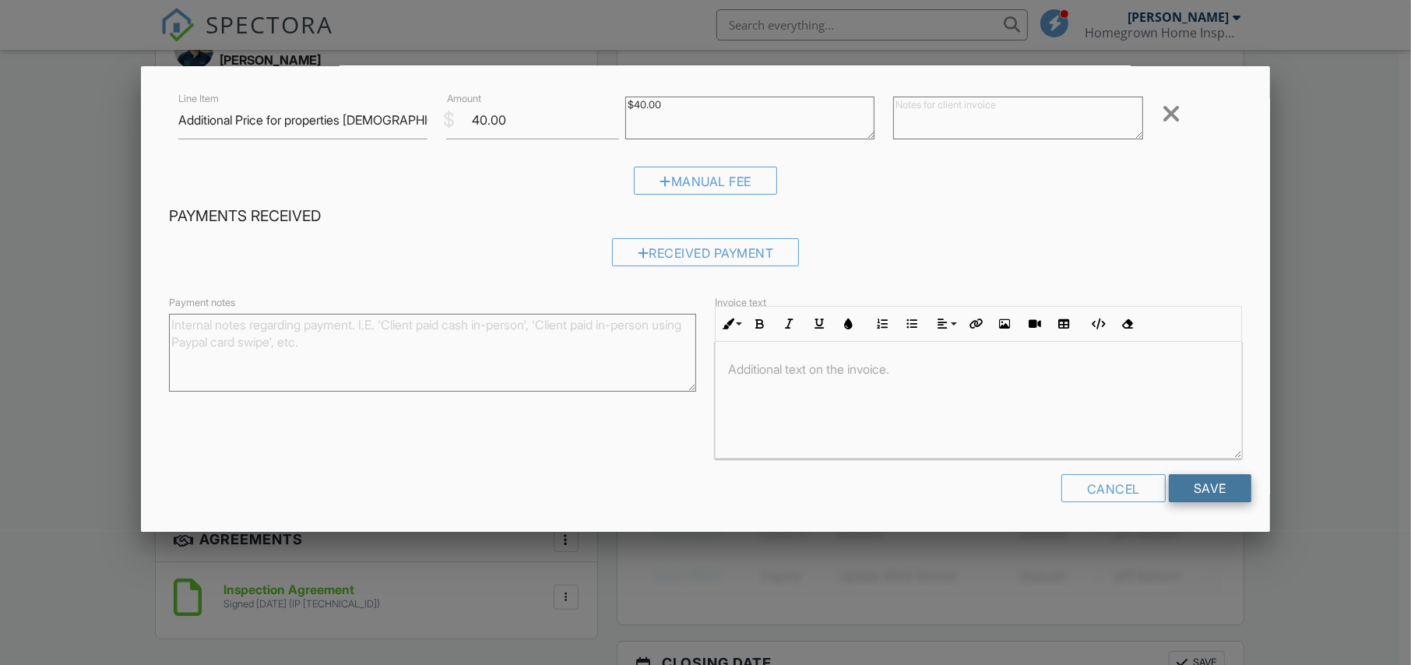
scroll to position [0, 0]
click at [1209, 500] on input "Save" at bounding box center [1210, 488] width 83 height 28
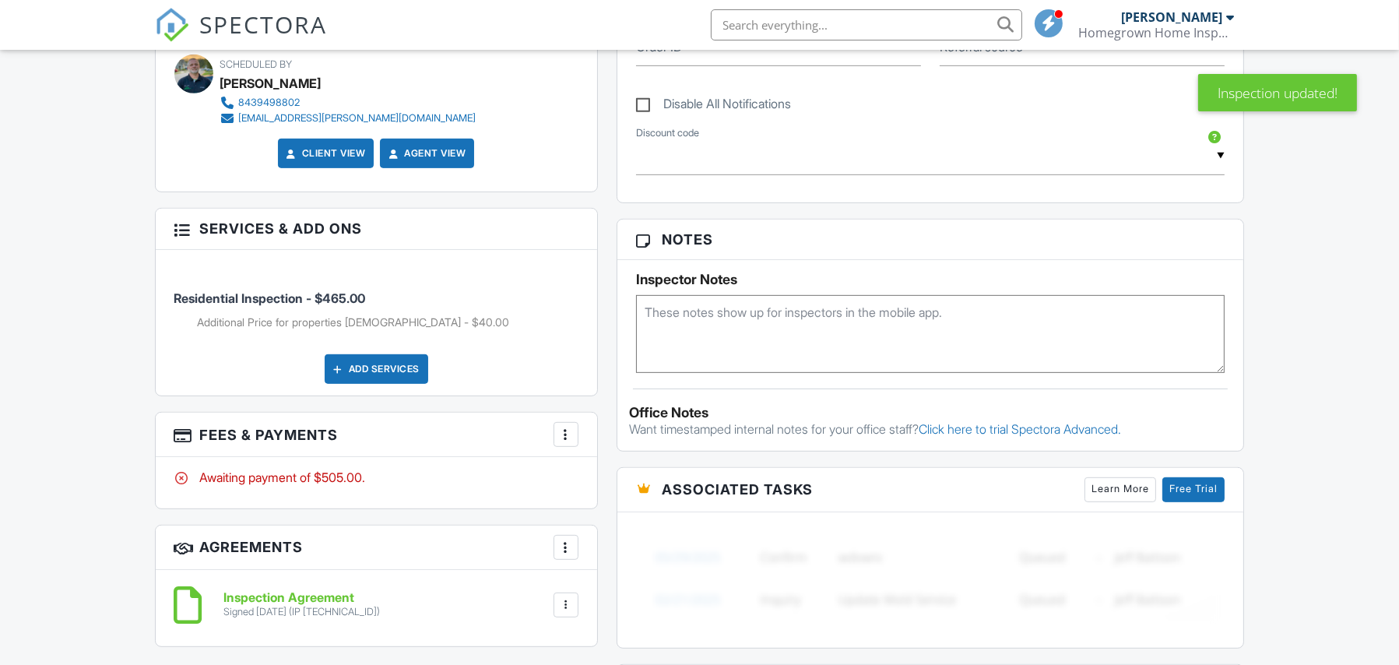
click at [565, 438] on div at bounding box center [566, 435] width 16 height 16
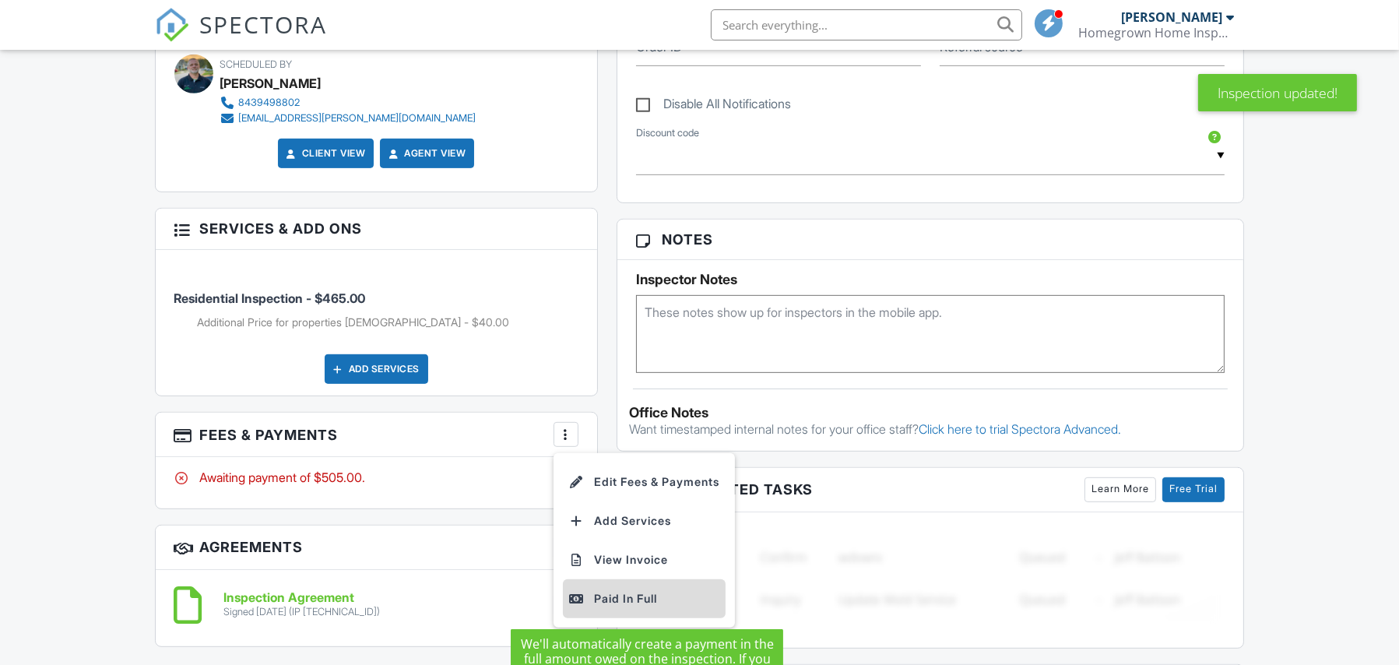
click at [658, 596] on div "Paid In Full" at bounding box center [644, 598] width 150 height 19
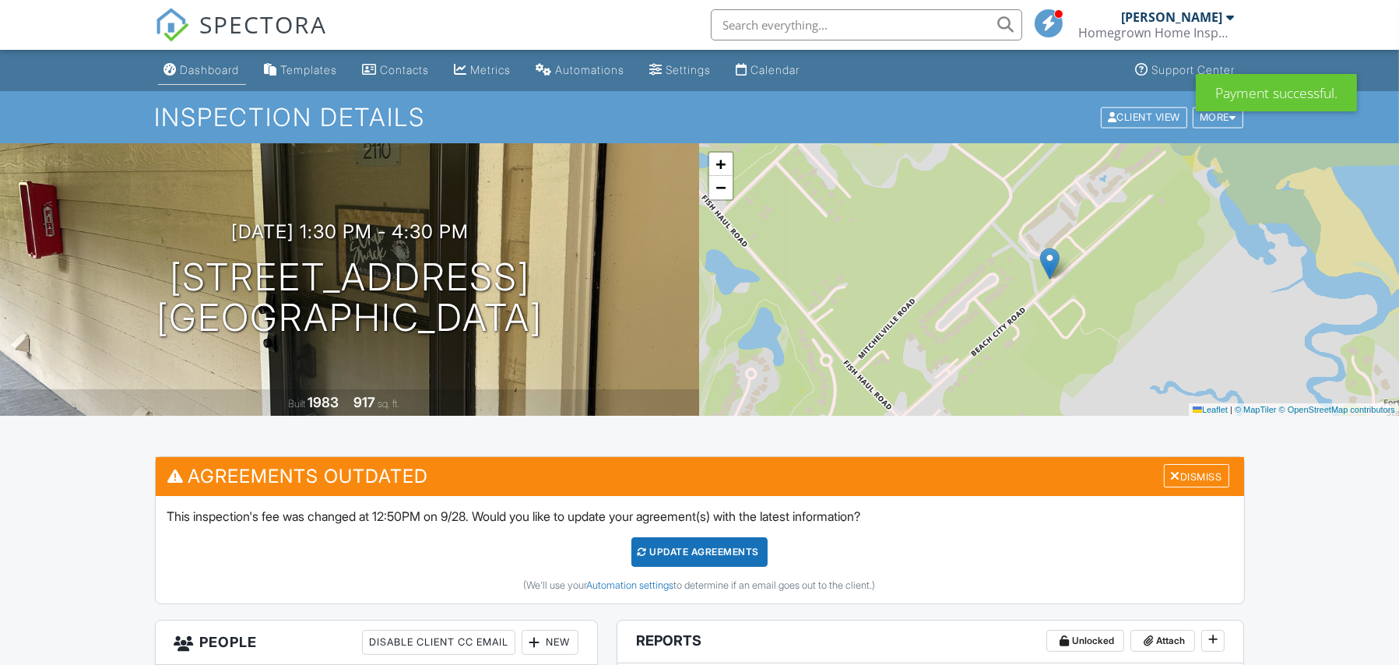
click at [217, 65] on div "Dashboard" at bounding box center [210, 69] width 59 height 13
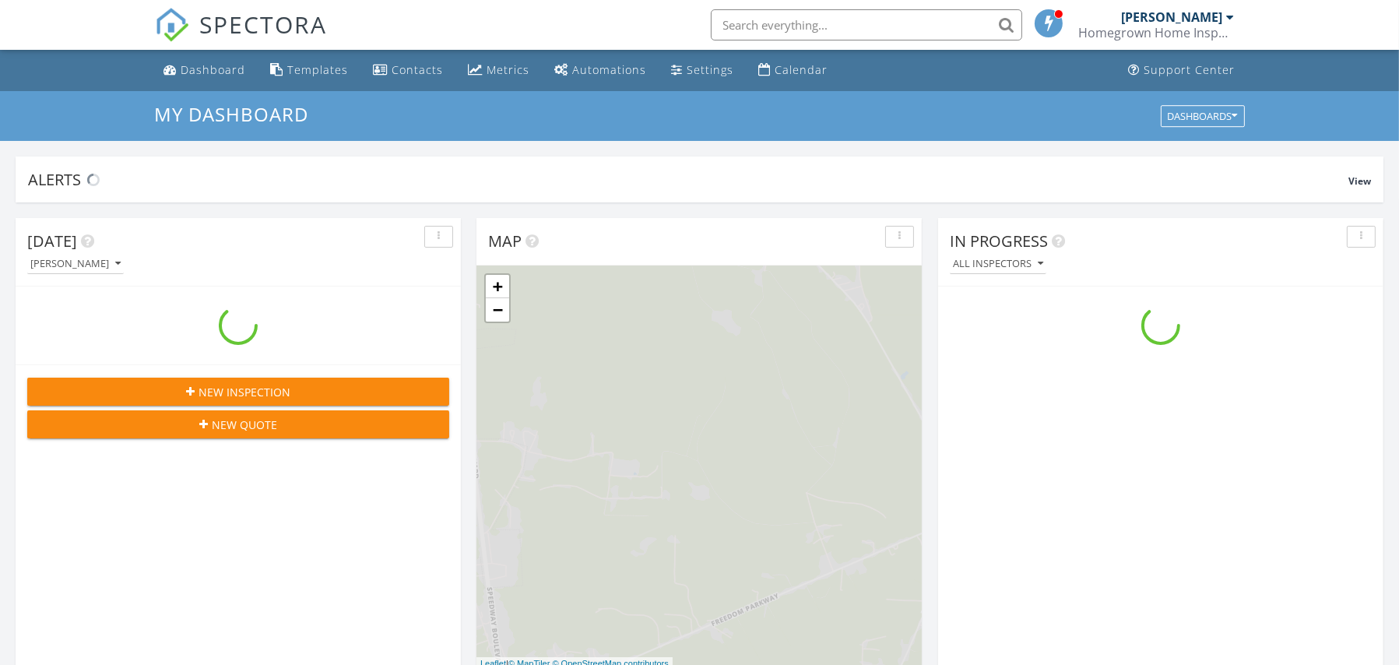
scroll to position [1440, 1423]
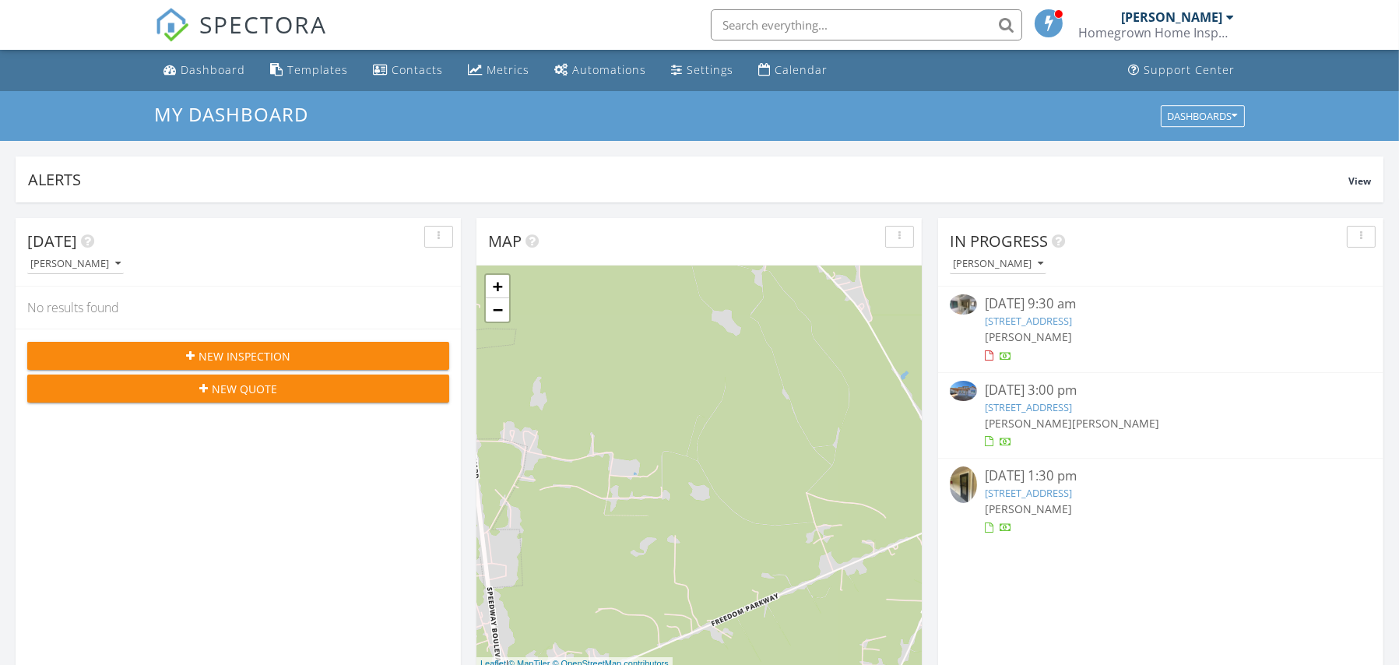
click at [1072, 487] on link "239 Beach City Rd 2110, Hilton Head Island, SC 29926" at bounding box center [1028, 493] width 87 height 14
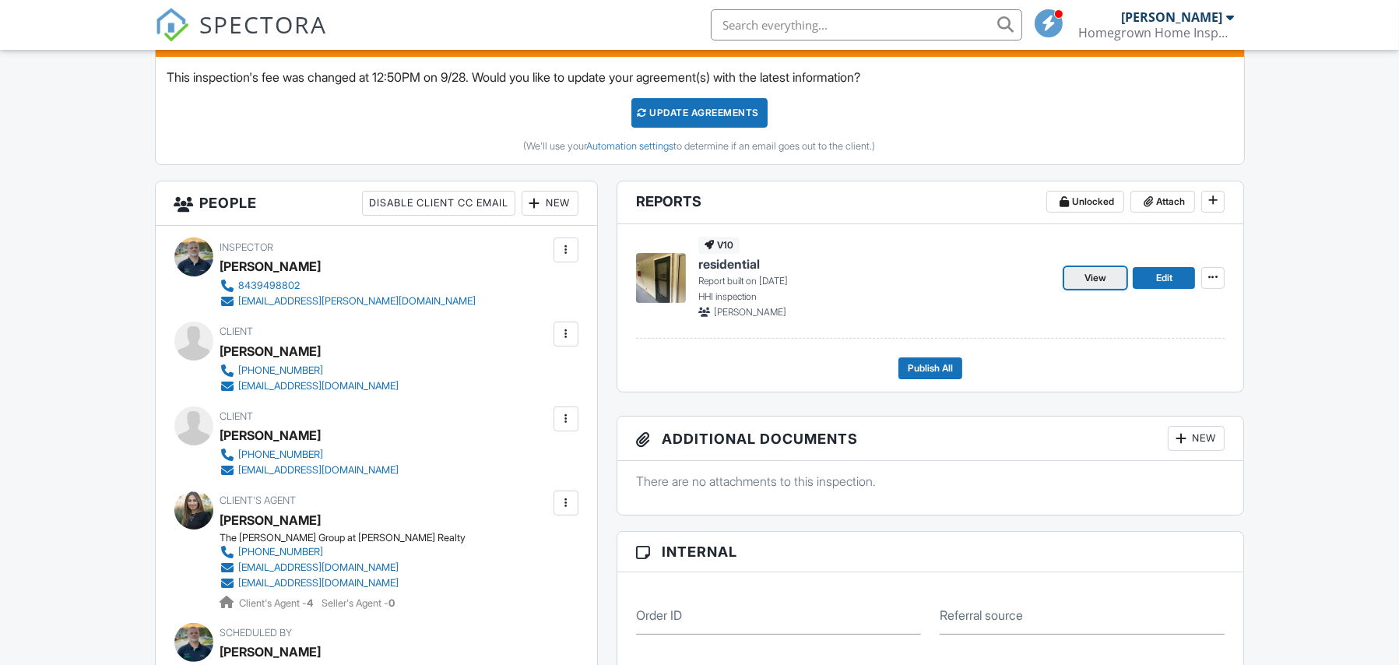
click at [1092, 280] on span "View" at bounding box center [1096, 278] width 22 height 16
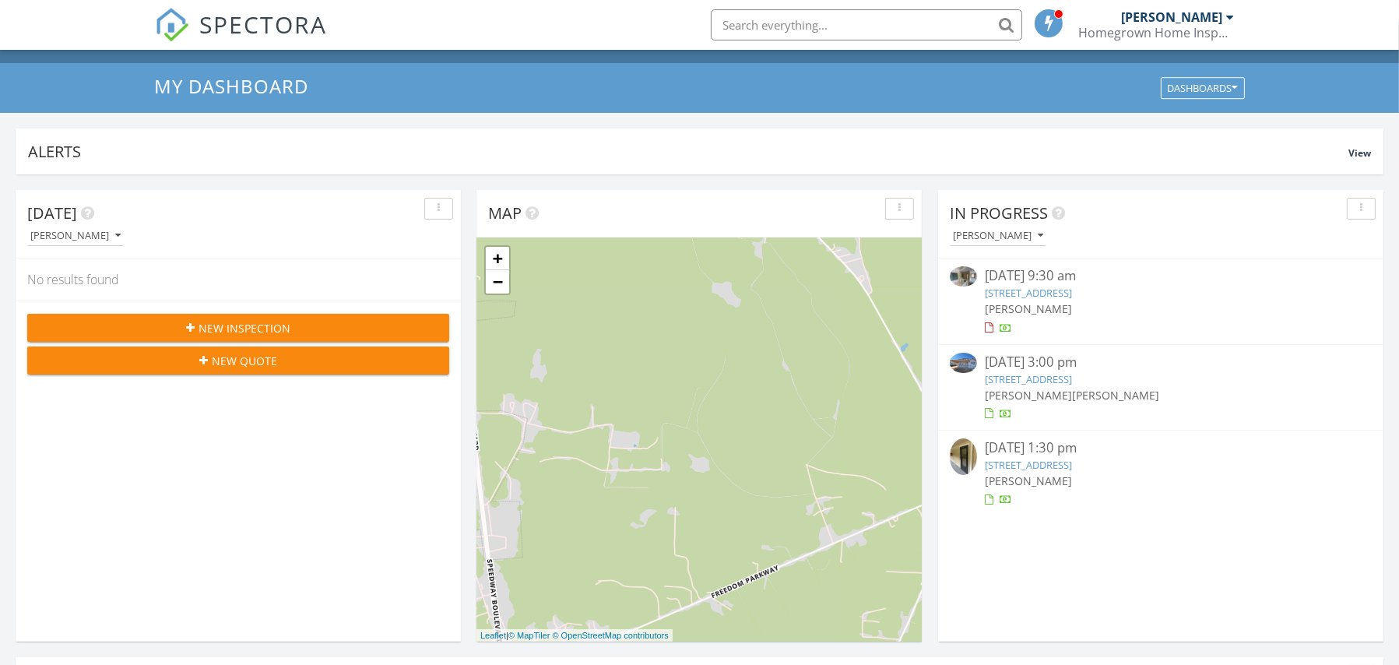
scroll to position [33, 0]
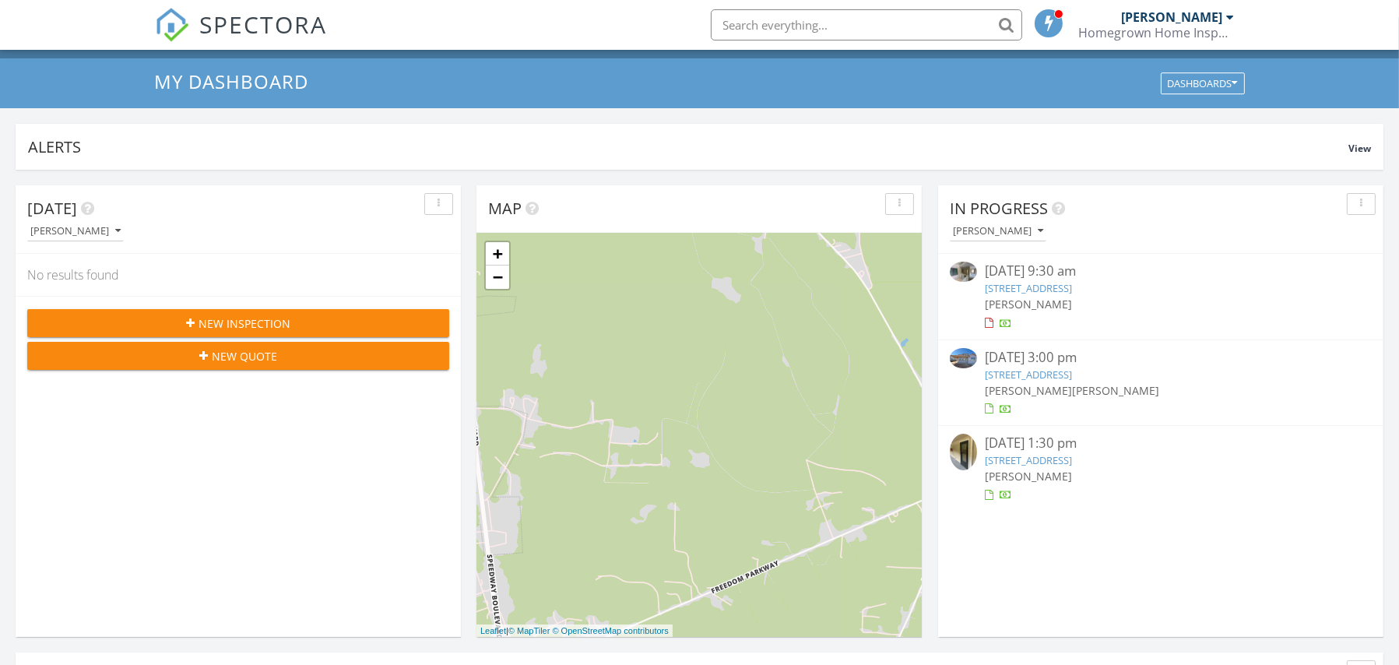
click at [1113, 451] on div "09/26/25 1:30 pm" at bounding box center [1161, 443] width 352 height 19
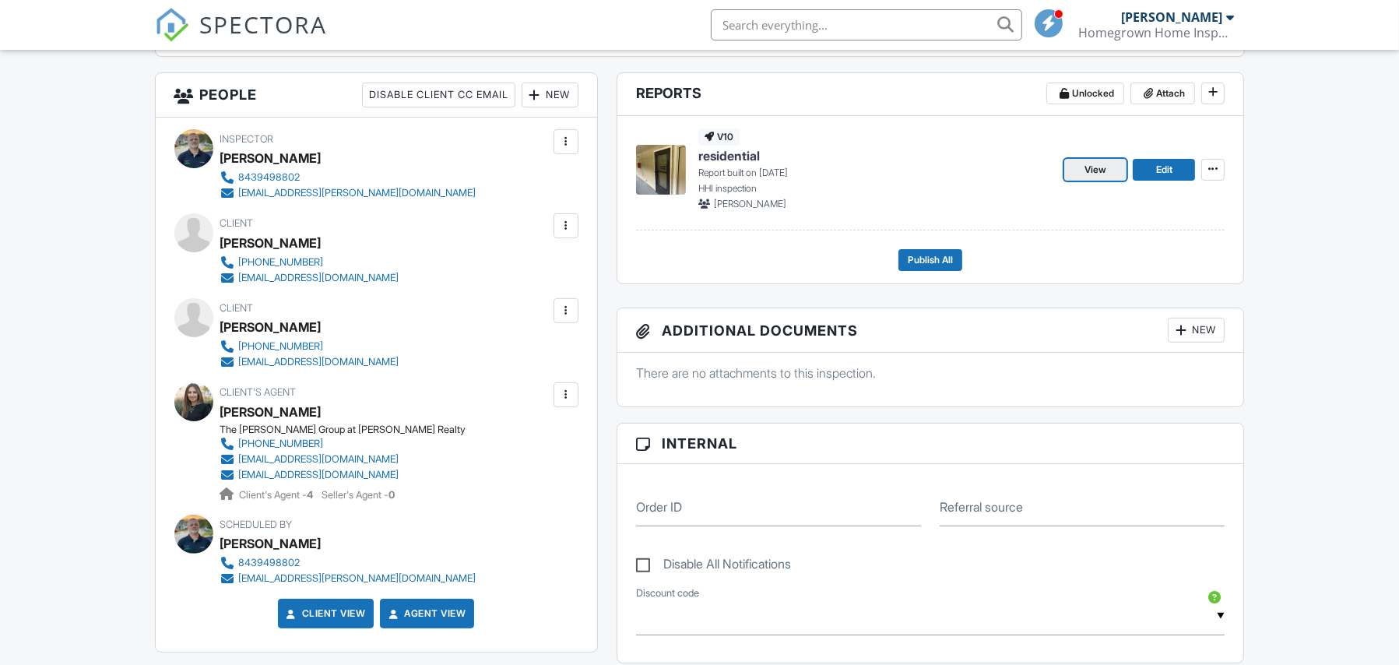
click at [1091, 171] on span "View" at bounding box center [1096, 170] width 22 height 16
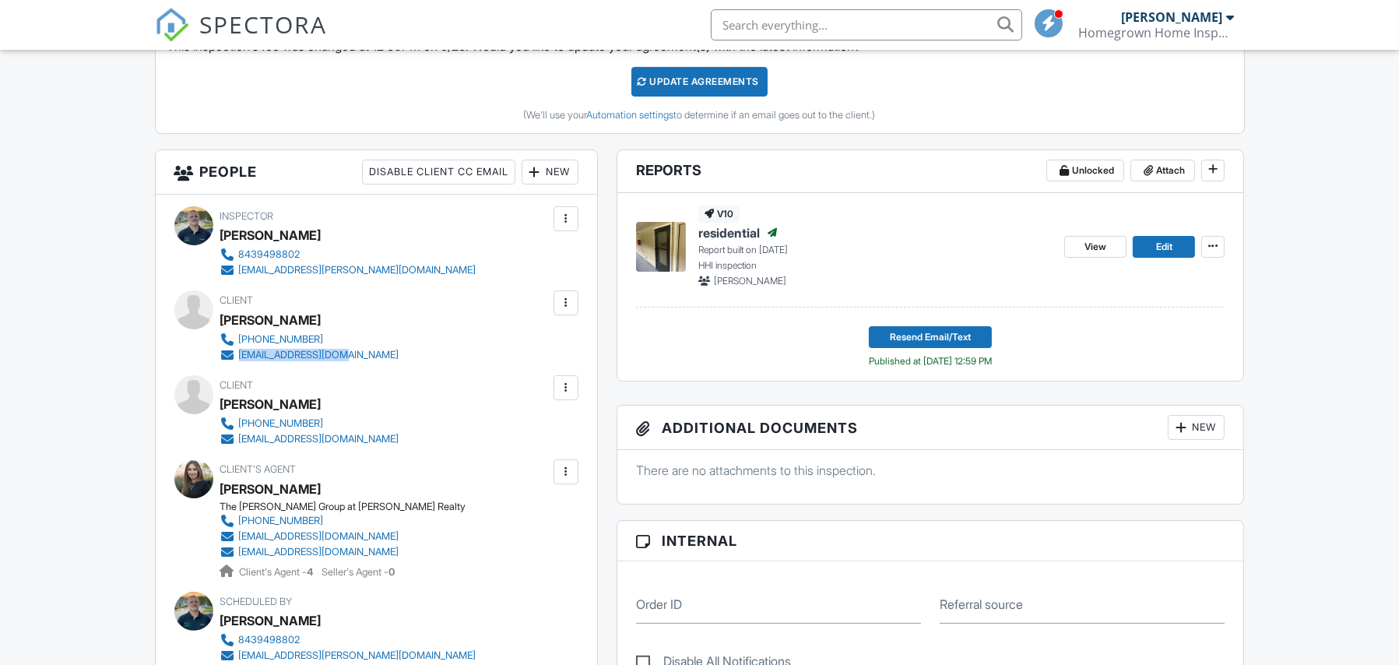
drag, startPoint x: 357, startPoint y: 357, endPoint x: 227, endPoint y: 360, distance: 130.8
click at [227, 360] on div "Client Laura Palmer 404-457-4816 dlpalmer4@gmail.com" at bounding box center [347, 326] width 254 height 72
copy link "dlpalmer4@gmail.com"
drag, startPoint x: 364, startPoint y: 439, endPoint x: 241, endPoint y: 442, distance: 123.1
click at [241, 442] on div "Client David Palmer 678-357-2054 eagledave90@gmail.com" at bounding box center [347, 411] width 254 height 72
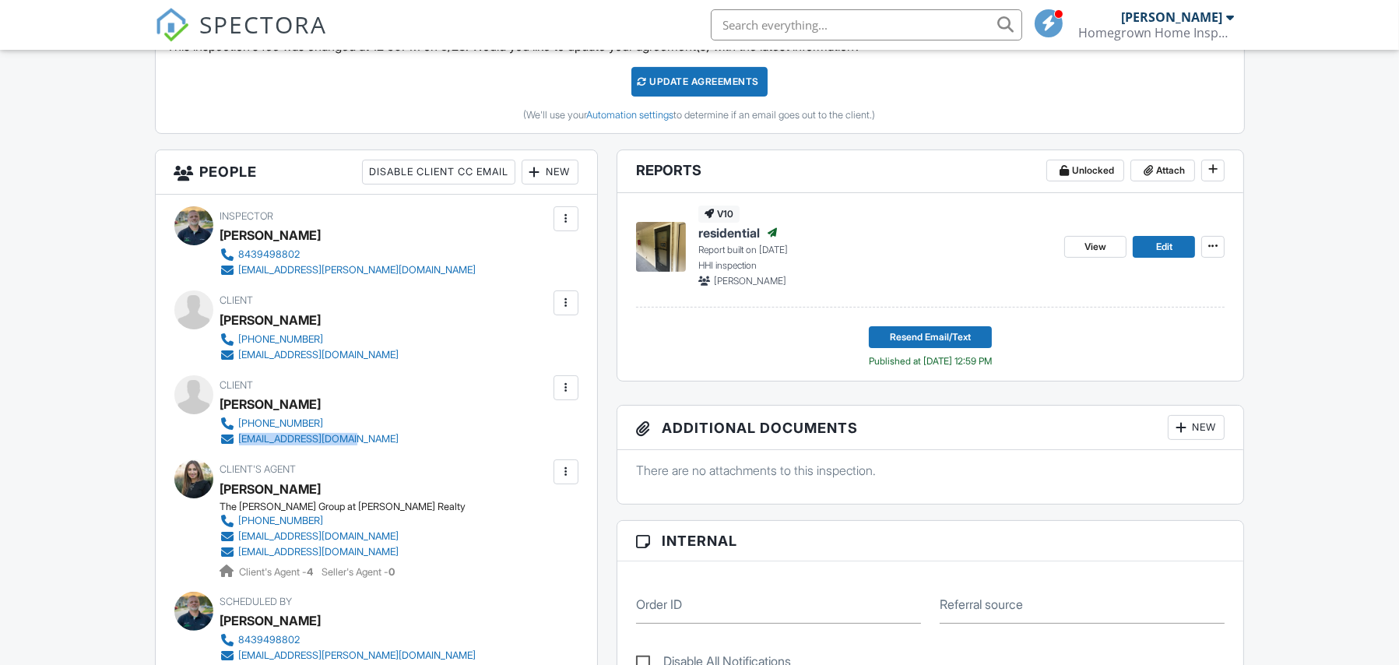
copy div "eagledave90@gmail.com"
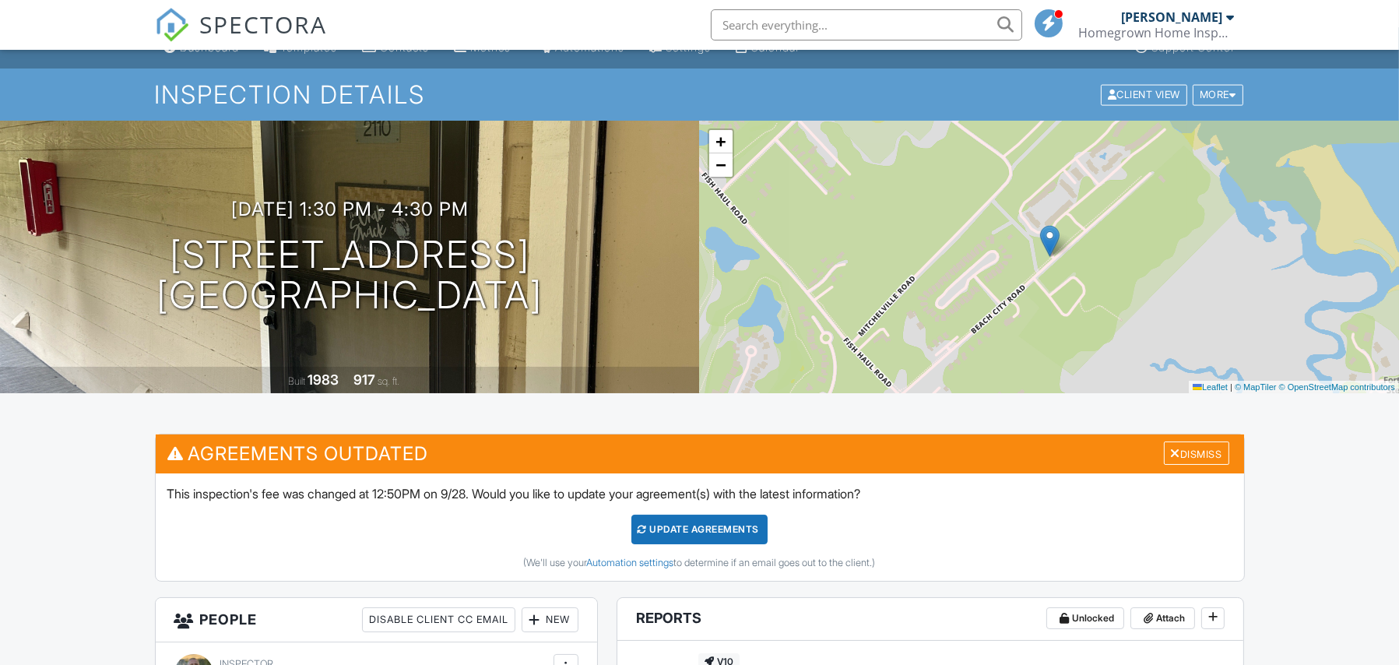
scroll to position [8, 0]
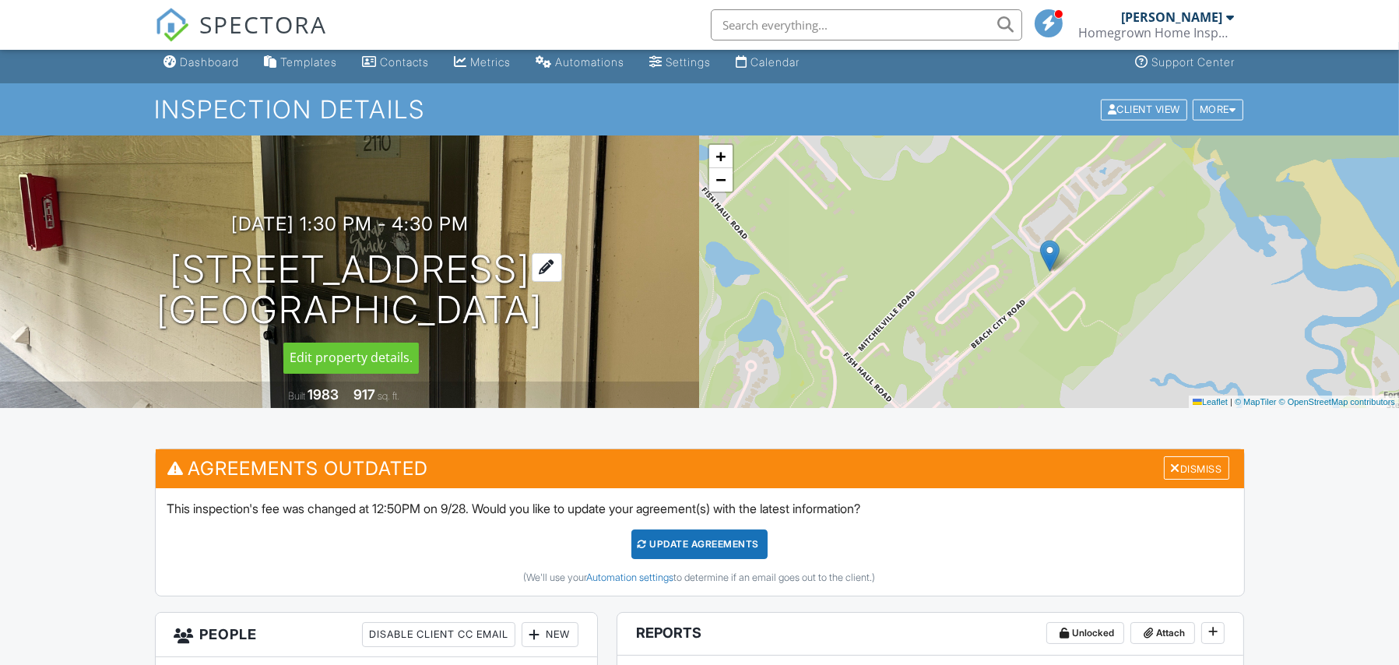
drag, startPoint x: 122, startPoint y: 262, endPoint x: 606, endPoint y: 311, distance: 486.0
click at [543, 312] on h1 "239 Beach City Rd 2110 Hilton Head Island, SC 29926" at bounding box center [350, 290] width 386 height 83
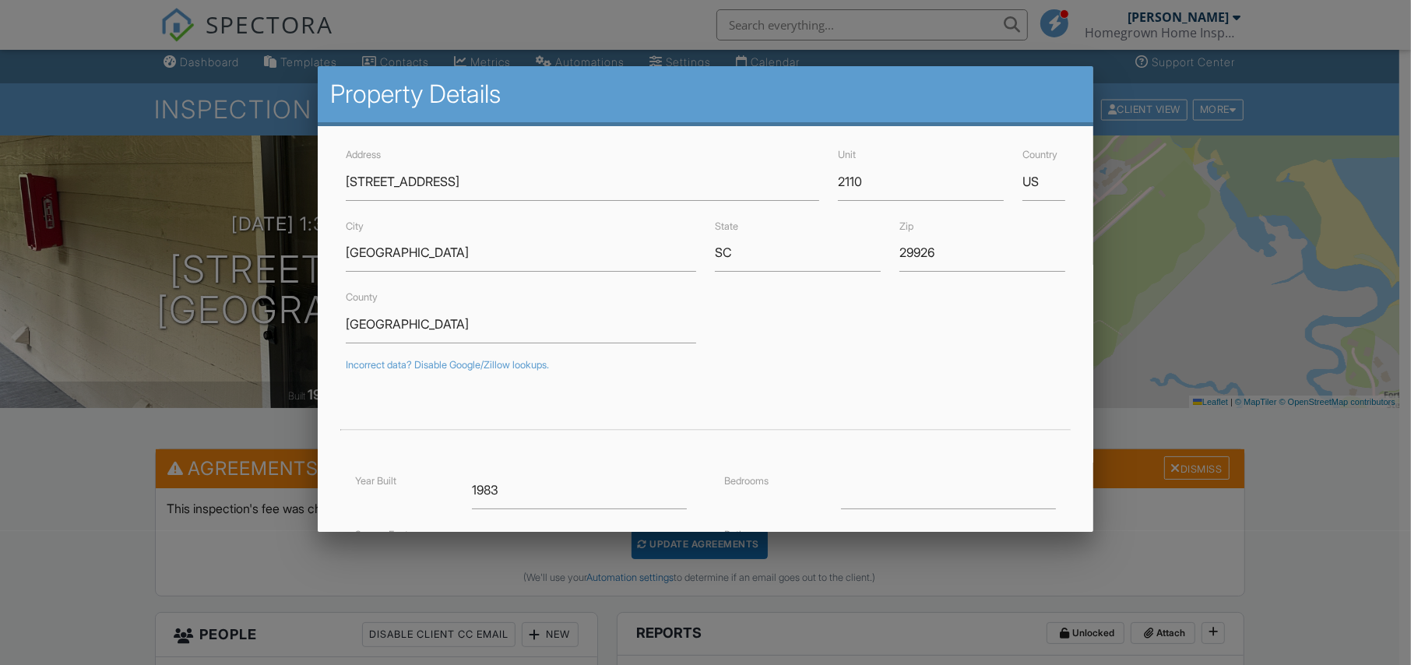
click at [1331, 515] on div at bounding box center [705, 338] width 1411 height 832
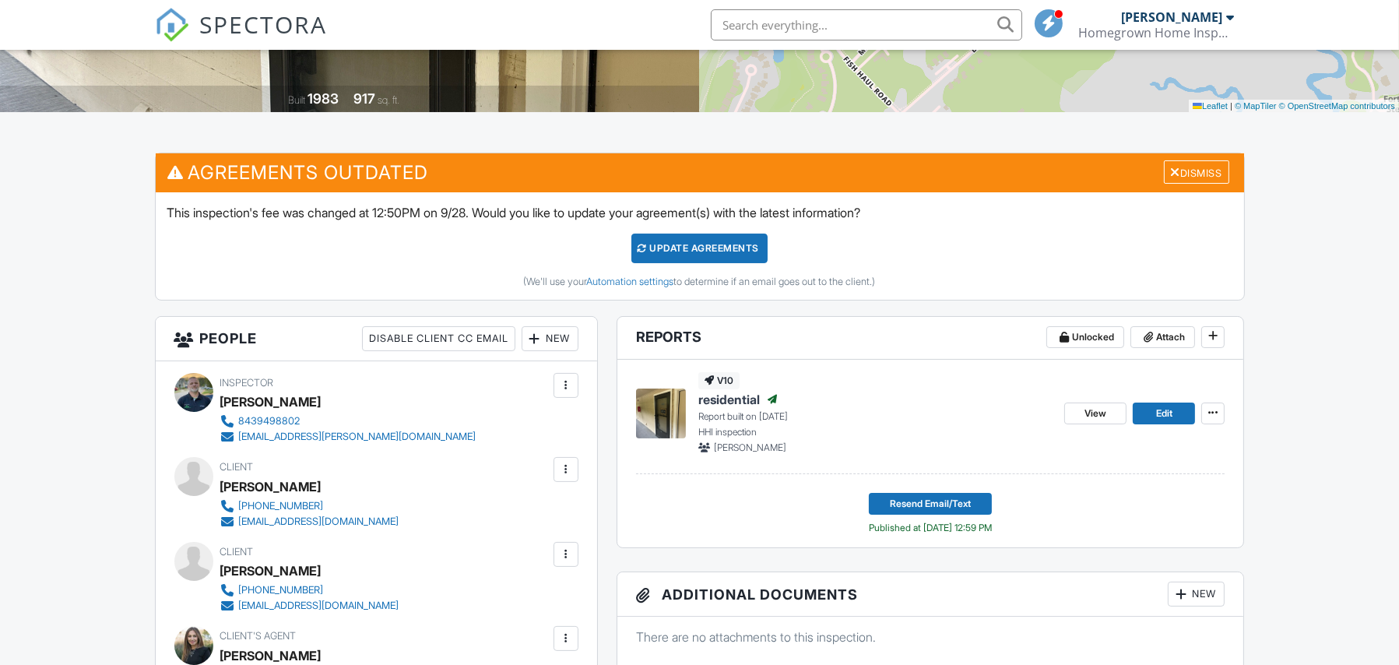
scroll to position [0, 0]
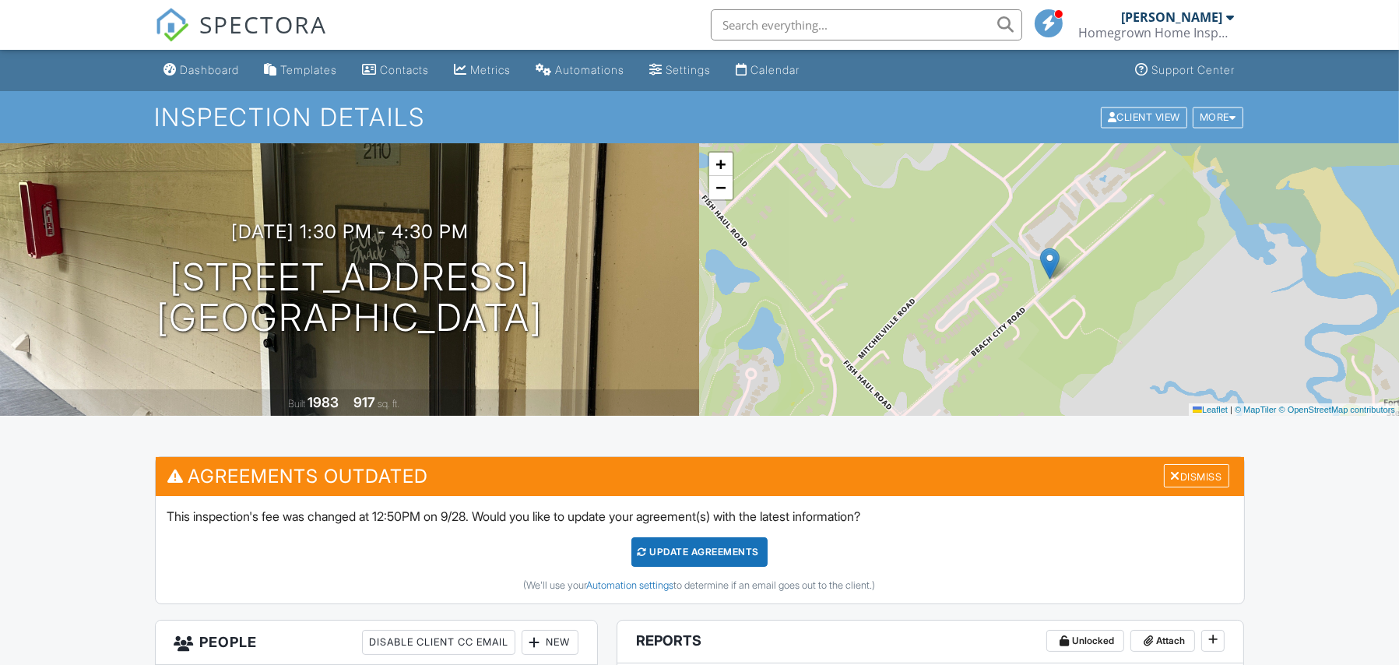
click at [209, 72] on div "Dashboard" at bounding box center [210, 69] width 59 height 13
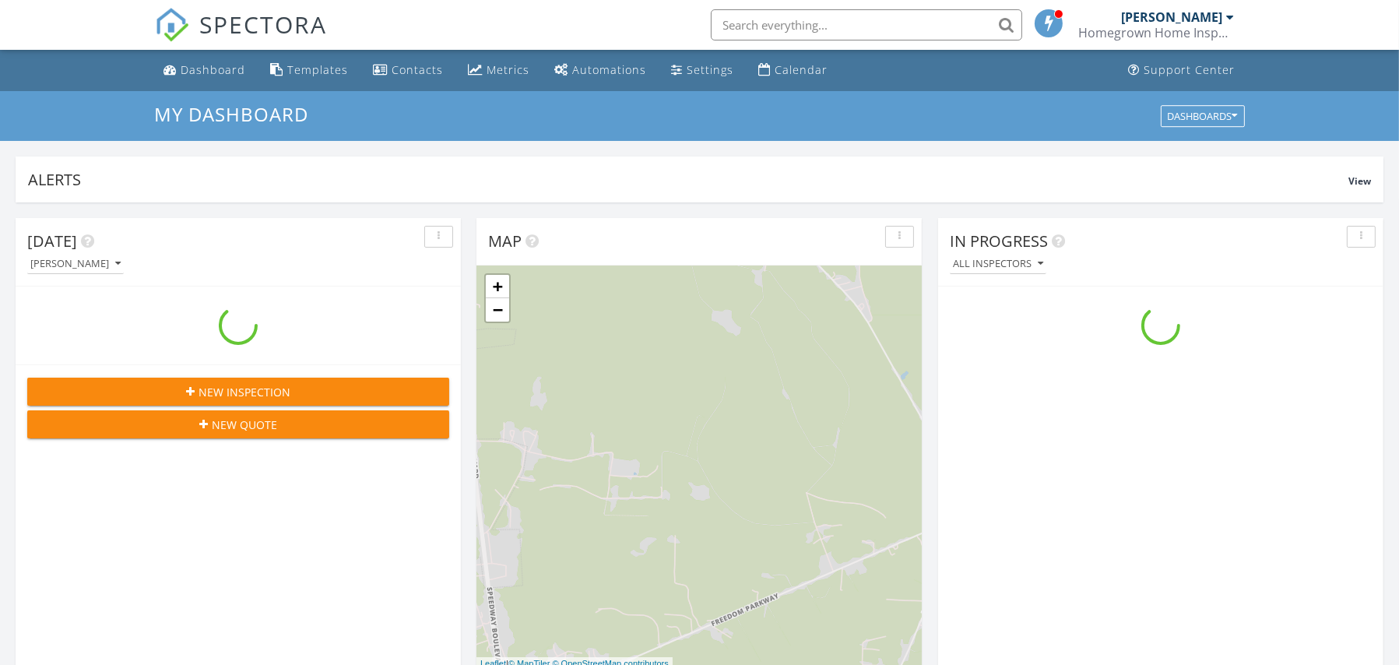
scroll to position [1440, 1423]
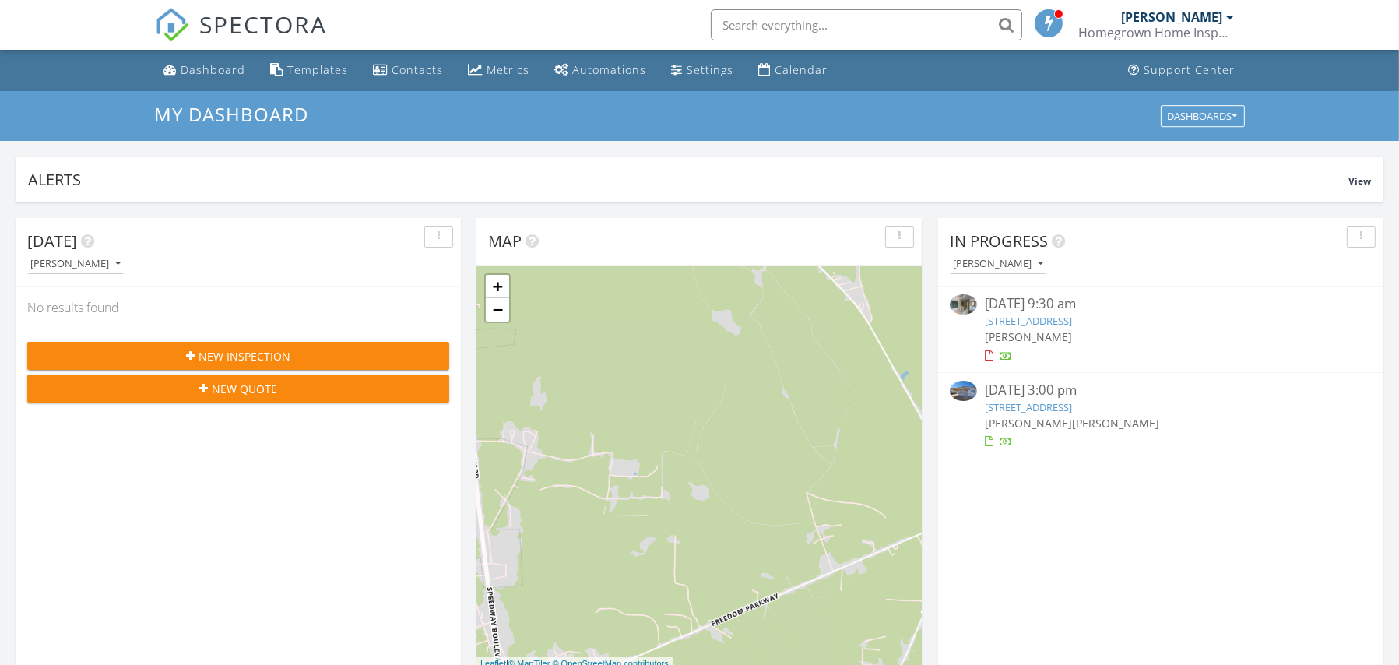
click at [1072, 314] on link "[STREET_ADDRESS]" at bounding box center [1028, 321] width 87 height 14
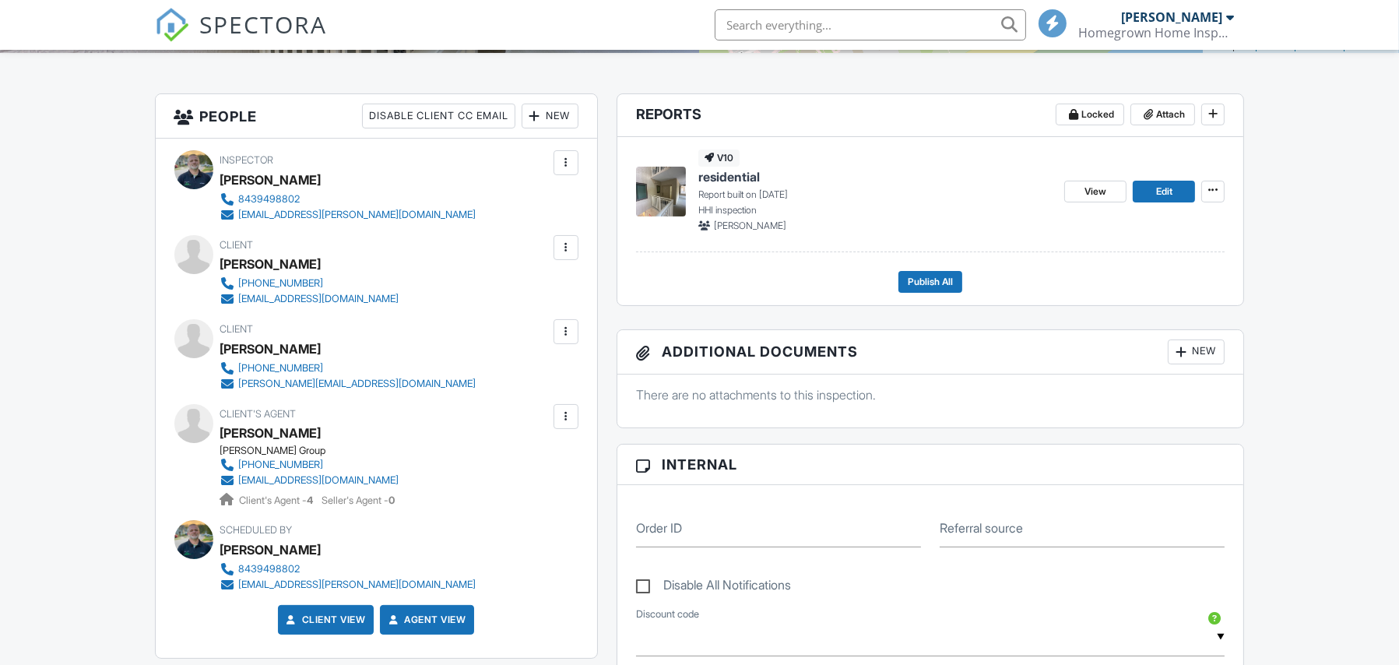
scroll to position [364, 0]
click at [1168, 189] on span "Edit" at bounding box center [1164, 191] width 16 height 16
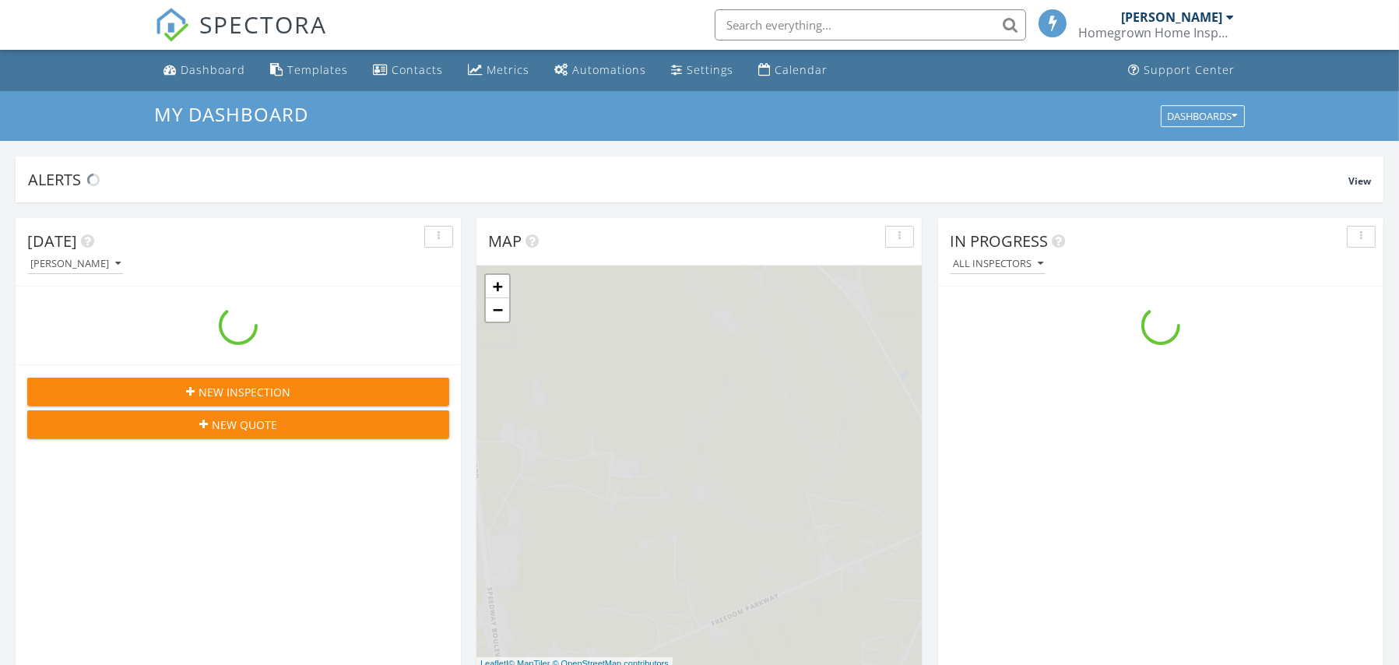
scroll to position [1440, 1423]
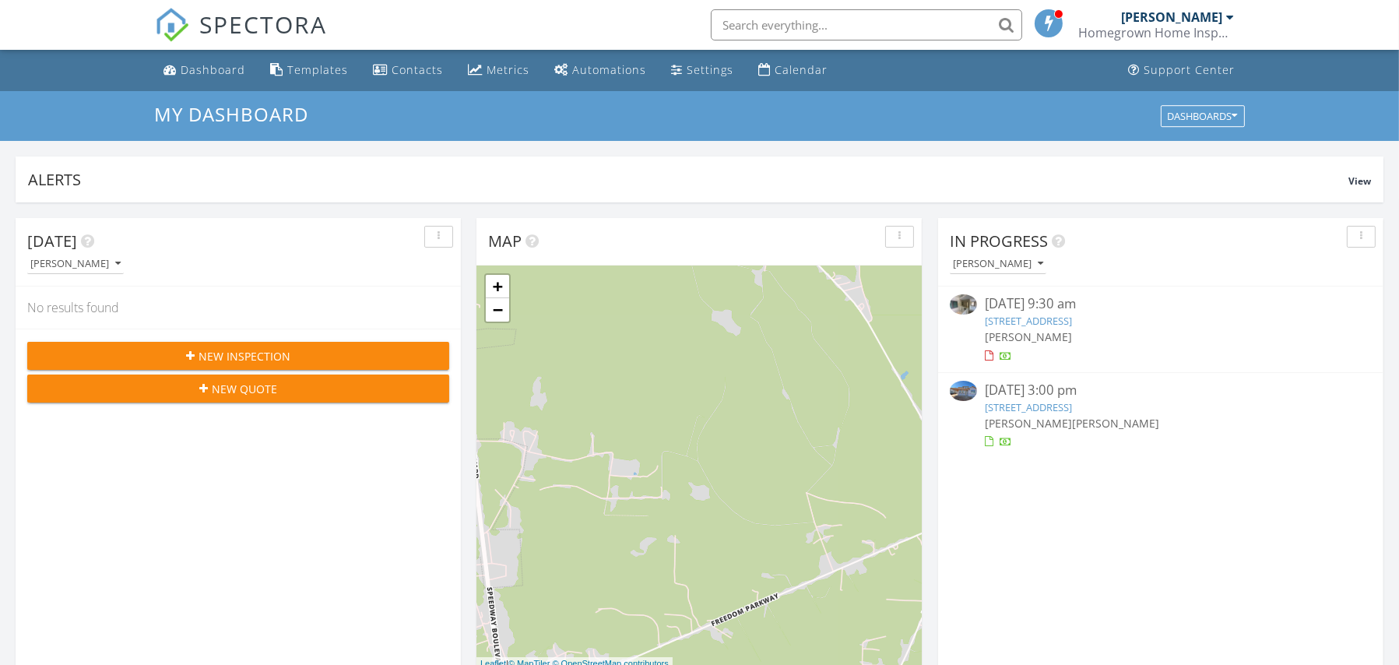
click at [1072, 315] on link "21 S Forest Beach Dr 137, Hilton Head Island, SC 29928" at bounding box center [1028, 321] width 87 height 14
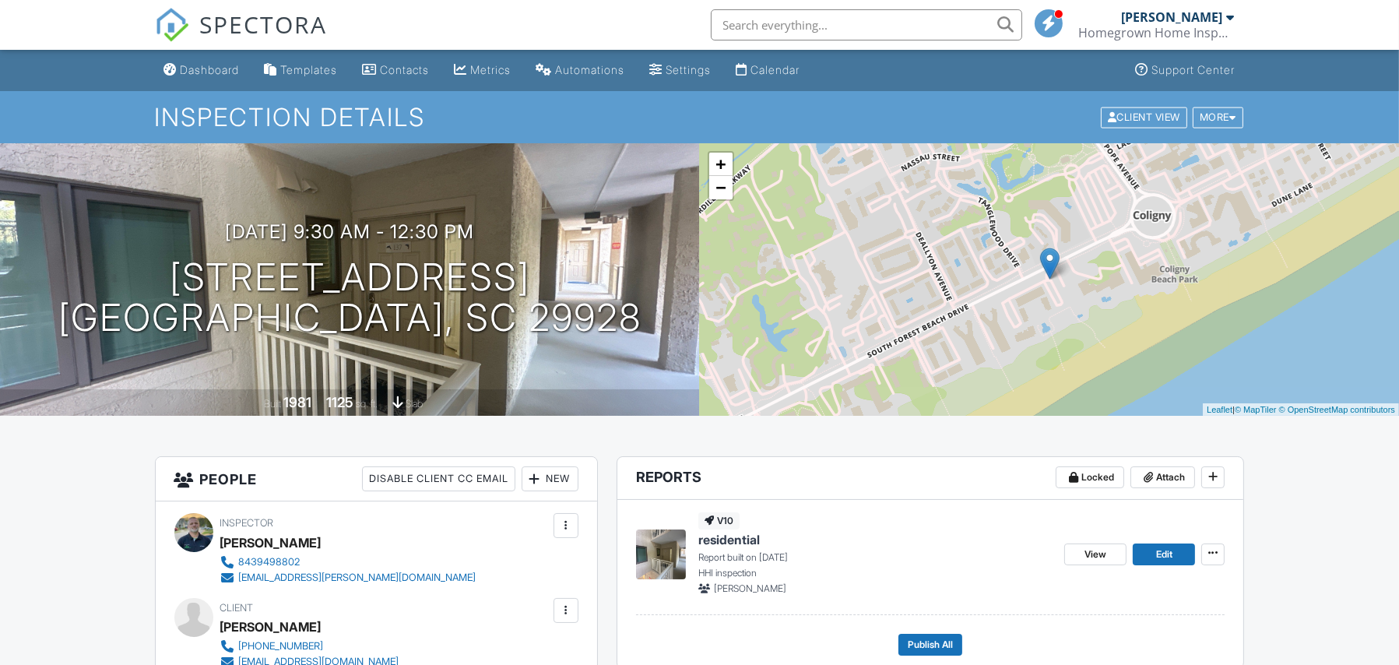
drag, startPoint x: 111, startPoint y: 223, endPoint x: 850, endPoint y: 443, distance: 771.1
click at [1085, 560] on span "View" at bounding box center [1096, 555] width 22 height 16
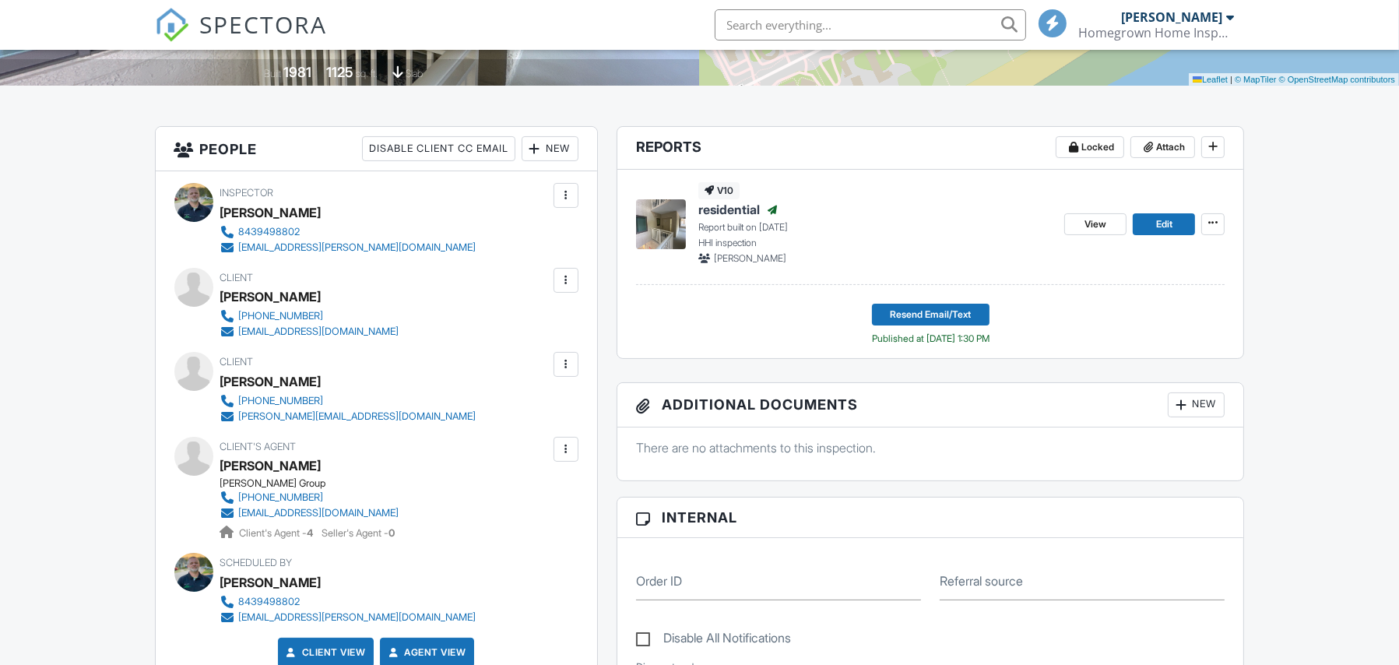
scroll to position [330, 0]
drag, startPoint x: 375, startPoint y: 331, endPoint x: 238, endPoint y: 336, distance: 137.1
click at [238, 336] on div "Client [PERSON_NAME] [PHONE_NUMBER] [EMAIL_ADDRESS][DOMAIN_NAME]" at bounding box center [347, 304] width 254 height 72
drag, startPoint x: 370, startPoint y: 417, endPoint x: 234, endPoint y: 419, distance: 136.3
click at [234, 419] on div "[PHONE_NUMBER] [PERSON_NAME][EMAIL_ADDRESS][DOMAIN_NAME]" at bounding box center [354, 408] width 269 height 31
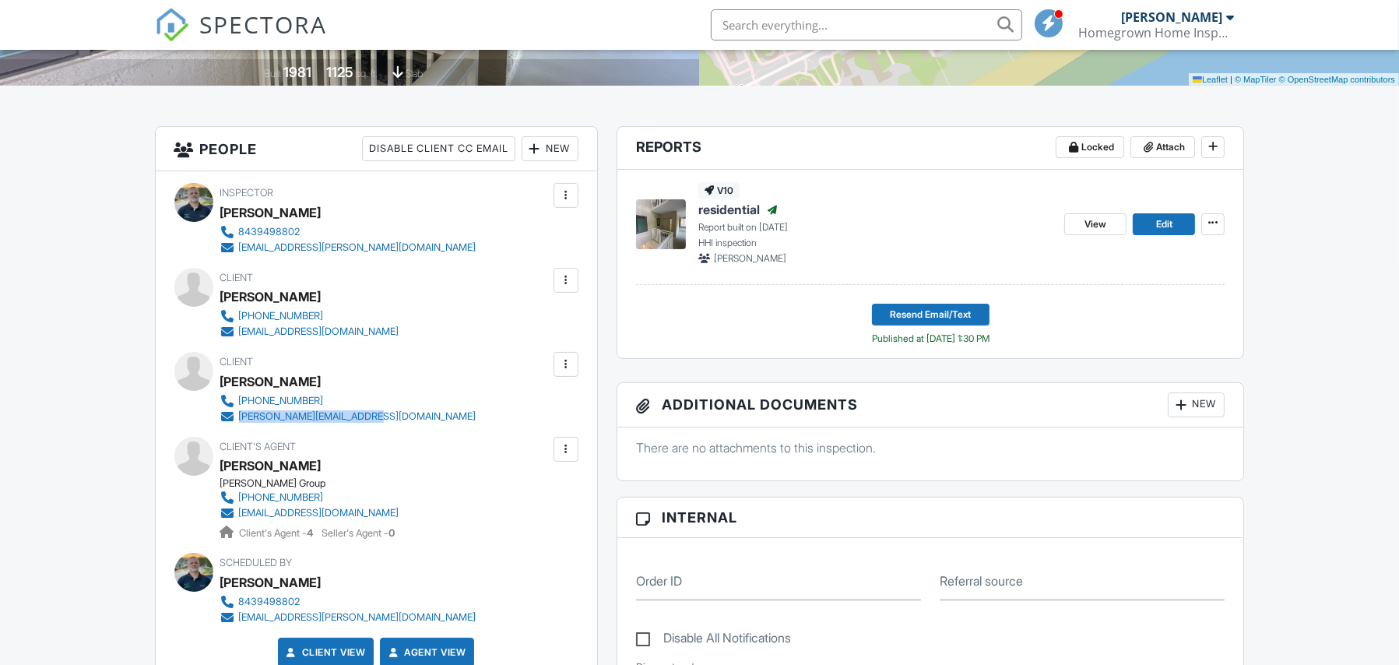
copy link "[PERSON_NAME][EMAIL_ADDRESS][DOMAIN_NAME]"
drag, startPoint x: 427, startPoint y: 509, endPoint x: 239, endPoint y: 515, distance: 188.5
click at [239, 515] on div "Client's Agent [PERSON_NAME] Group [PHONE_NUMBER] [EMAIL_ADDRESS][DOMAIN_NAME] …" at bounding box center [347, 489] width 254 height 104
copy div "stavolateam@collinsgrouprealty.com"
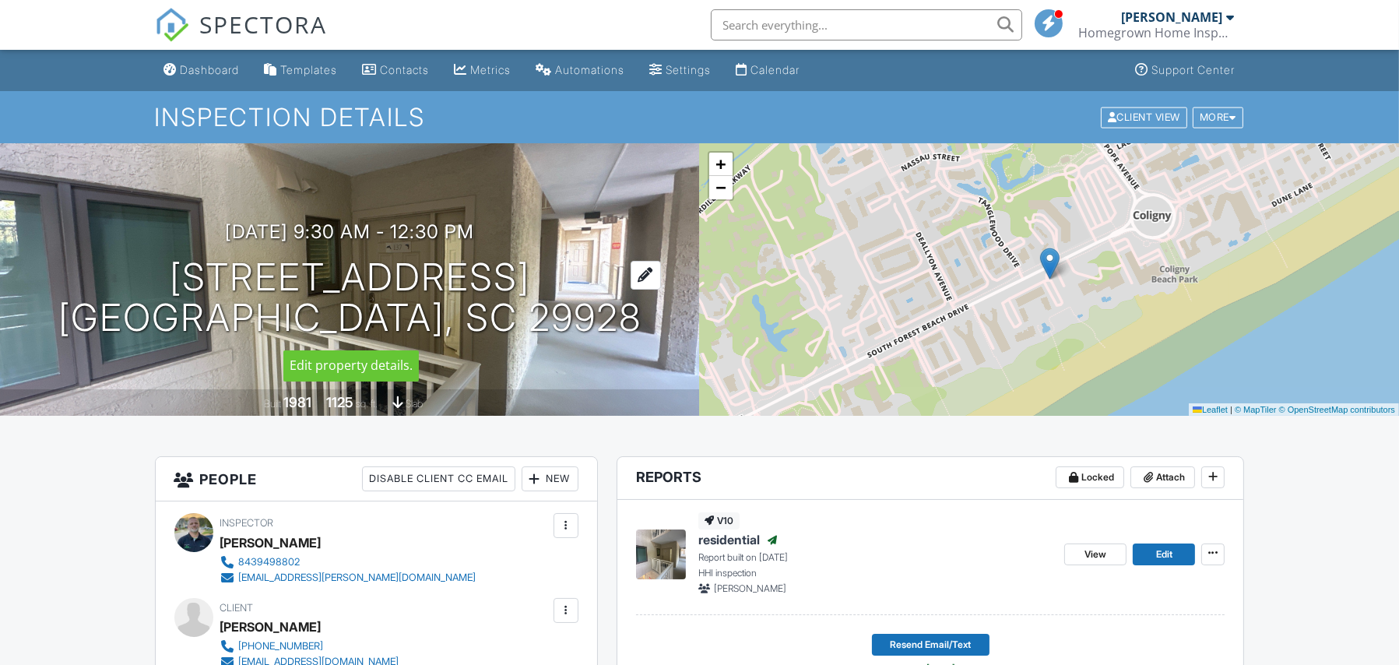
drag, startPoint x: 214, startPoint y: 266, endPoint x: 588, endPoint y: 271, distance: 373.8
click at [591, 269] on h1 "21 S Forest Beach Dr 137 Hilton Head Island, SC 29928" at bounding box center [349, 298] width 583 height 83
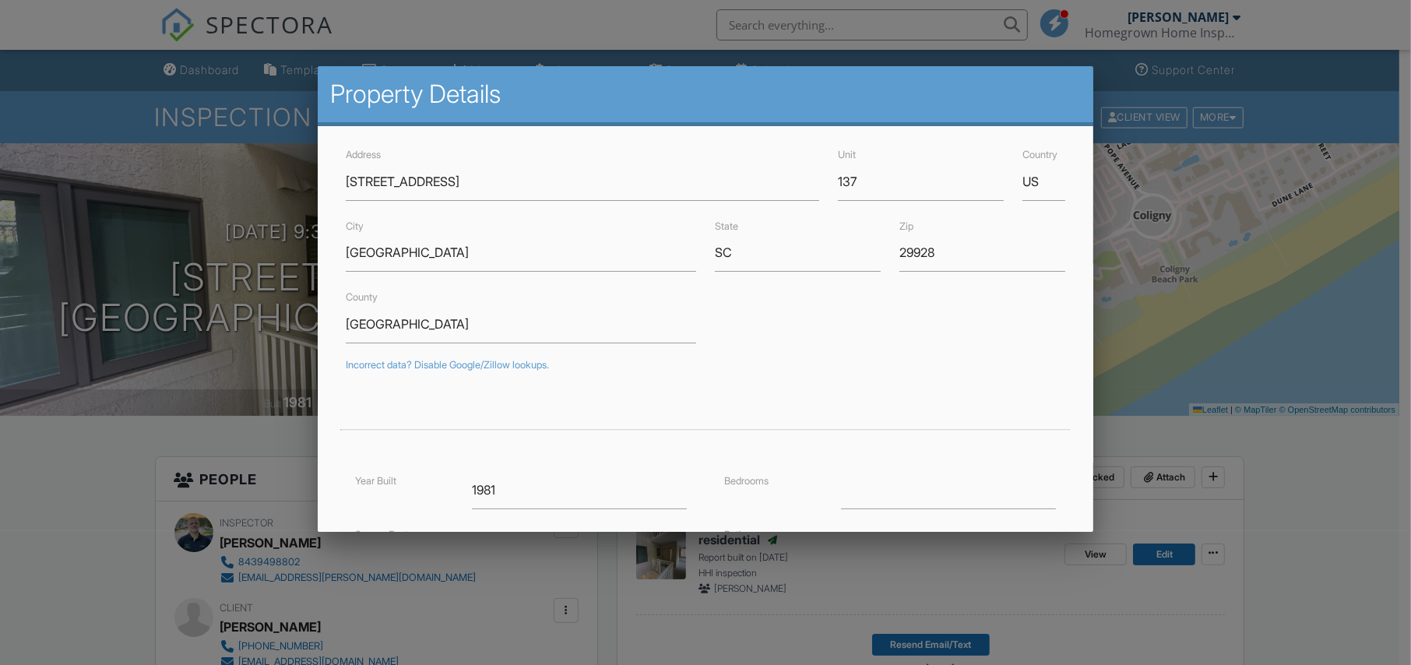
drag, startPoint x: 1284, startPoint y: 456, endPoint x: 1208, endPoint y: 423, distance: 82.6
click at [1280, 456] on div at bounding box center [705, 338] width 1411 height 832
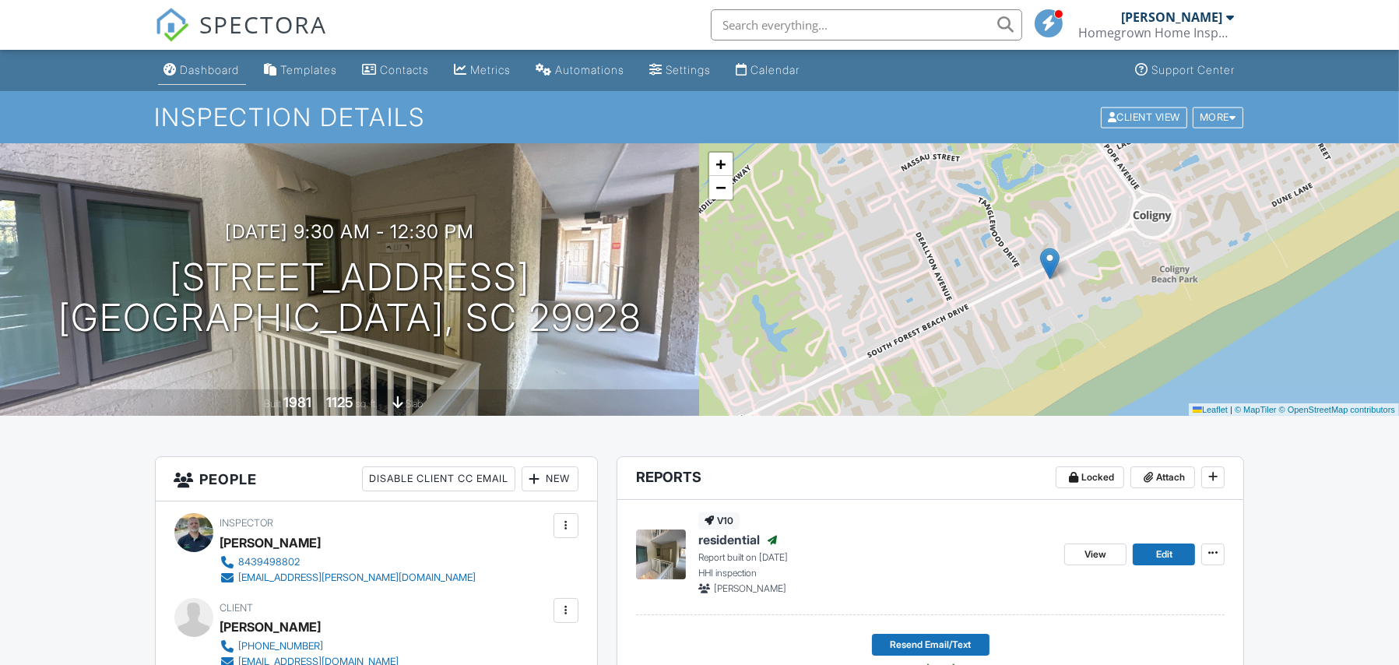
click at [230, 74] on div "Dashboard" at bounding box center [210, 69] width 59 height 13
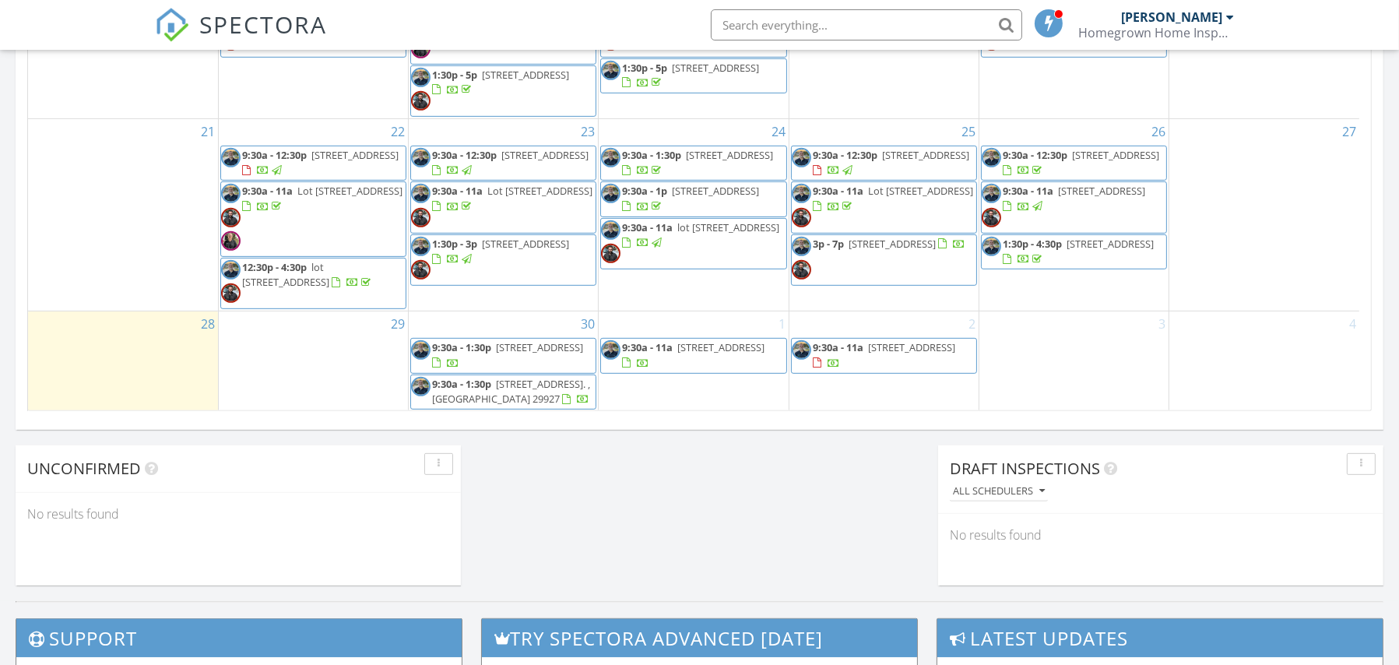
scroll to position [1073, 0]
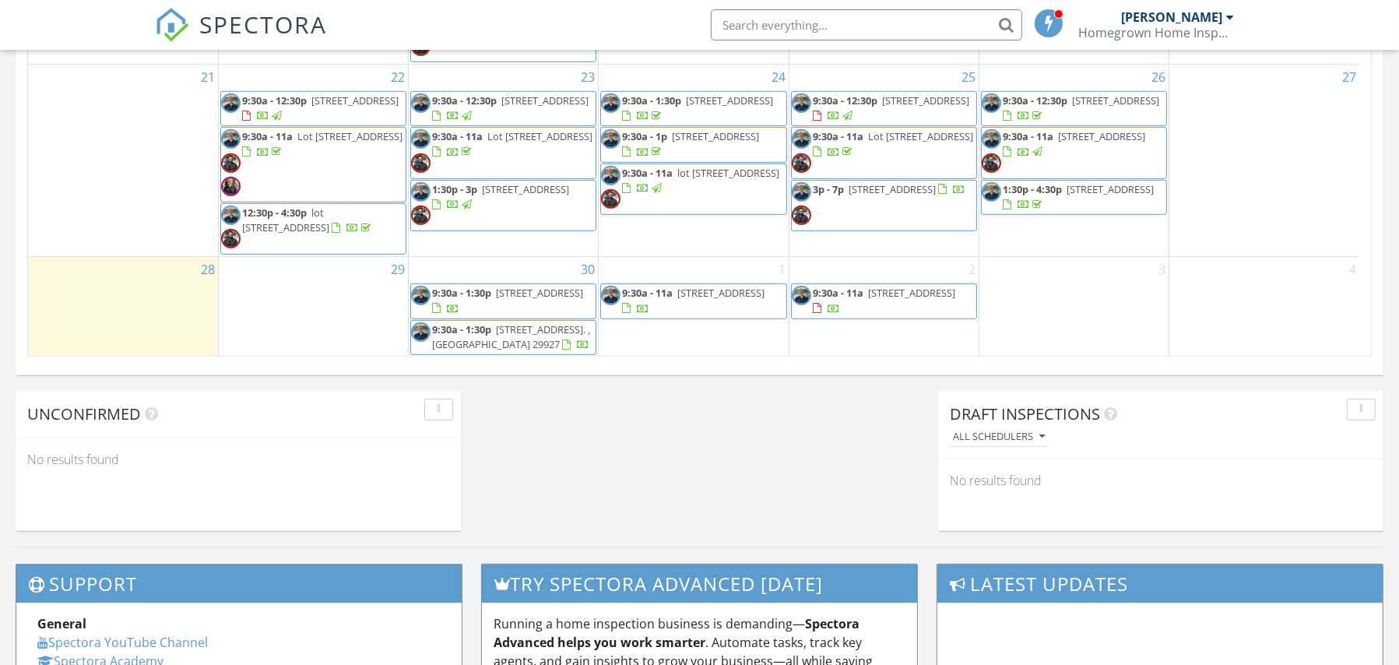
click at [710, 286] on span "9:30a - 11a Lot 2071 Salty Fin Drive, Hardeeville 29927" at bounding box center [693, 301] width 185 height 30
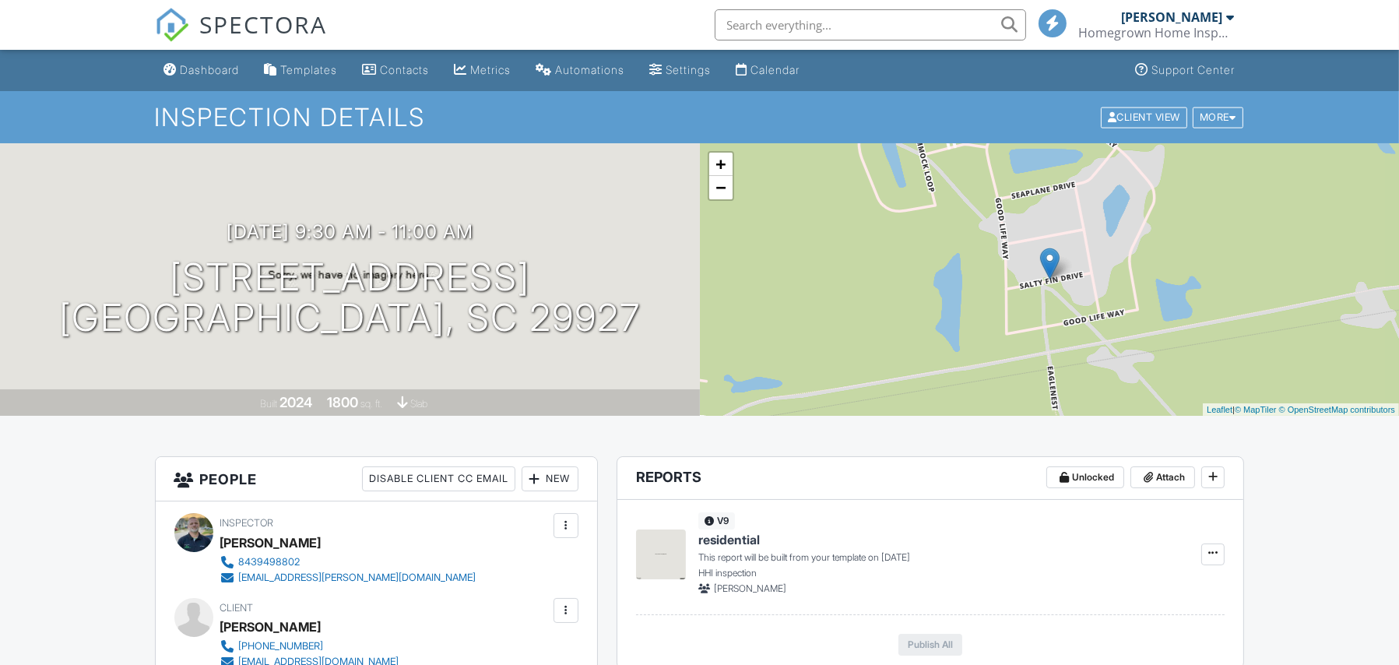
click at [556, 487] on div "New" at bounding box center [550, 478] width 57 height 25
click at [582, 536] on li "Inspector" at bounding box center [605, 526] width 153 height 39
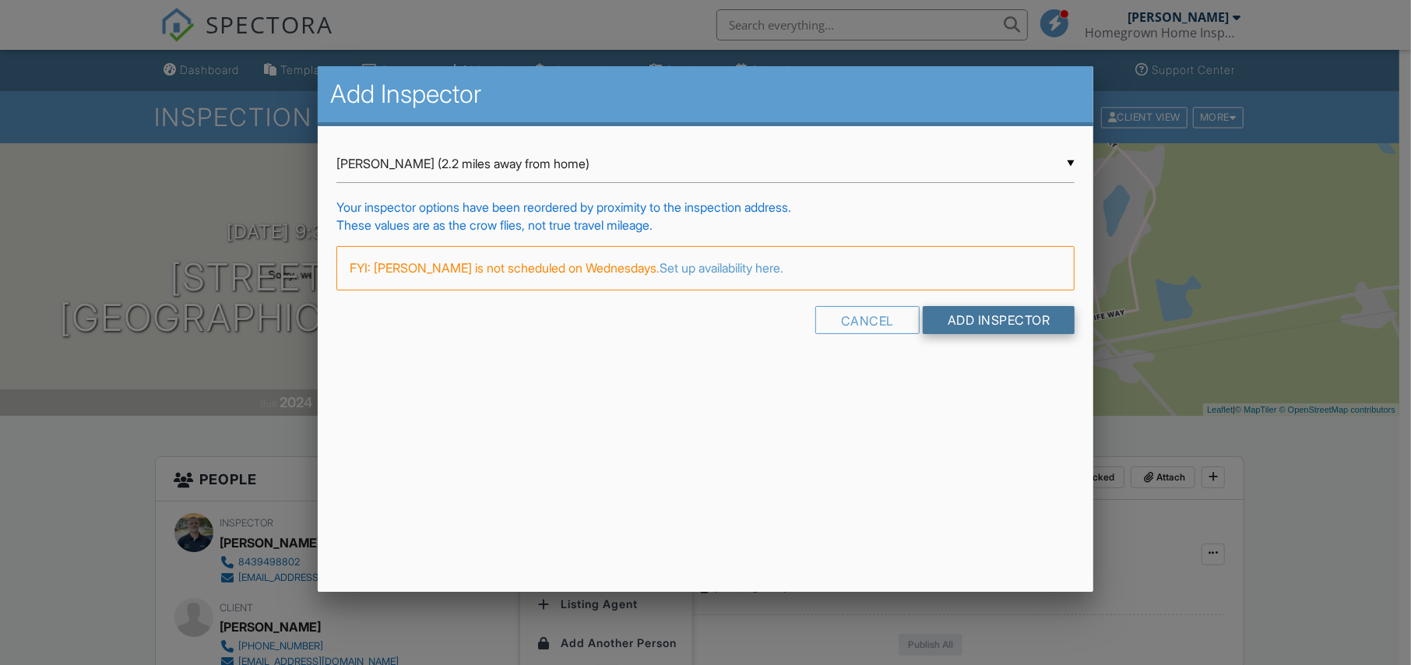
click at [999, 315] on input "Add Inspector" at bounding box center [999, 320] width 153 height 28
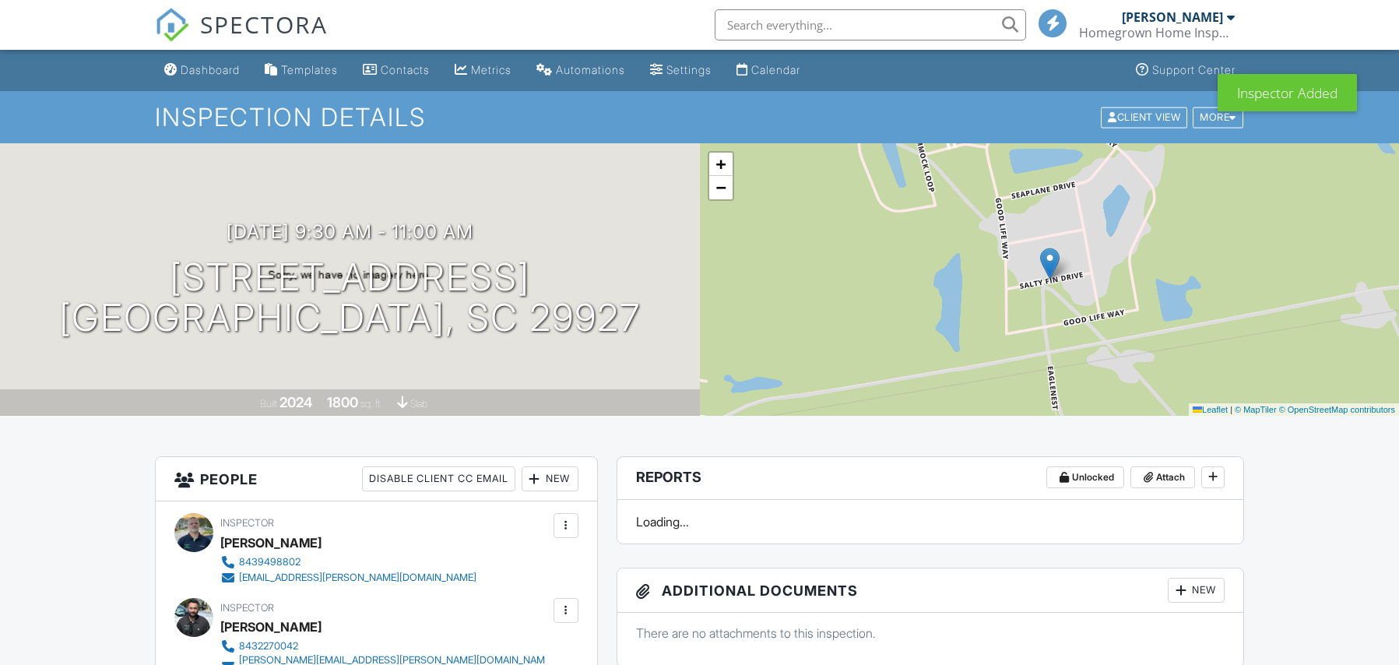
click at [216, 75] on div "Dashboard" at bounding box center [210, 69] width 59 height 13
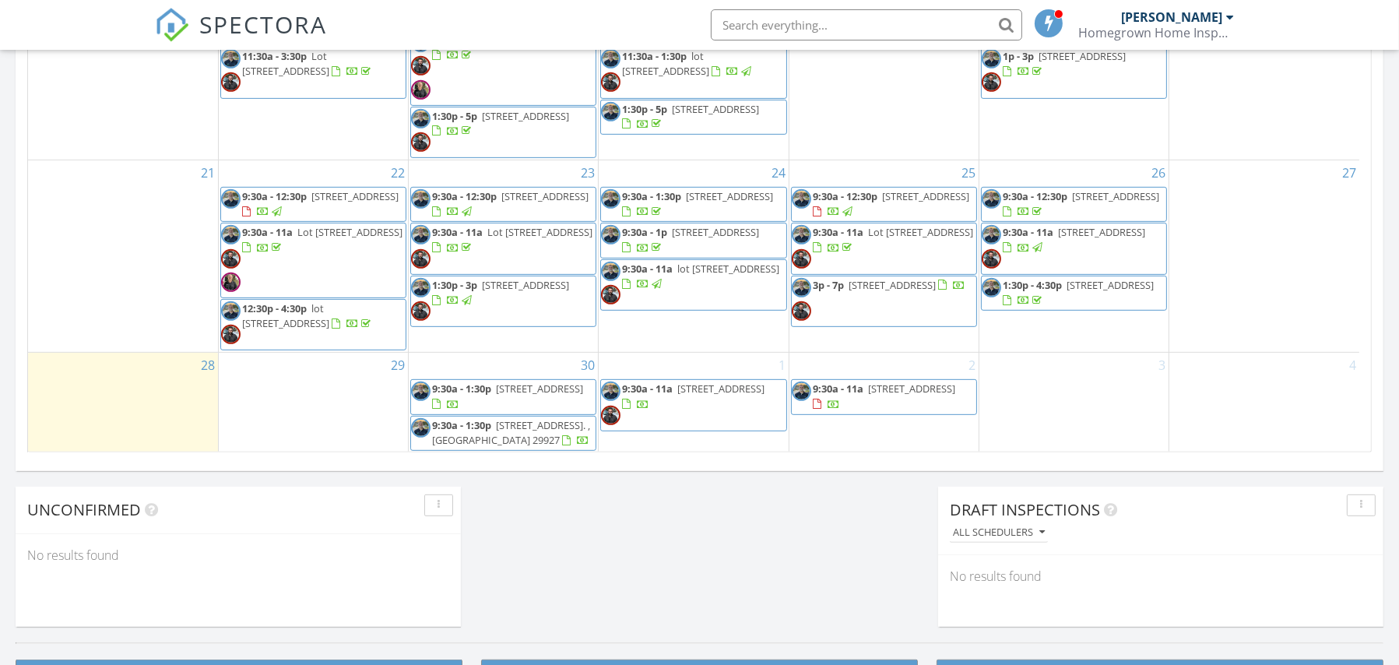
scroll to position [365, 0]
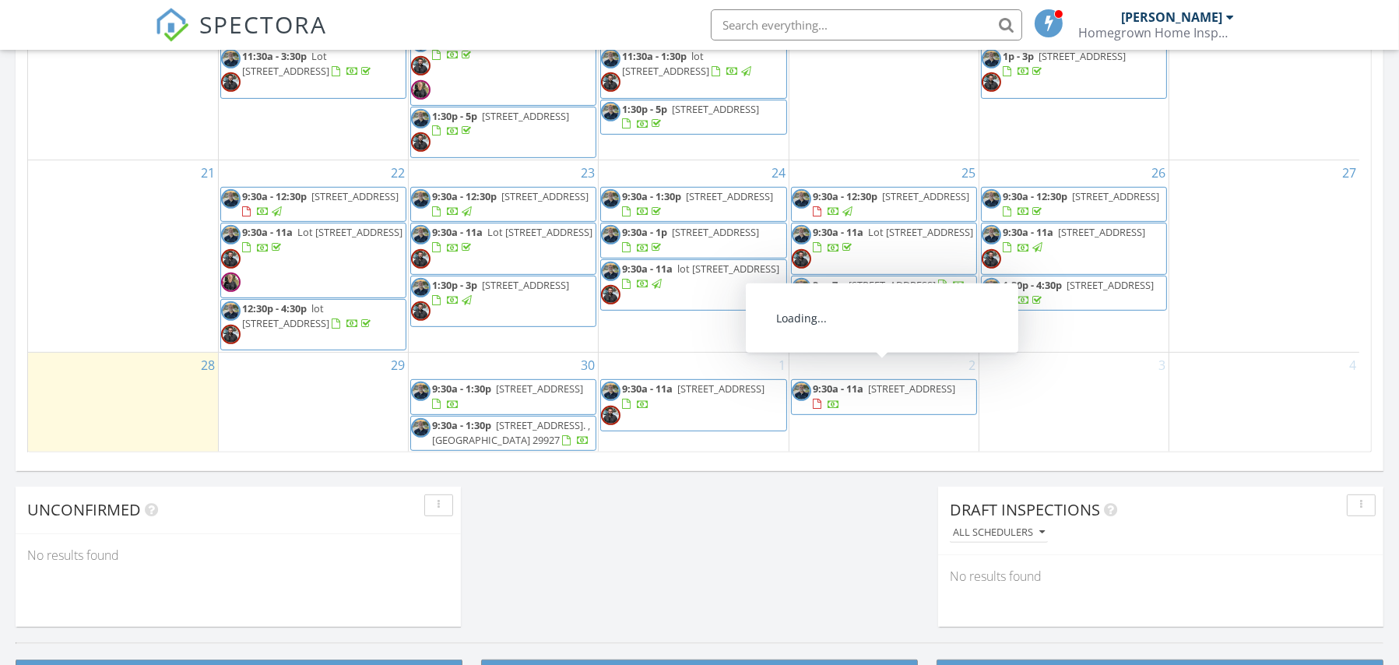
click at [860, 382] on span "9:30a - 11a" at bounding box center [838, 389] width 51 height 14
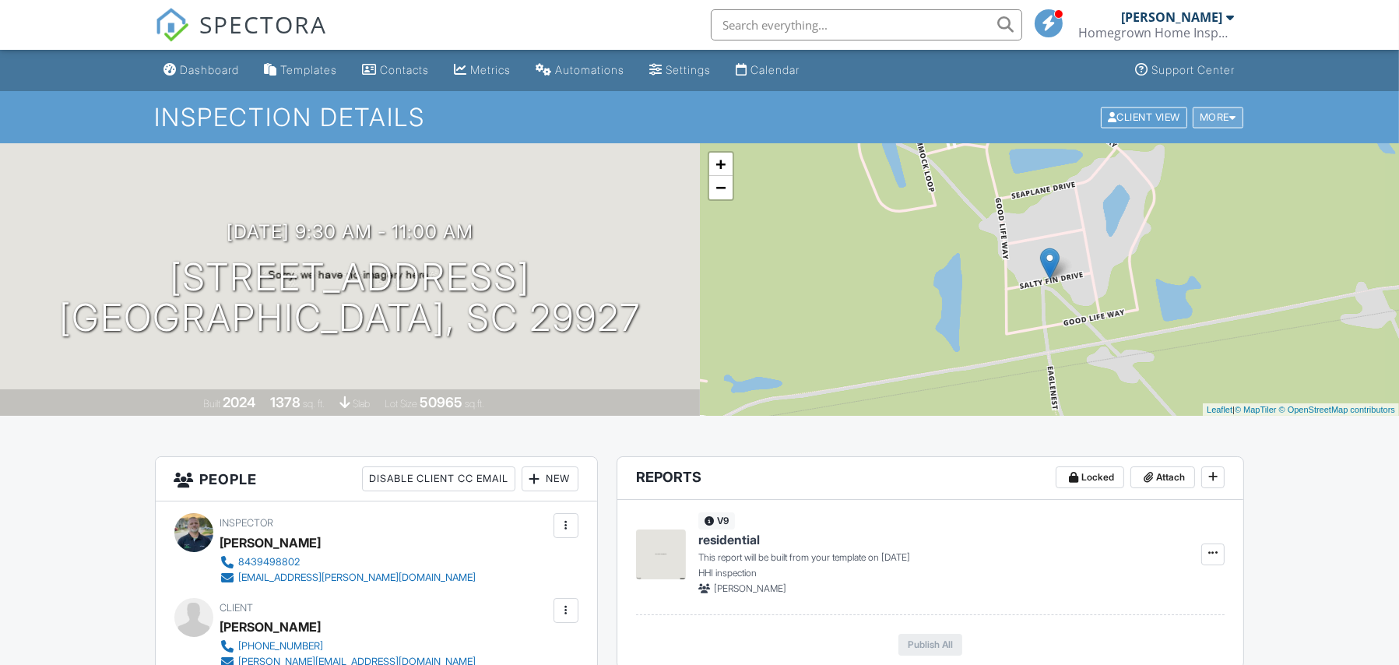
drag, startPoint x: 1229, startPoint y: 116, endPoint x: 1219, endPoint y: 121, distance: 11.5
click at [1229, 117] on div at bounding box center [1232, 117] width 7 height 10
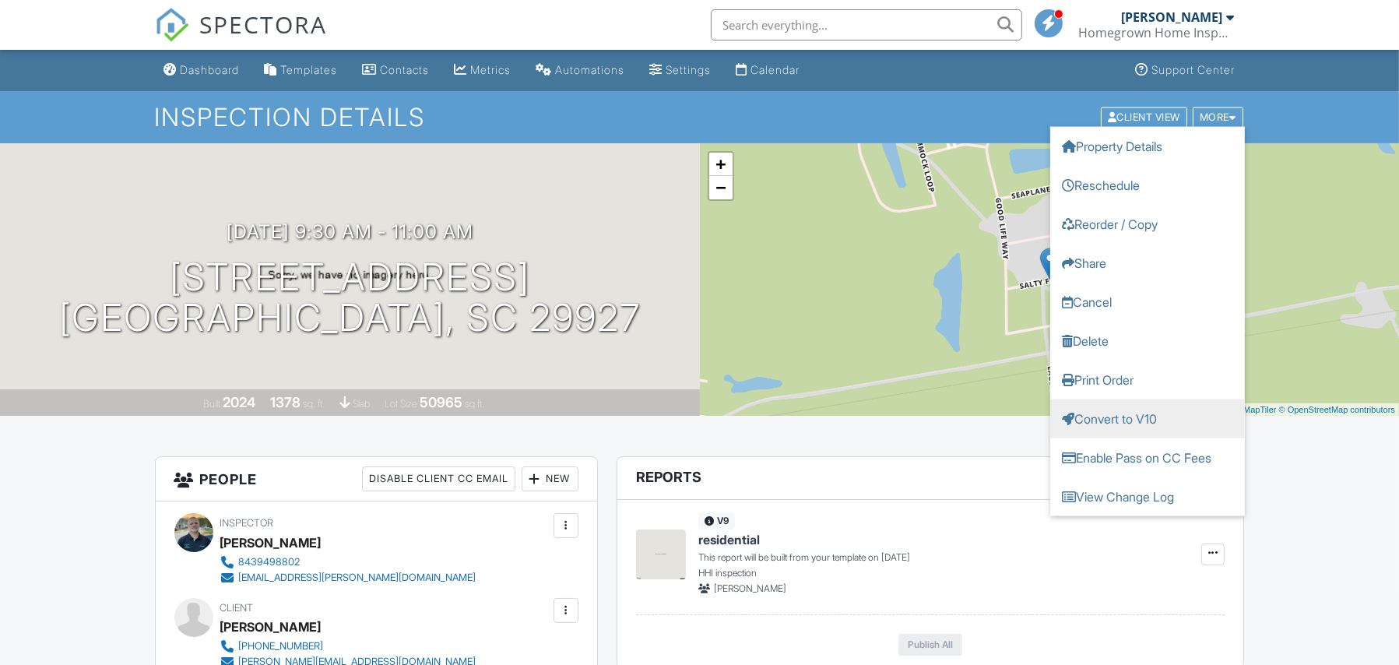
click at [1125, 413] on link "Convert to V10" at bounding box center [1147, 418] width 195 height 39
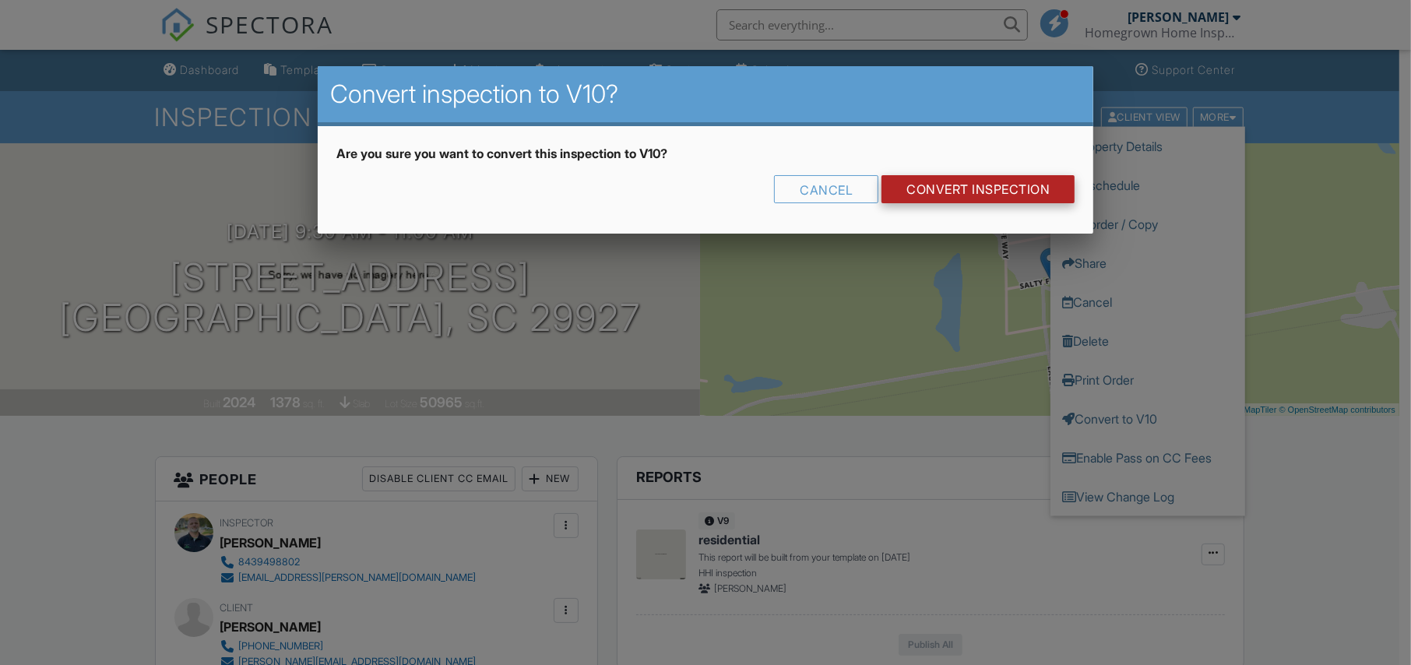
click at [1006, 184] on link "CONVERT INSPECTION" at bounding box center [977, 189] width 193 height 28
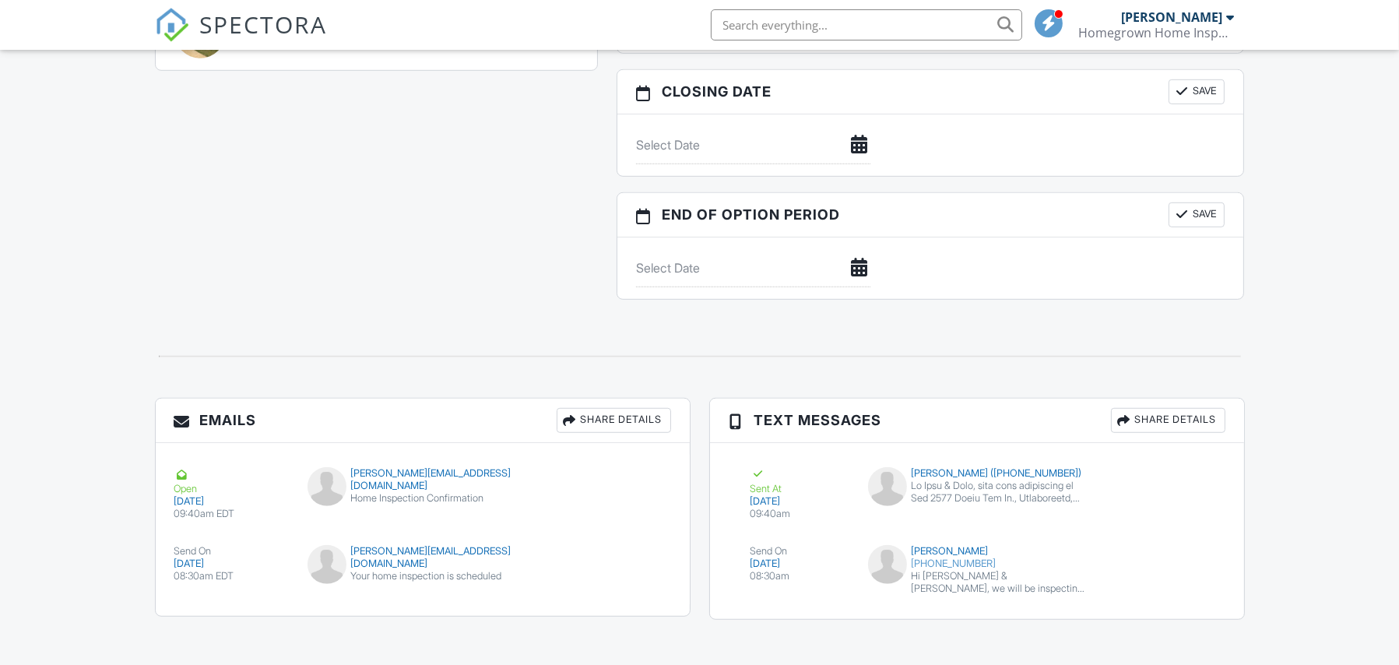
scroll to position [1448, 0]
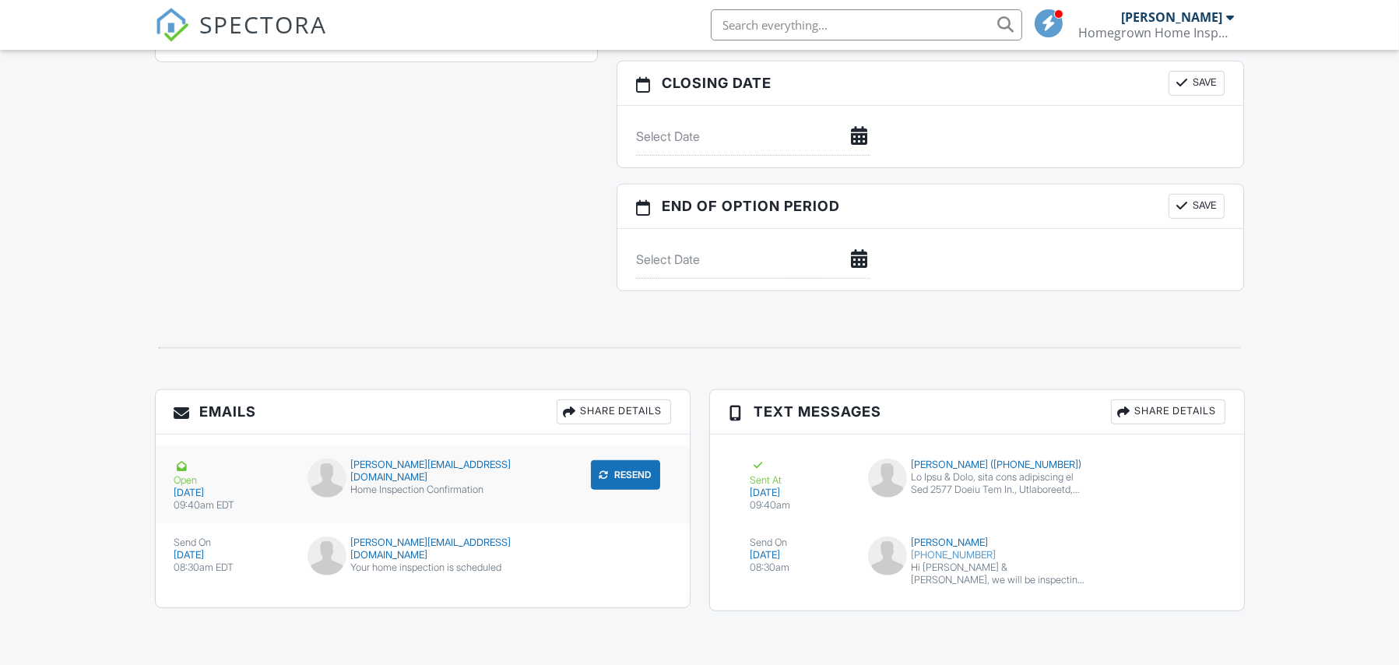
click at [422, 484] on div "Home Inspection Confirmation" at bounding box center [423, 490] width 230 height 12
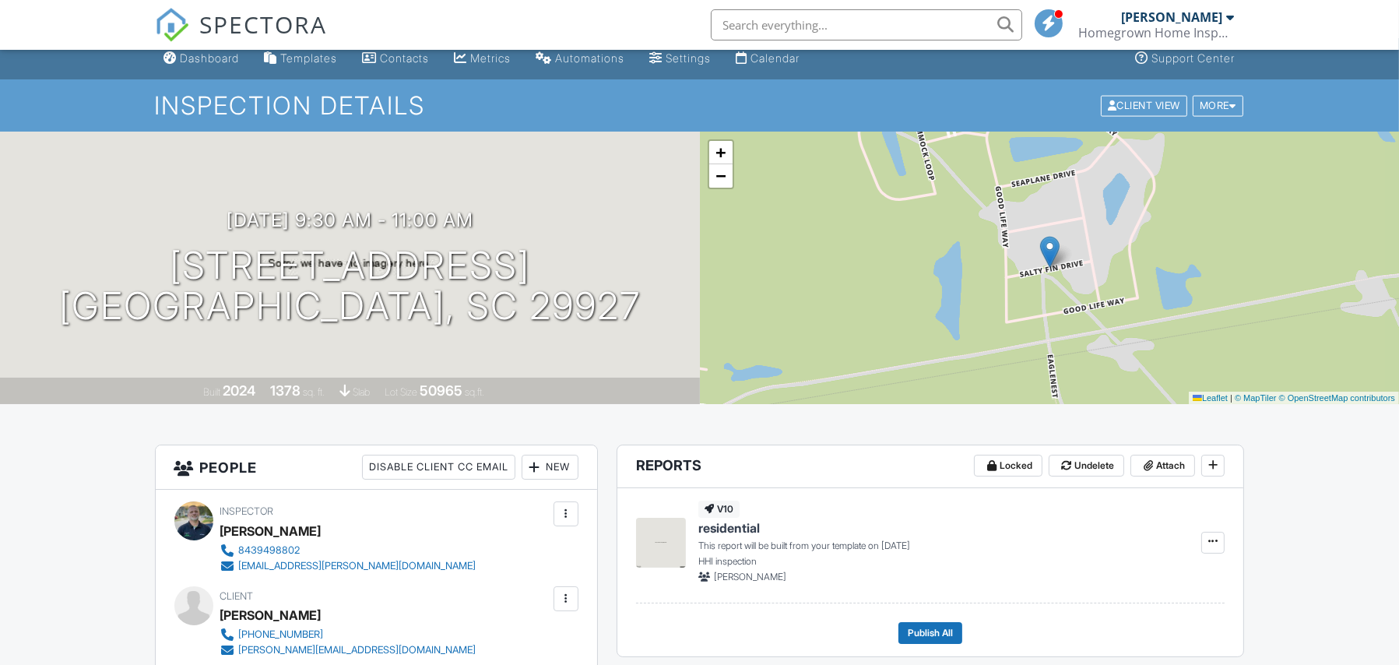
scroll to position [0, 0]
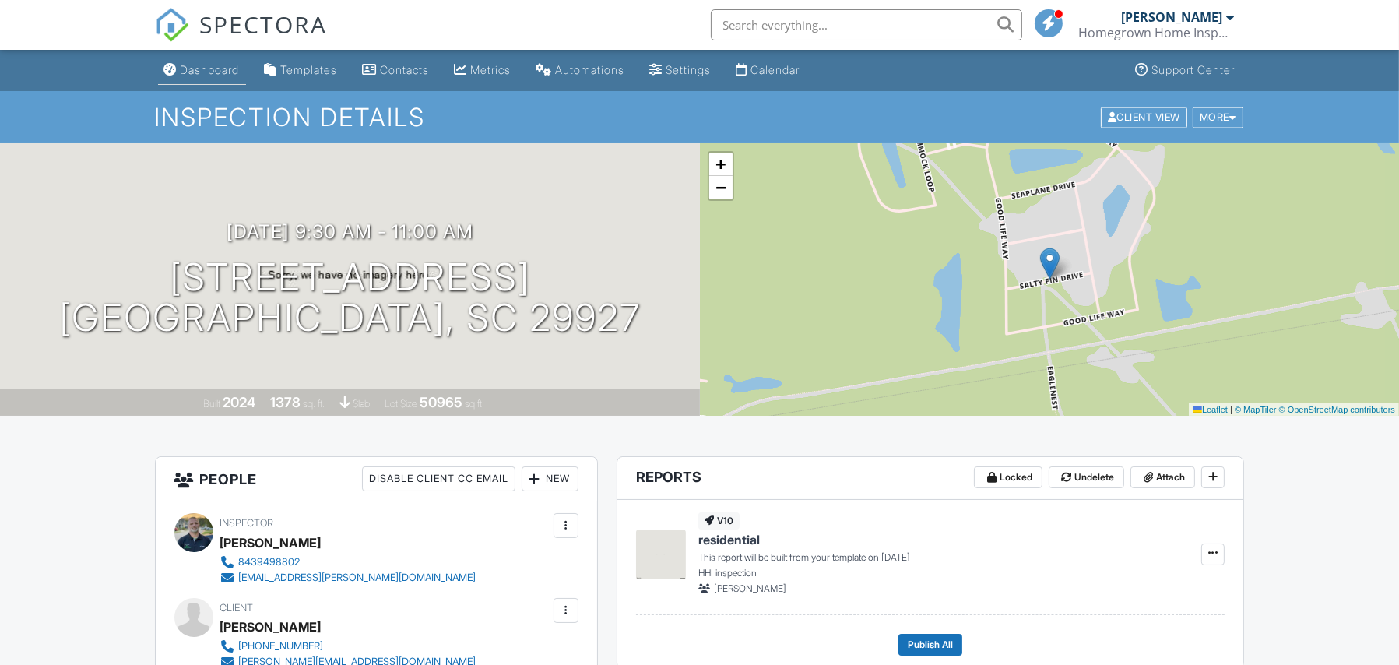
click at [223, 69] on div "Dashboard" at bounding box center [210, 69] width 59 height 13
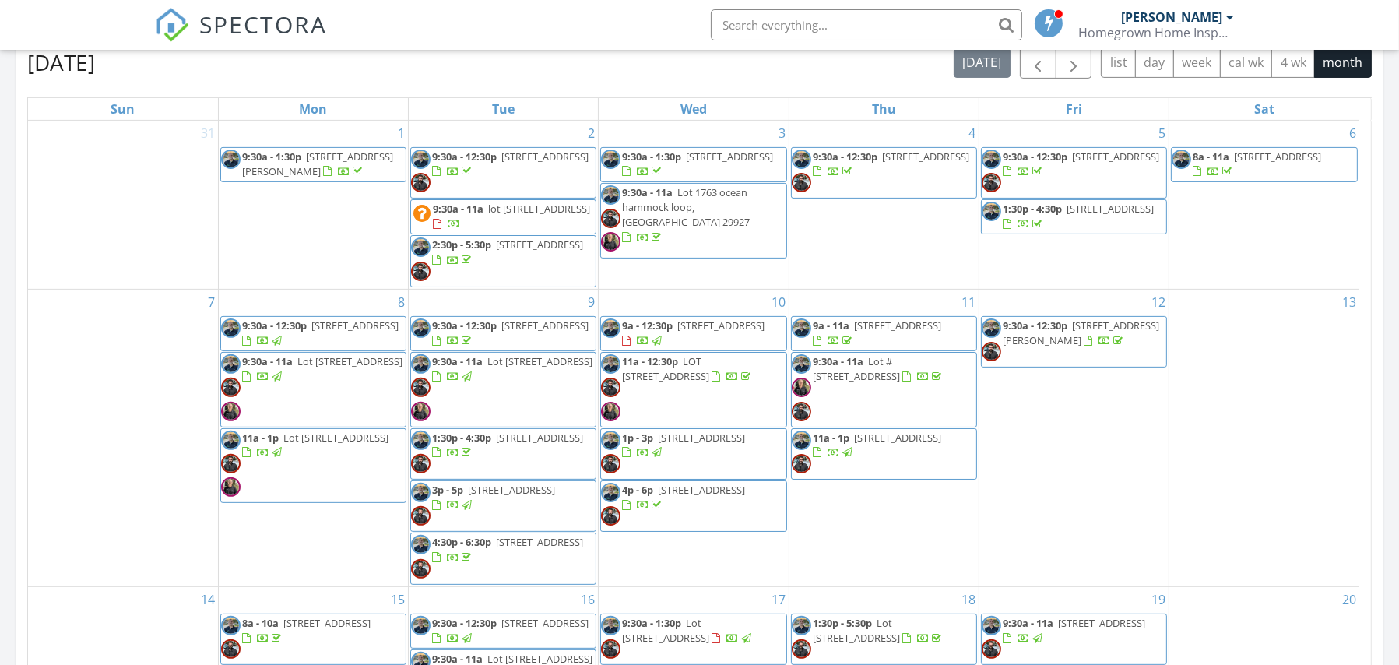
scroll to position [344, 0]
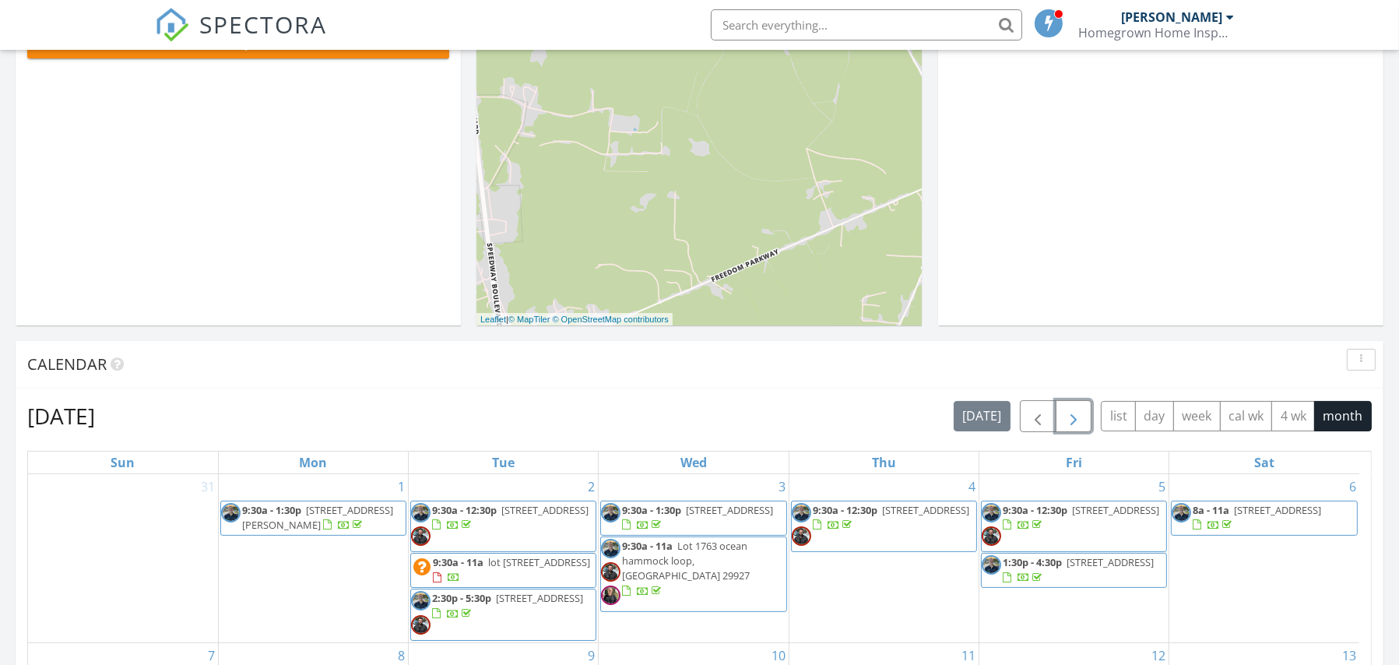
click at [1089, 424] on button "button" at bounding box center [1074, 416] width 37 height 32
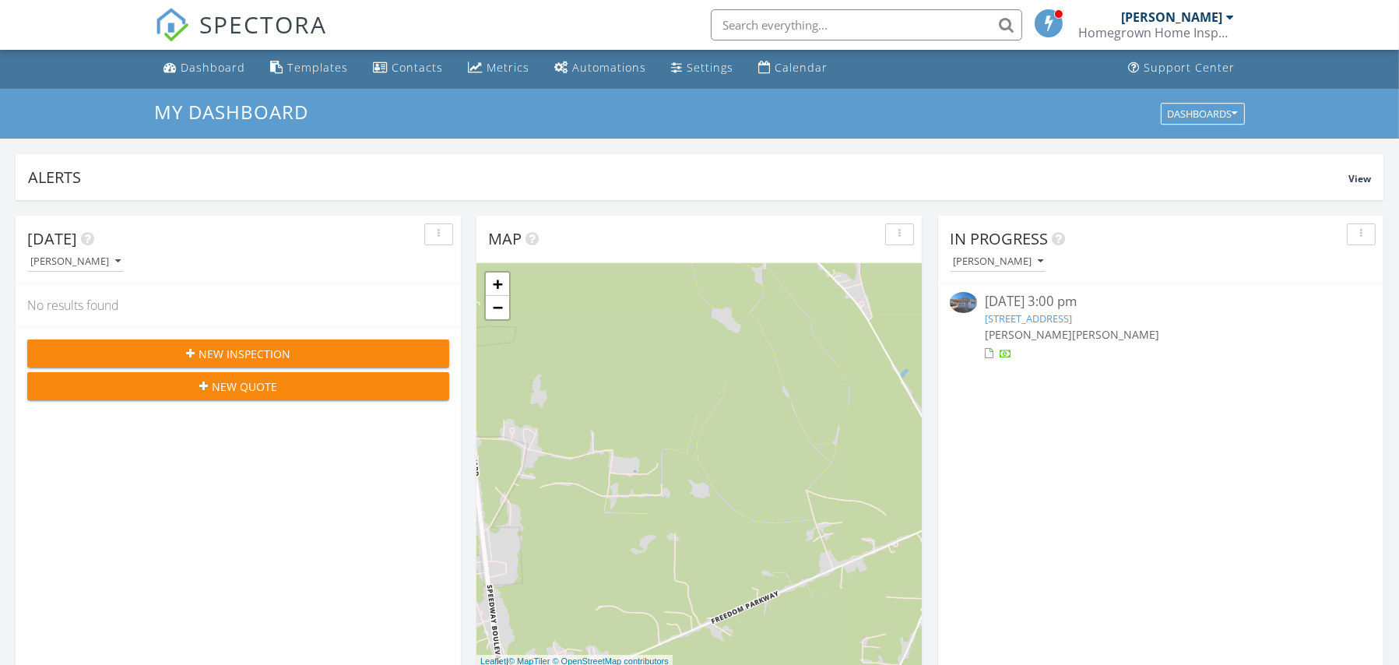
scroll to position [0, 0]
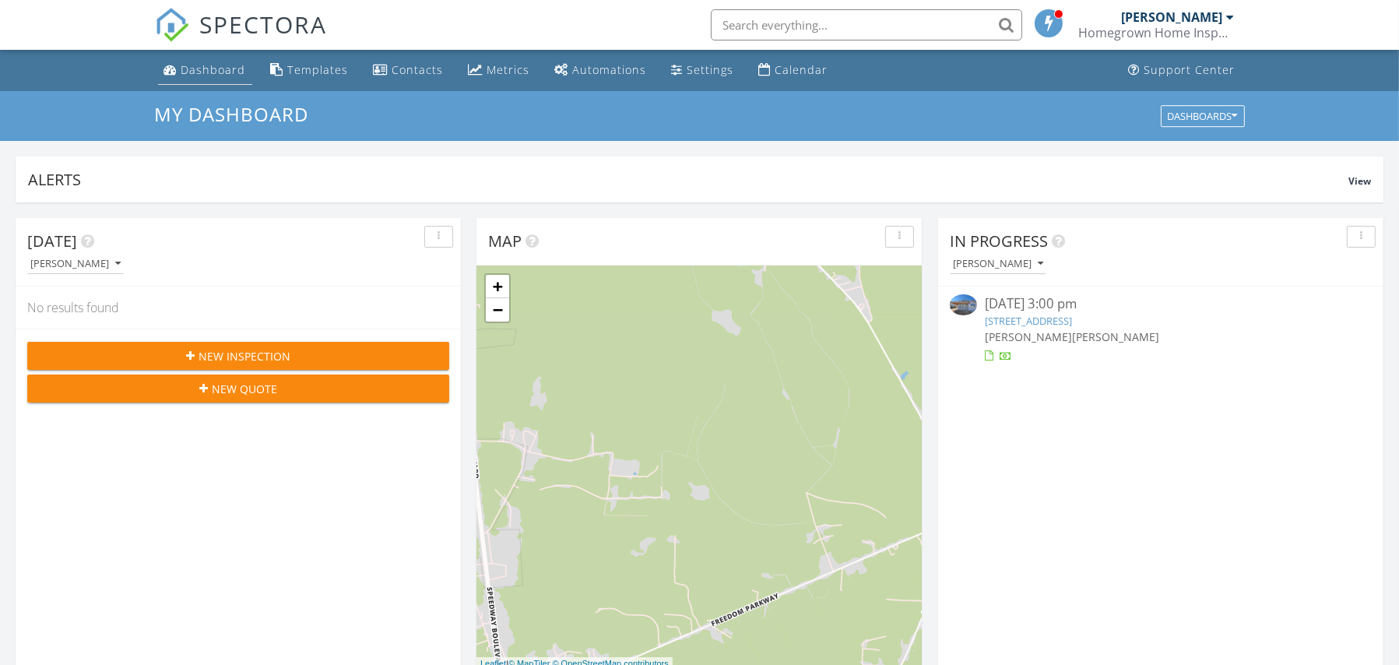
click at [221, 71] on div "Dashboard" at bounding box center [213, 69] width 65 height 15
click at [487, 72] on div "Metrics" at bounding box center [508, 69] width 43 height 15
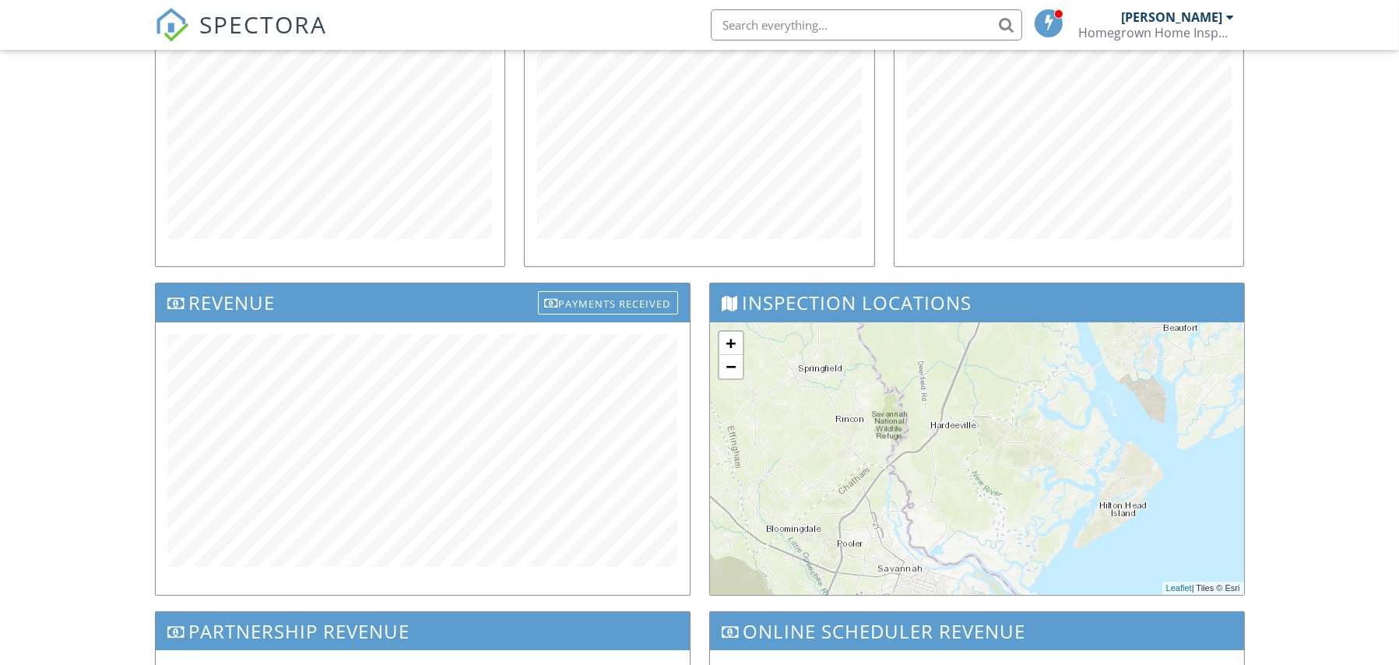
scroll to position [413, 0]
